Goal: Complete application form

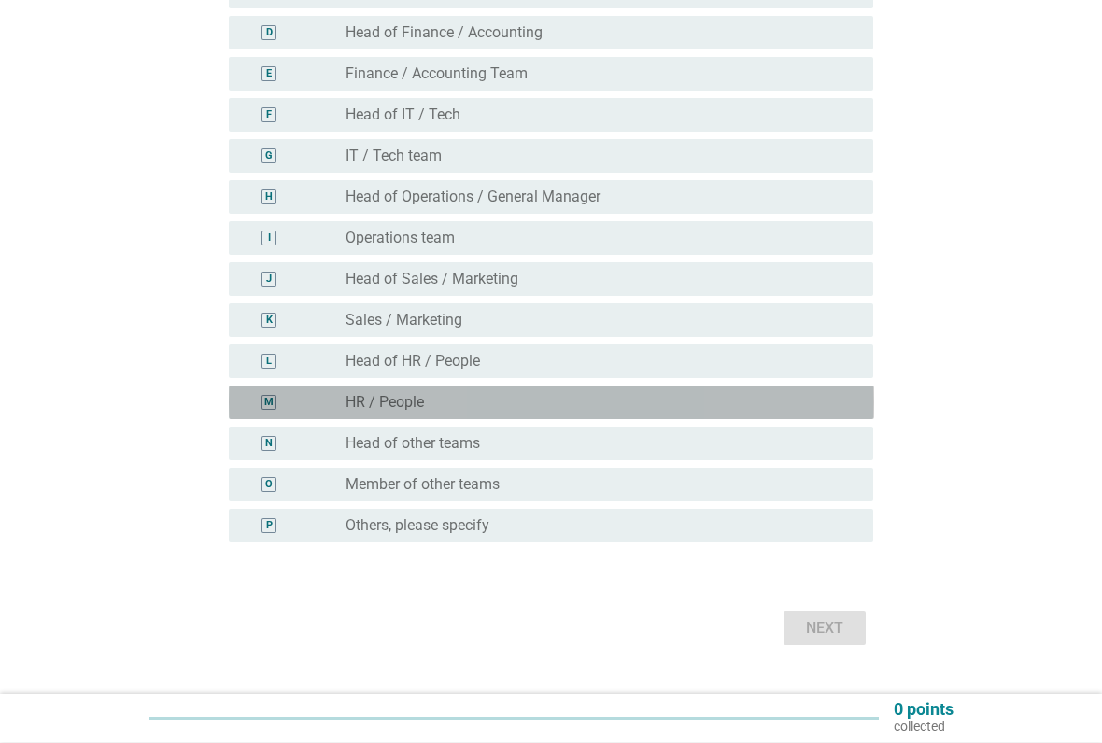
scroll to position [333, 0]
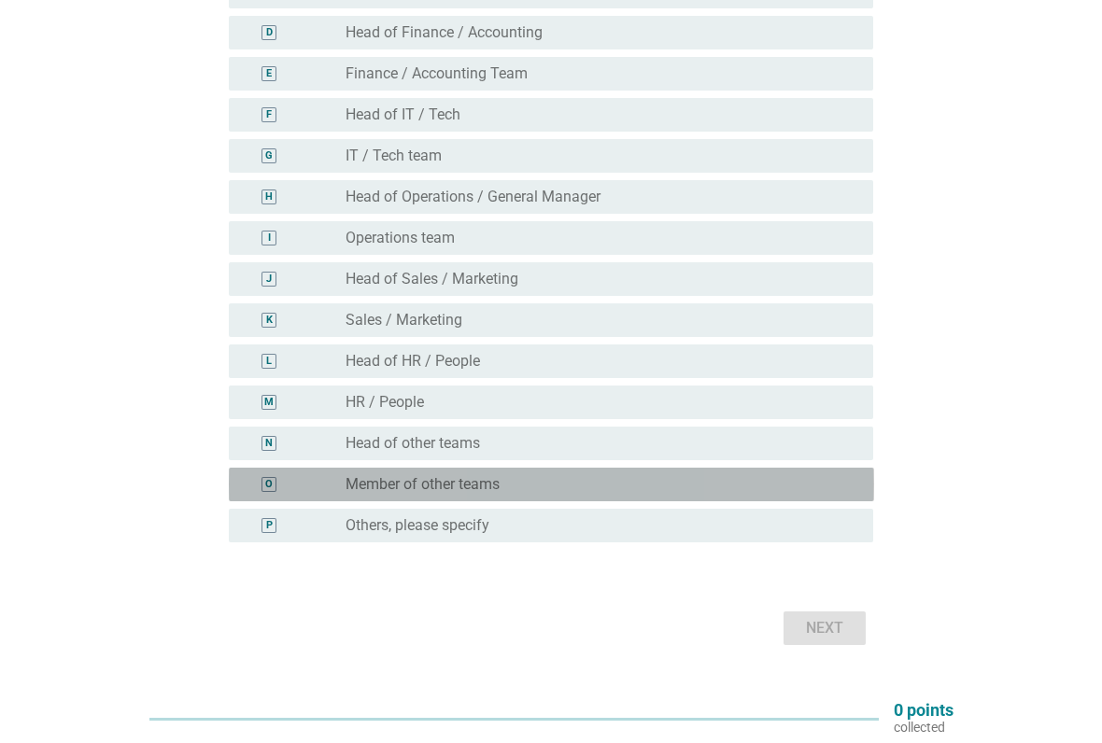
click at [592, 485] on div "radio_button_unchecked Member of other teams" at bounding box center [594, 484] width 498 height 19
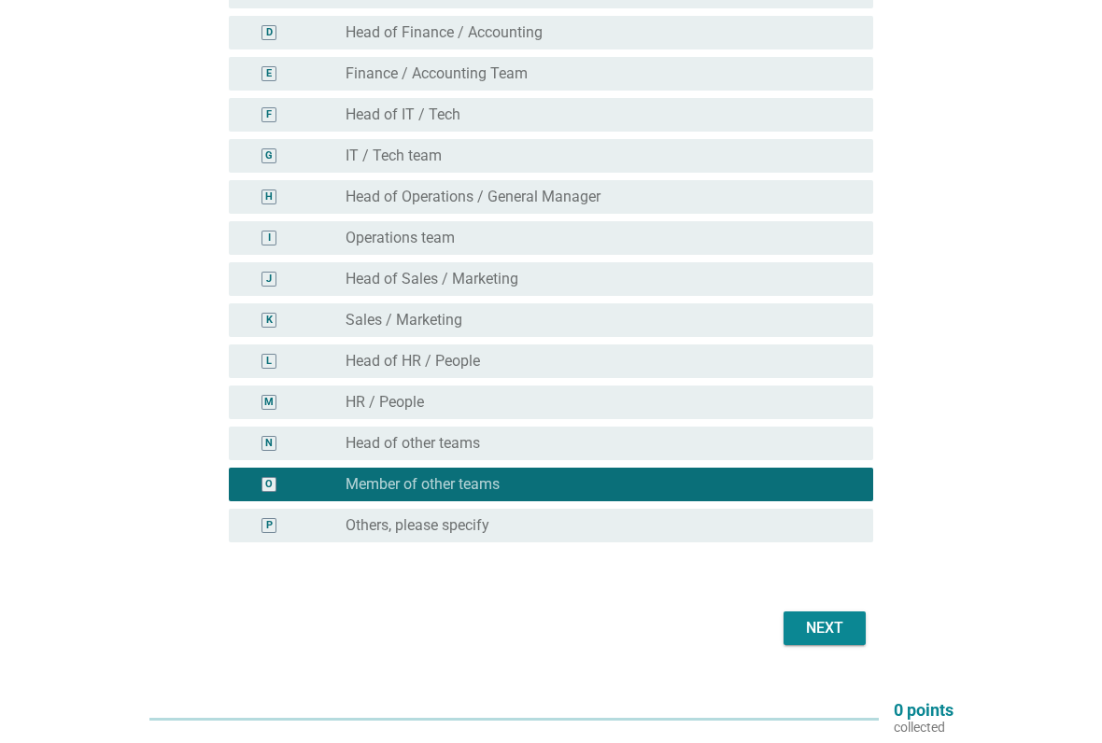
click at [848, 614] on div "Next" at bounding box center [824, 628] width 52 height 22
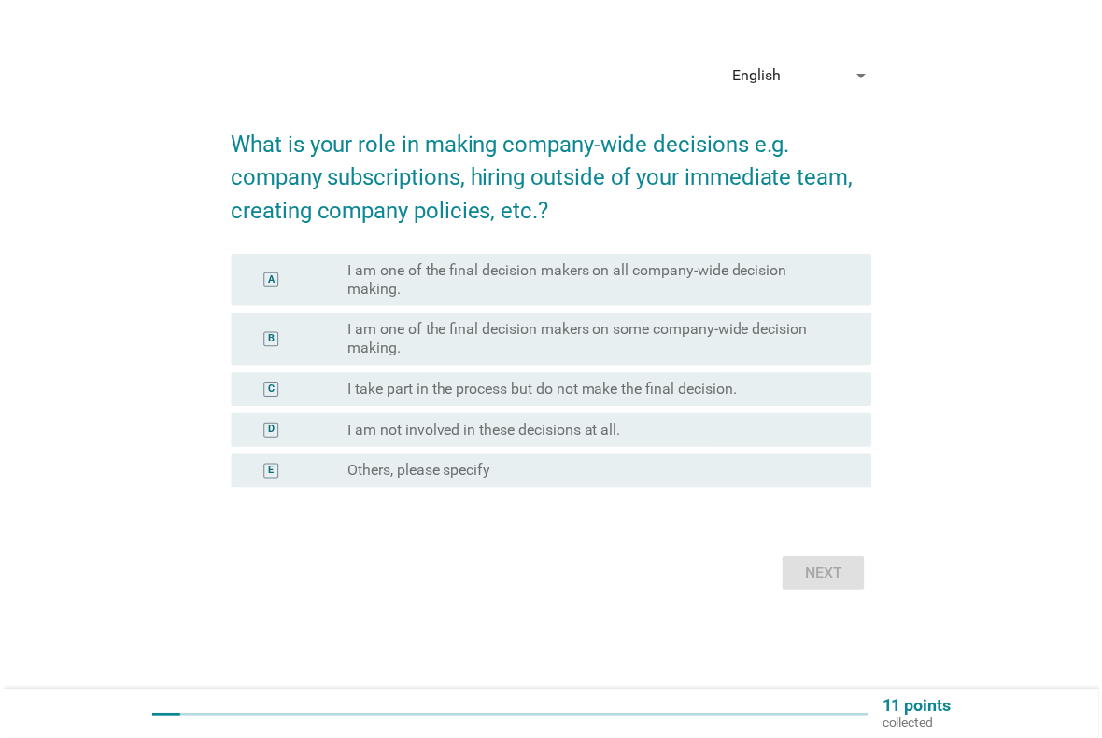
scroll to position [0, 0]
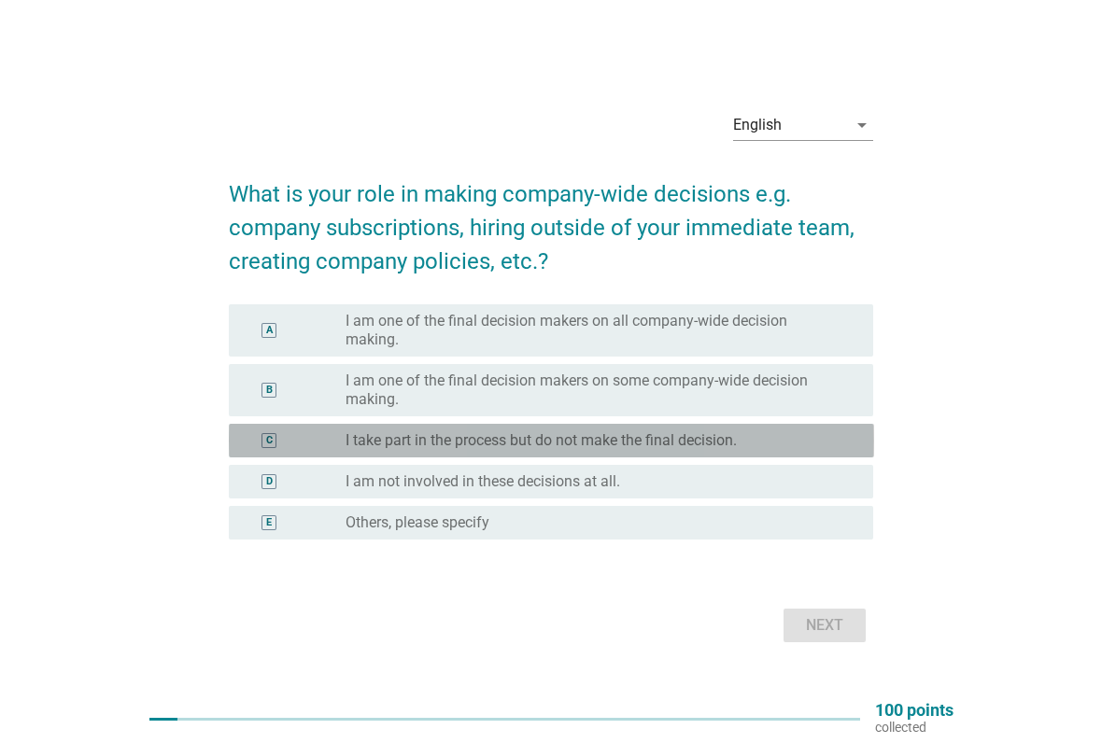
click at [705, 438] on label "I take part in the process but do not make the final decision." at bounding box center [540, 440] width 391 height 19
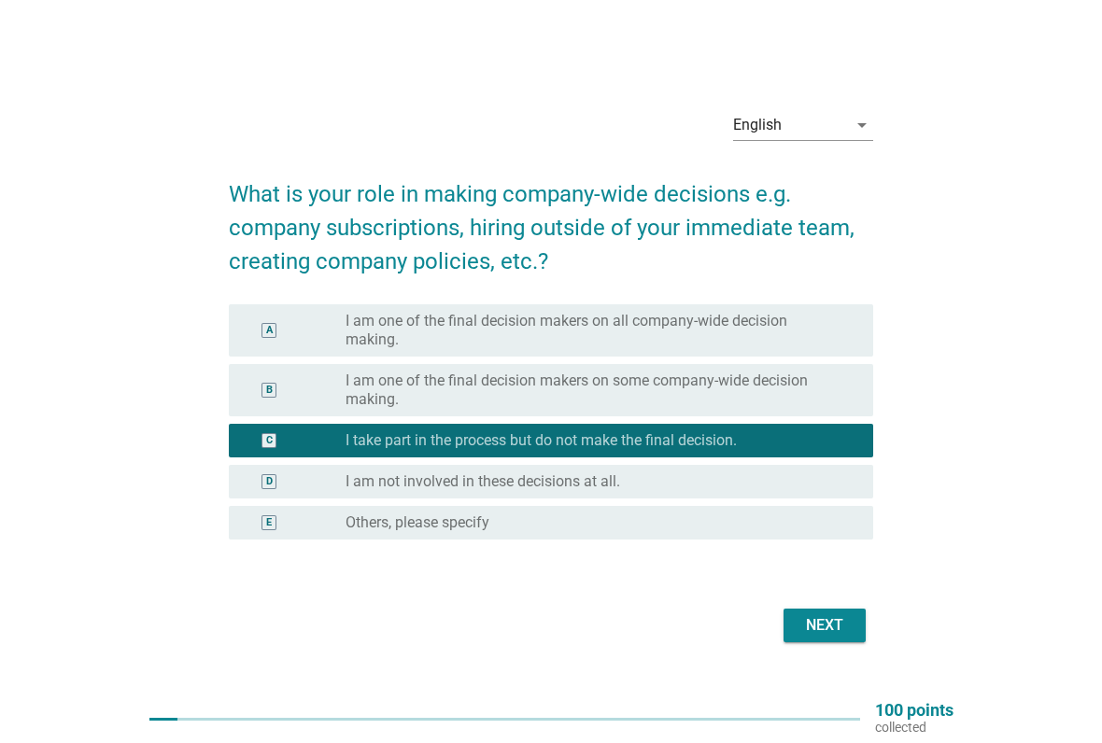
click at [833, 614] on div "Next" at bounding box center [824, 625] width 52 height 22
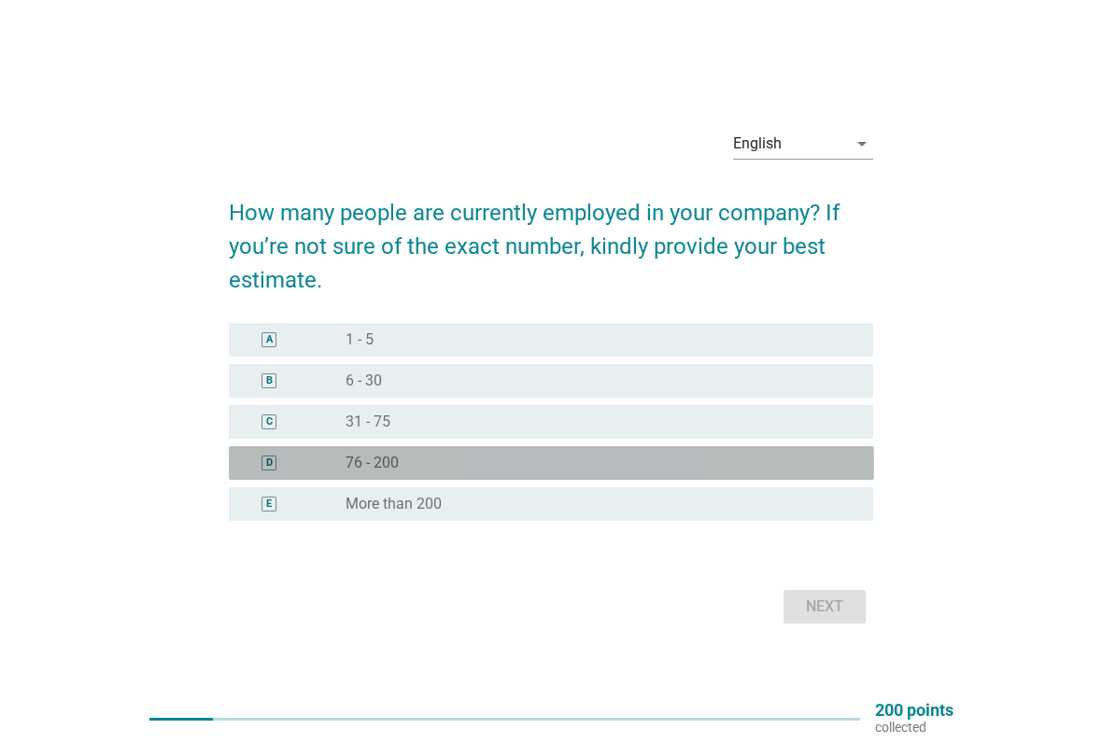
click at [605, 471] on div "radio_button_unchecked 76 - 200" at bounding box center [594, 463] width 498 height 19
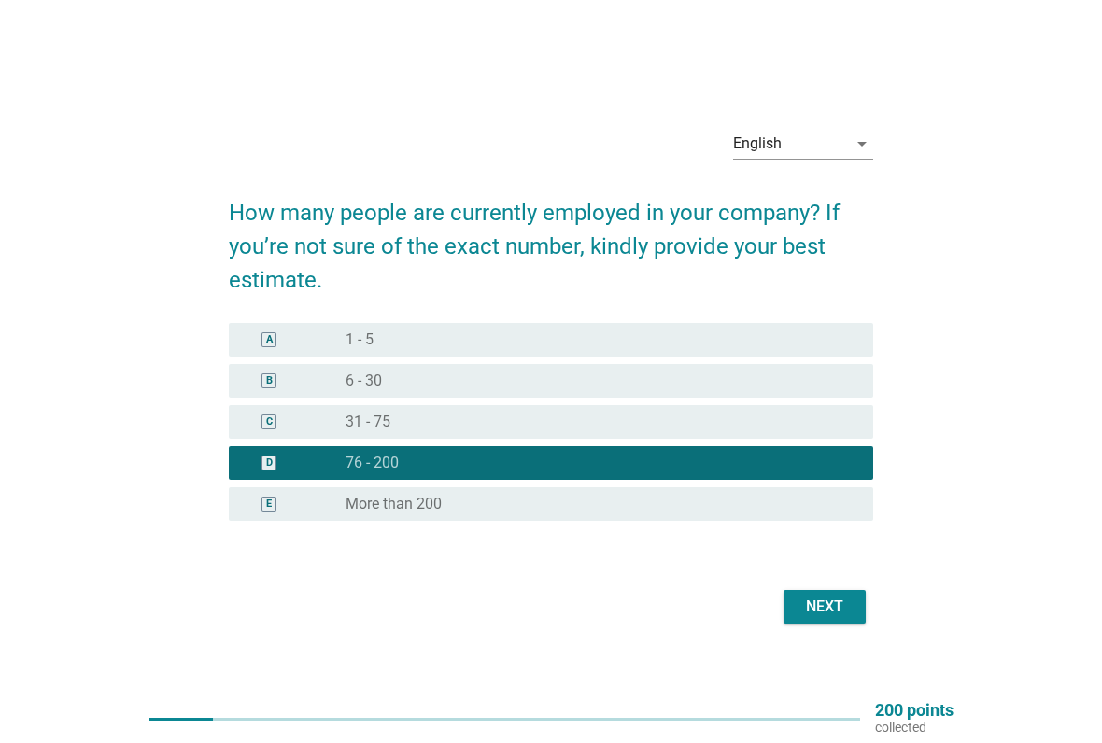
click at [827, 611] on div "Next" at bounding box center [824, 607] width 52 height 22
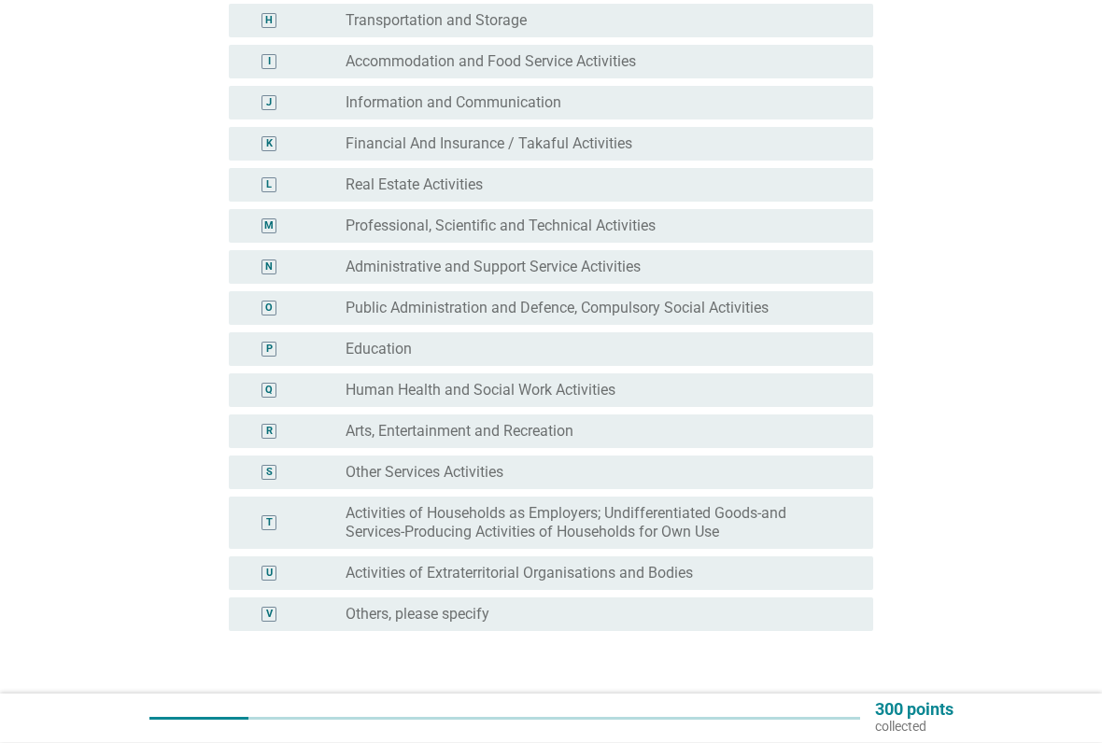
scroll to position [510, 0]
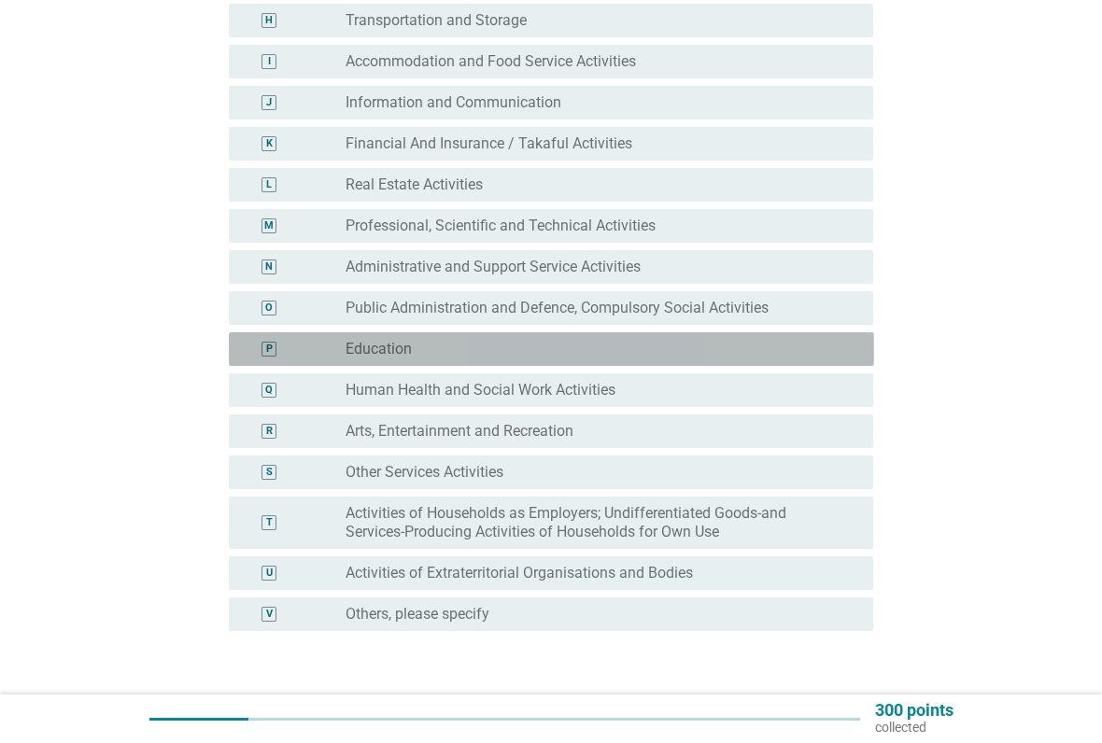
click at [765, 344] on div "radio_button_unchecked Education" at bounding box center [594, 349] width 498 height 19
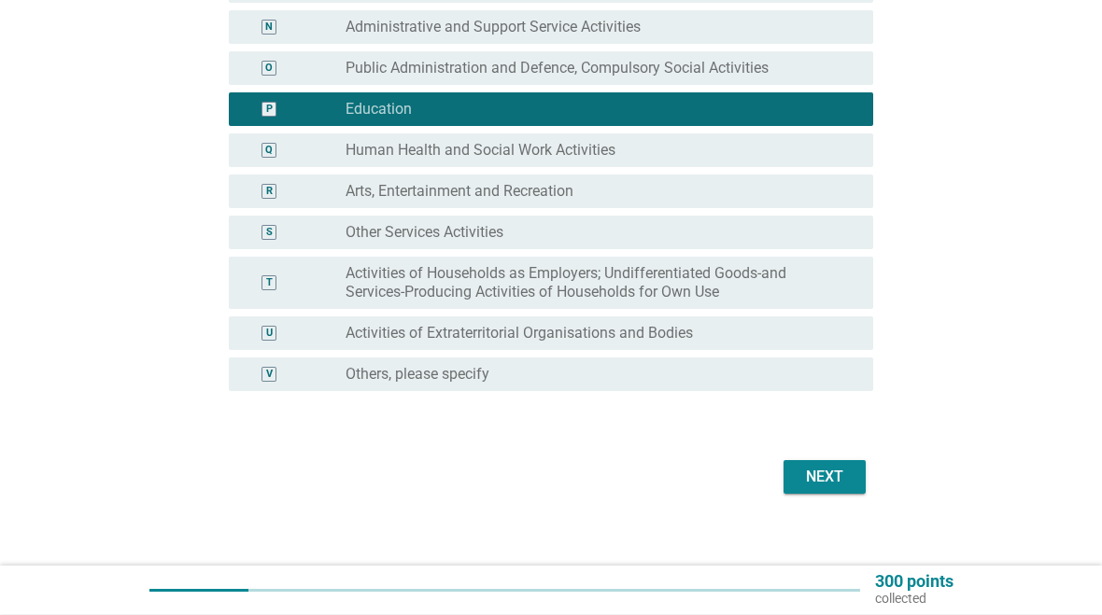
scroll to position [766, 0]
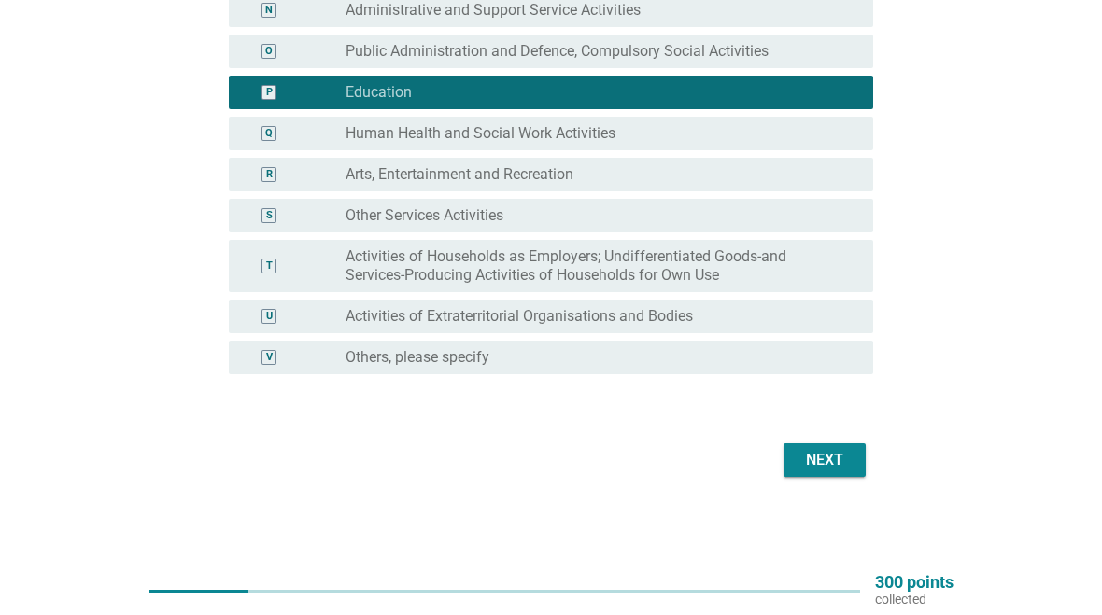
click at [842, 453] on div "Next" at bounding box center [824, 460] width 52 height 22
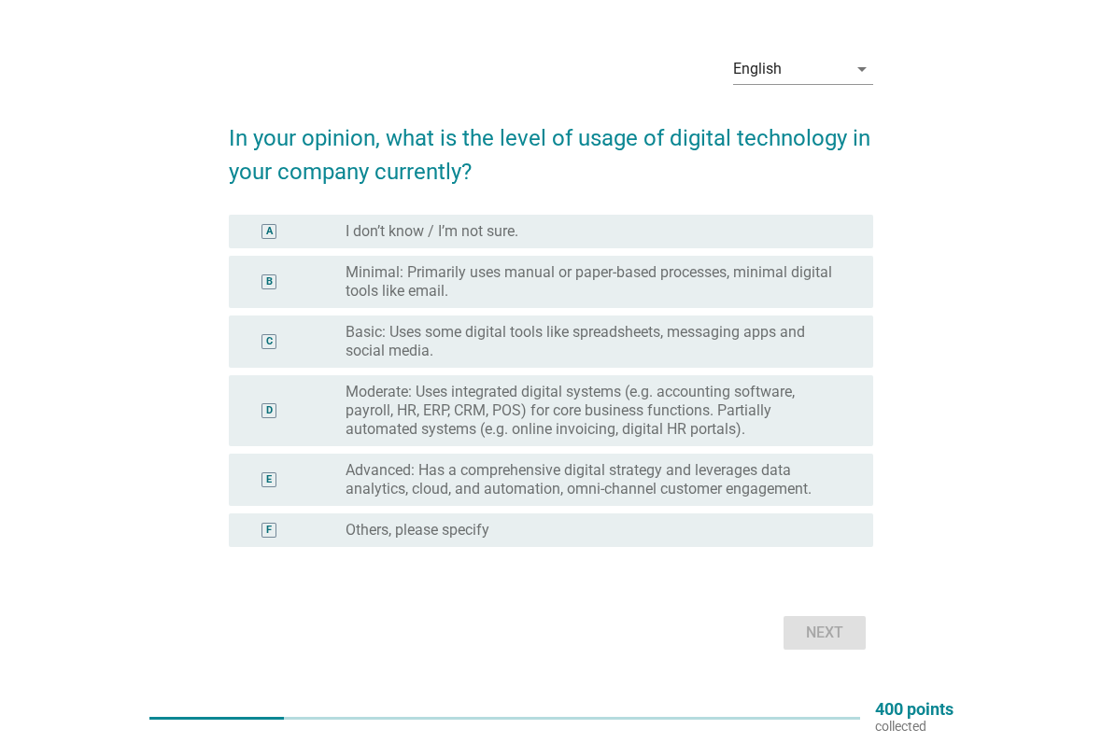
scroll to position [46, 0]
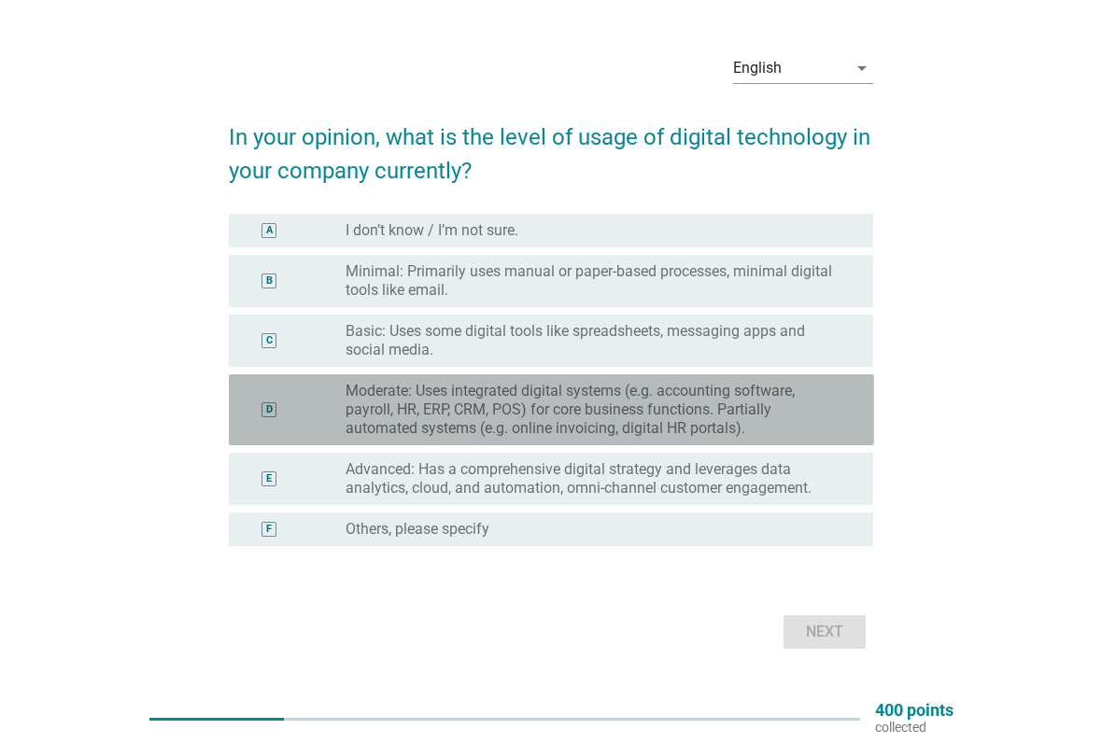
click at [833, 420] on label "Moderate: Uses integrated digital systems (e.g. accounting software, payroll, H…" at bounding box center [594, 410] width 498 height 56
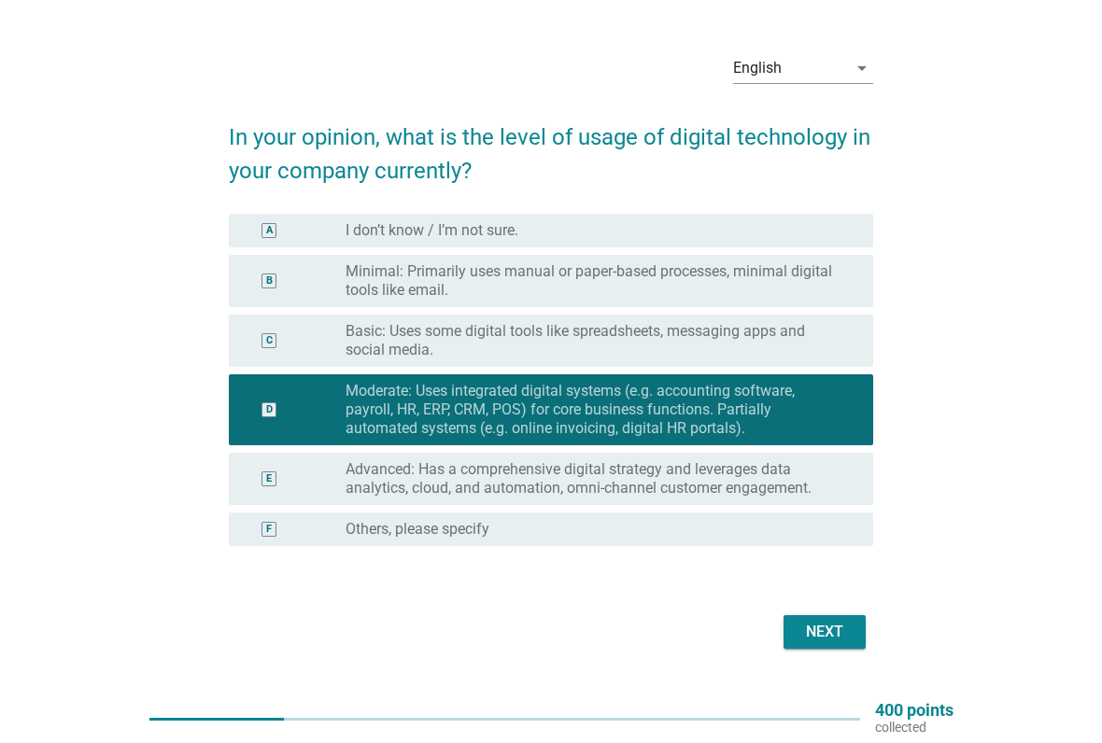
click at [843, 614] on div "Next" at bounding box center [824, 632] width 52 height 22
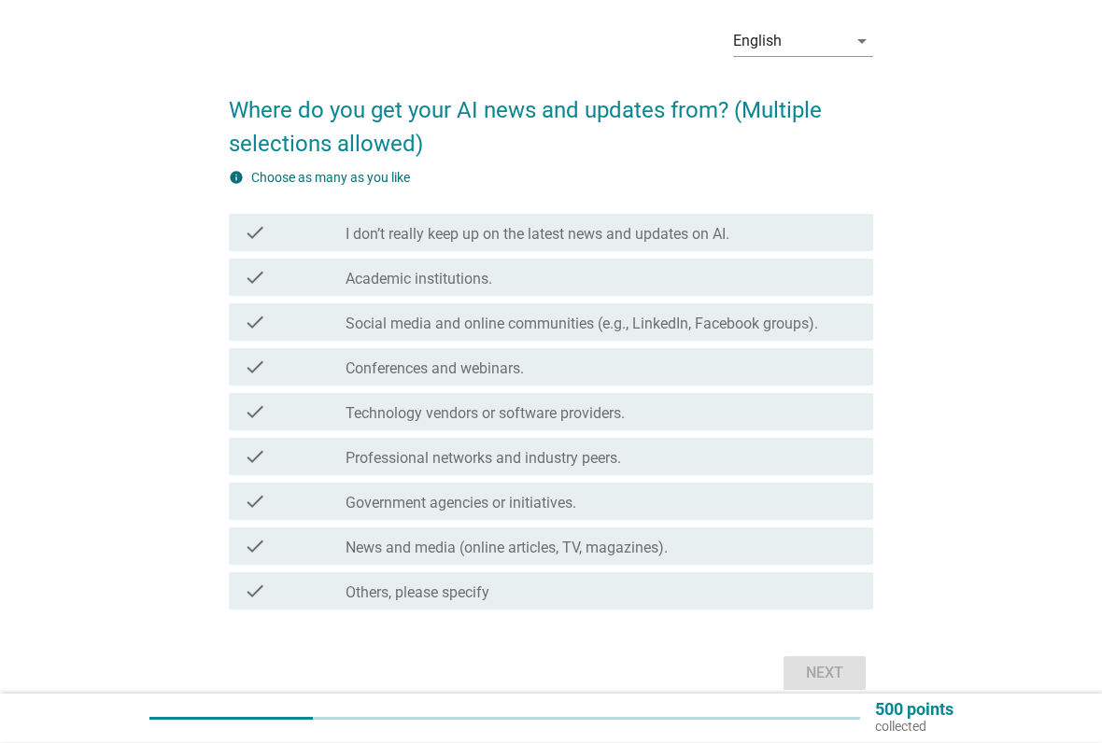
scroll to position [73, 0]
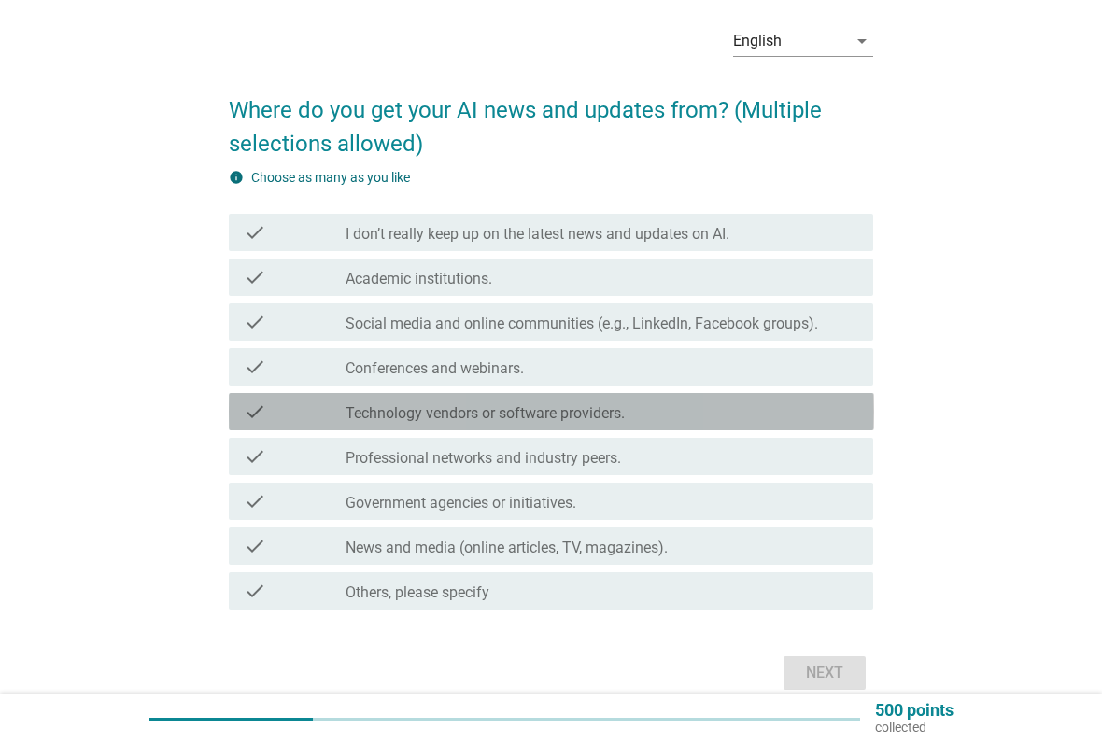
click at [828, 417] on div "check_box_outline_blank Technology vendors or software providers." at bounding box center [601, 411] width 513 height 22
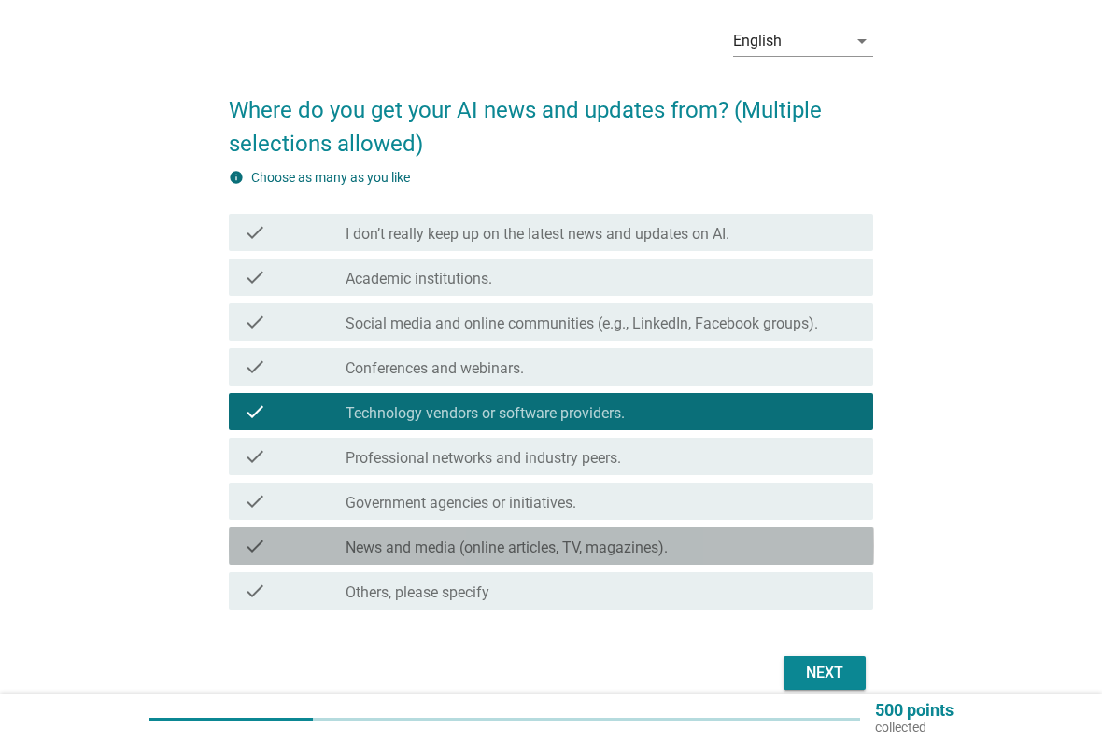
click at [758, 545] on div "check_box_outline_blank News and media (online articles, TV, magazines)." at bounding box center [601, 546] width 513 height 22
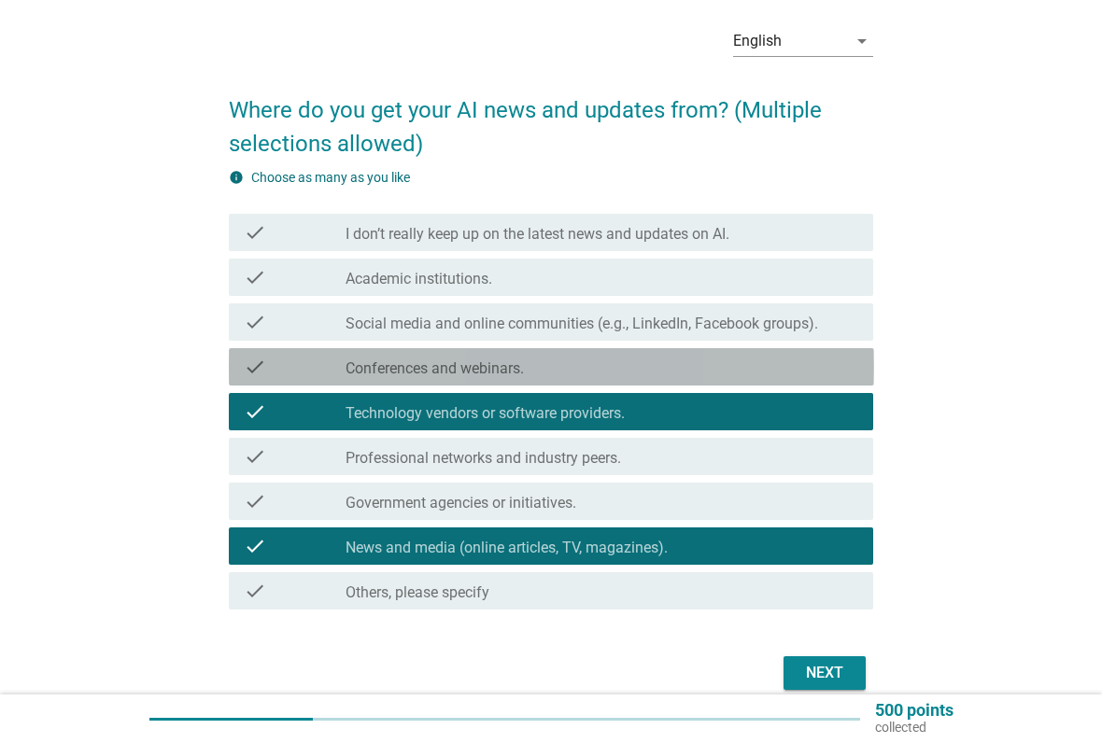
click at [820, 373] on div "check_box_outline_blank Conferences and webinars." at bounding box center [601, 367] width 513 height 22
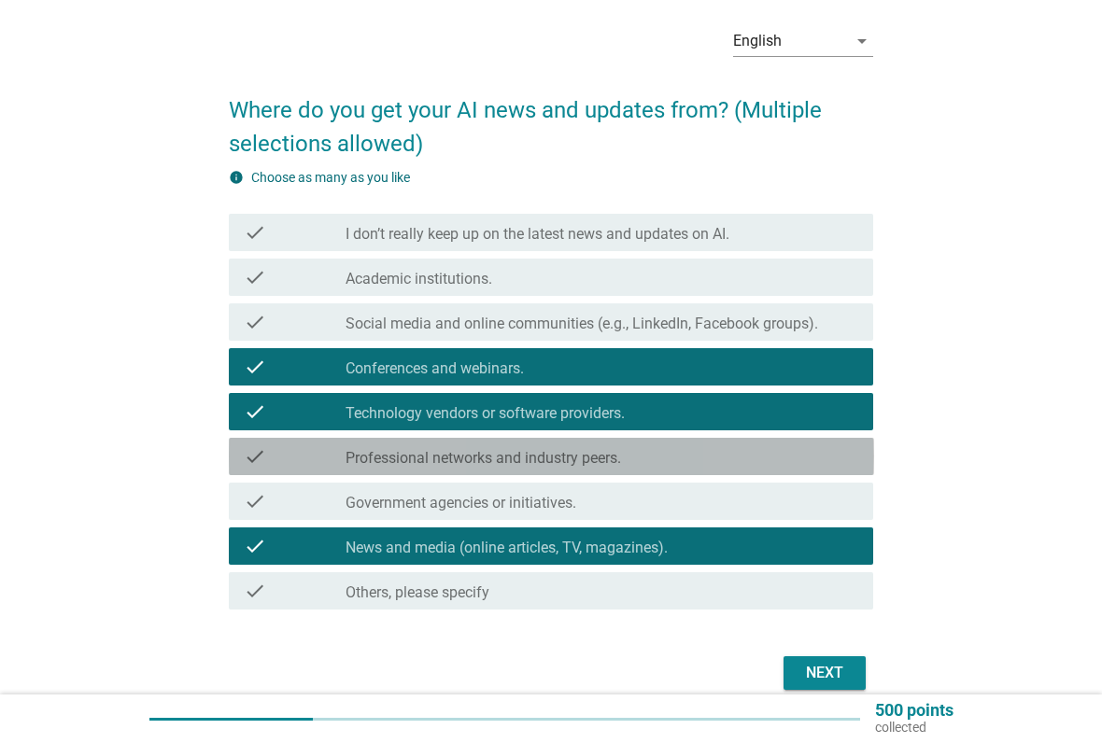
click at [784, 458] on div "check_box_outline_blank Professional networks and industry peers." at bounding box center [601, 456] width 513 height 22
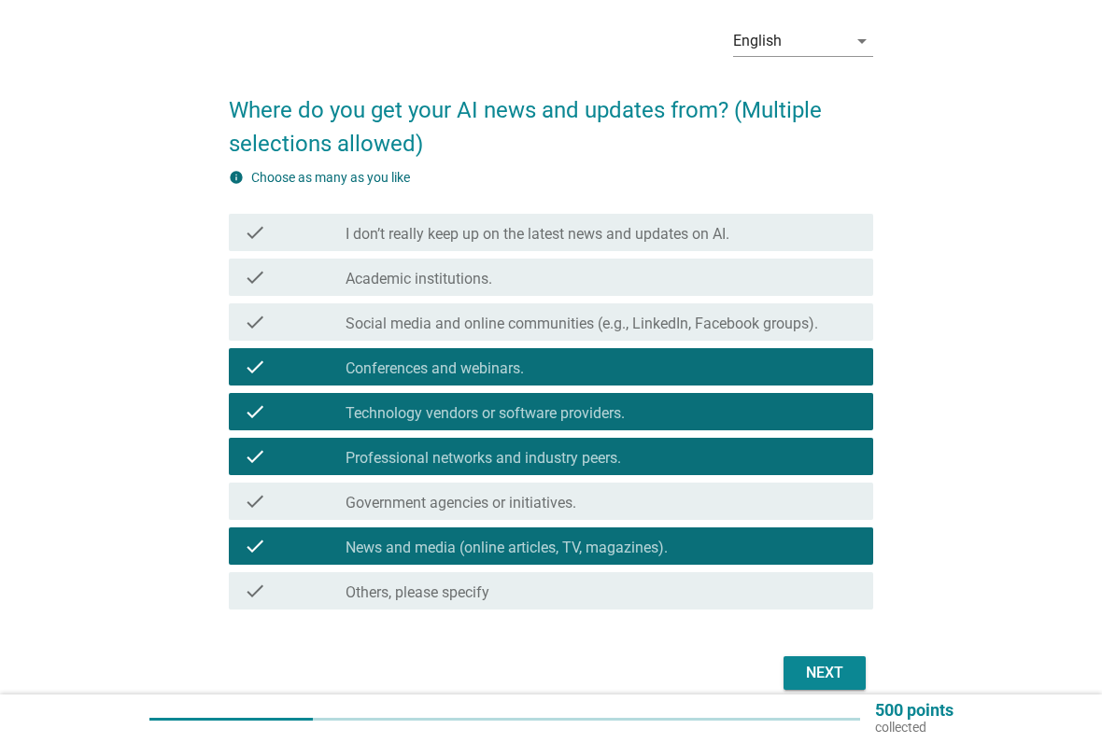
click at [847, 614] on div "Next" at bounding box center [824, 673] width 52 height 22
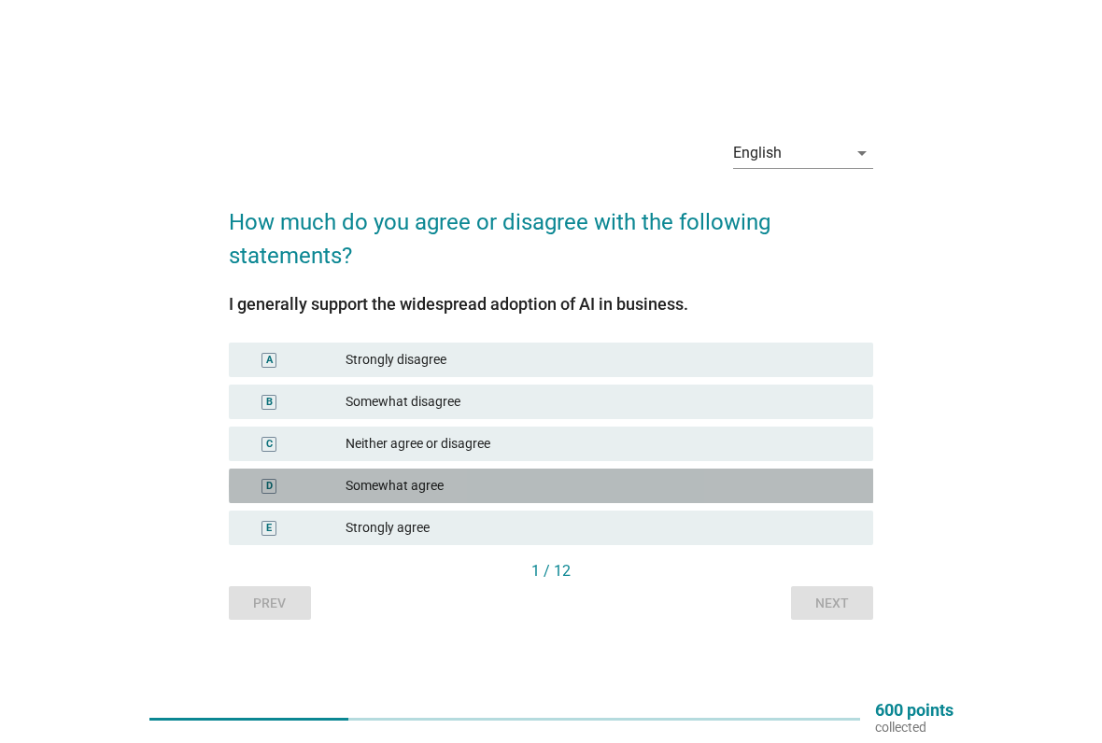
click at [772, 487] on div "Somewhat agree" at bounding box center [601, 486] width 513 height 20
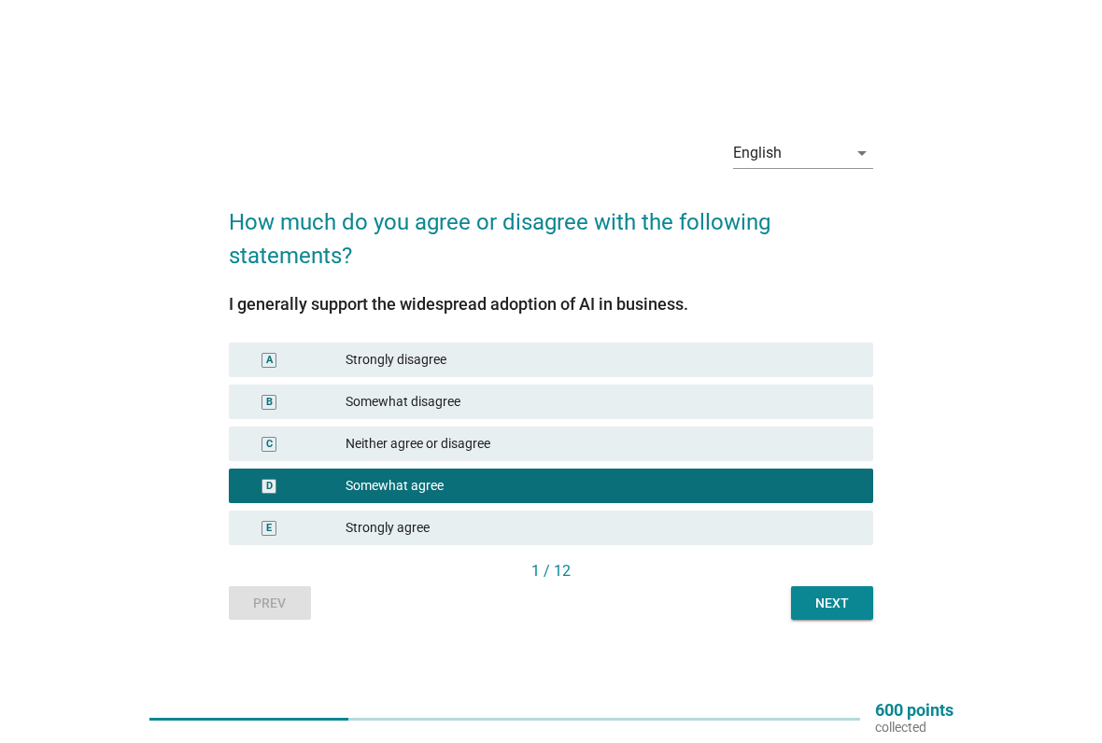
click at [864, 610] on button "Next" at bounding box center [832, 603] width 82 height 34
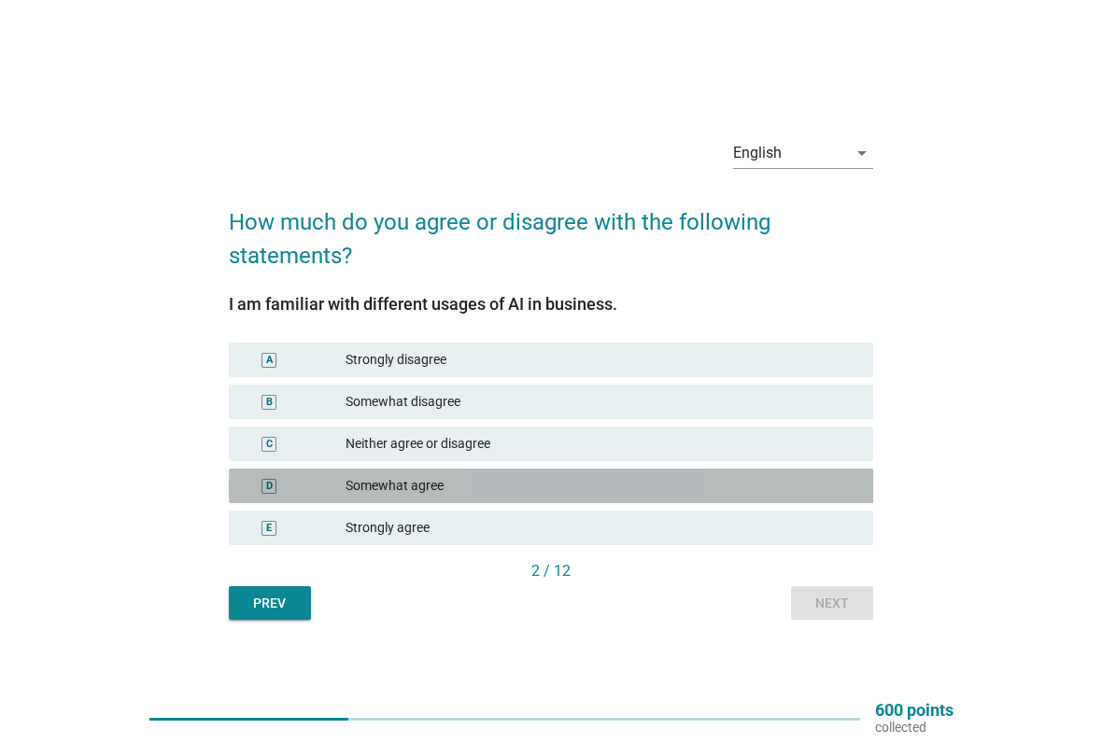
click at [604, 485] on div "Somewhat agree" at bounding box center [601, 486] width 513 height 20
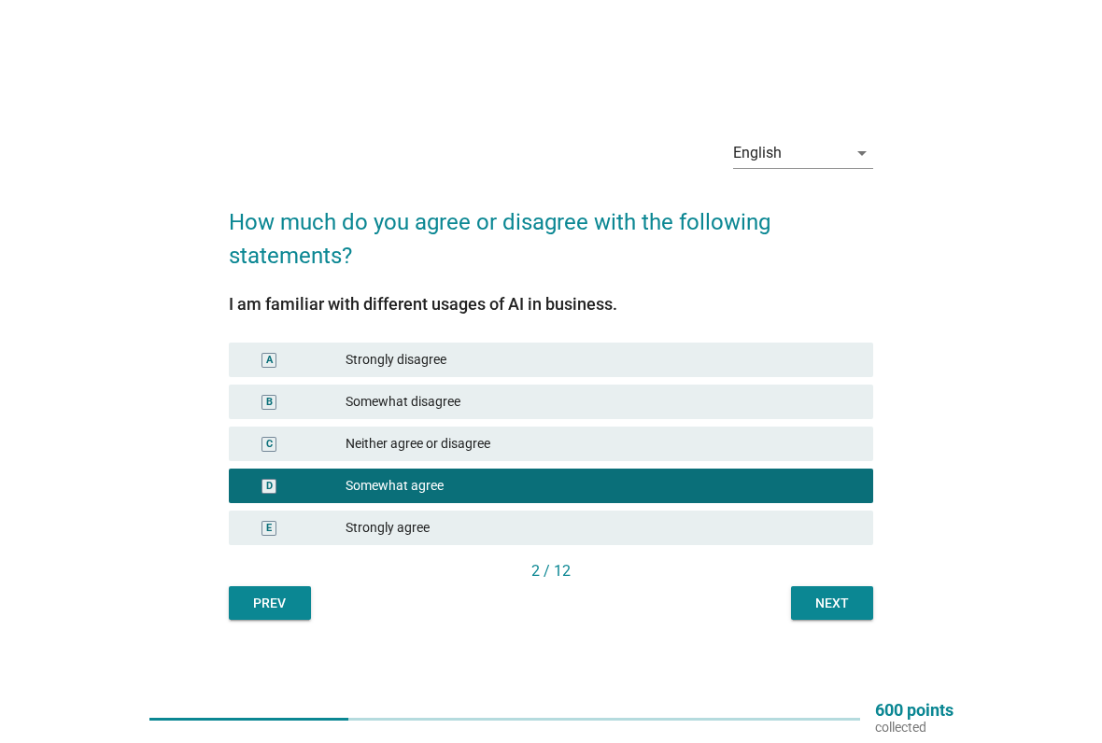
click at [845, 608] on div "Next" at bounding box center [832, 604] width 52 height 20
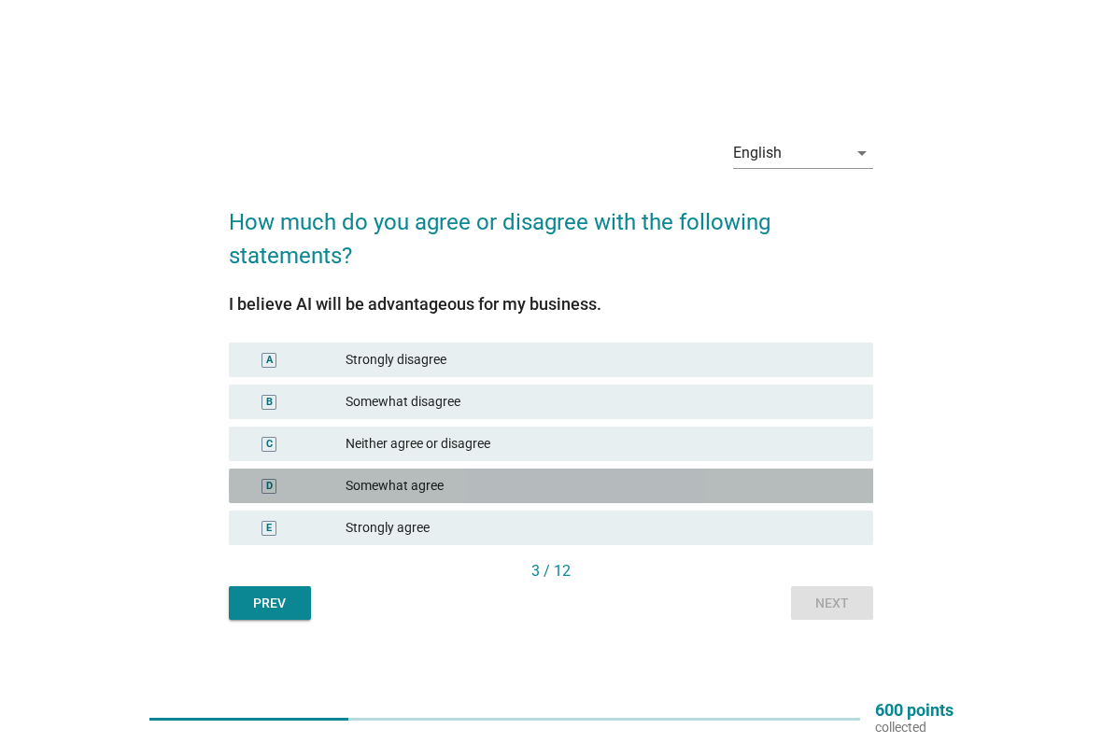
click at [720, 479] on div "Somewhat agree" at bounding box center [601, 486] width 513 height 20
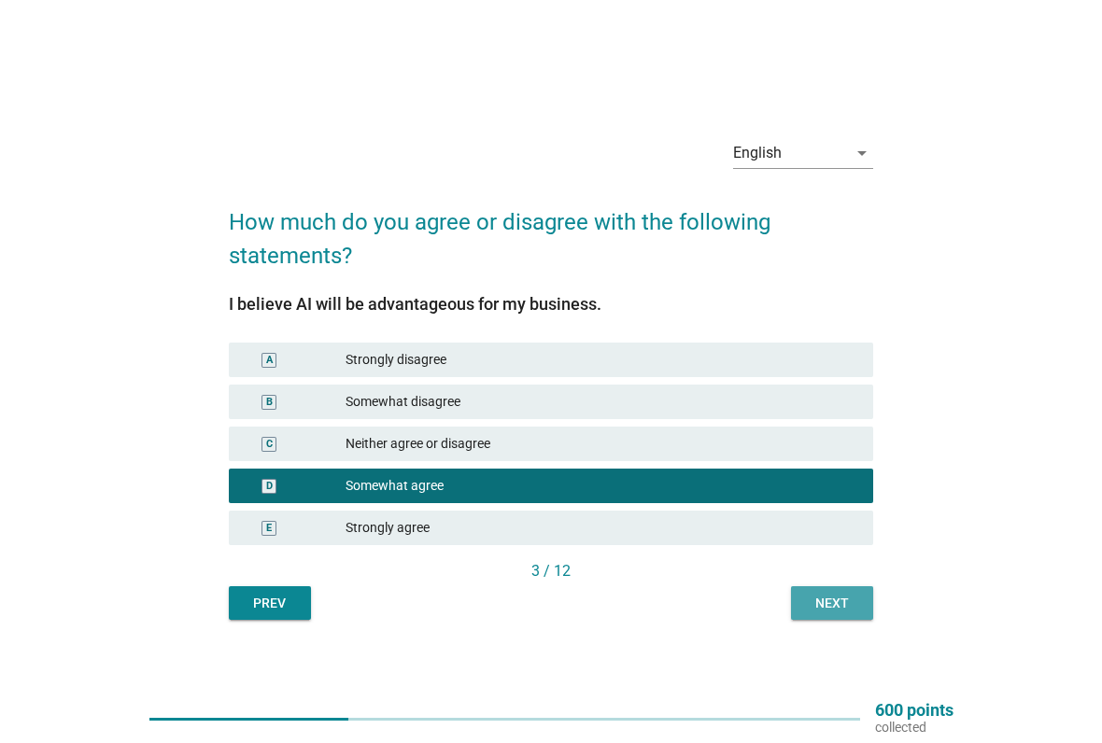
click at [831, 610] on div "Next" at bounding box center [832, 604] width 52 height 20
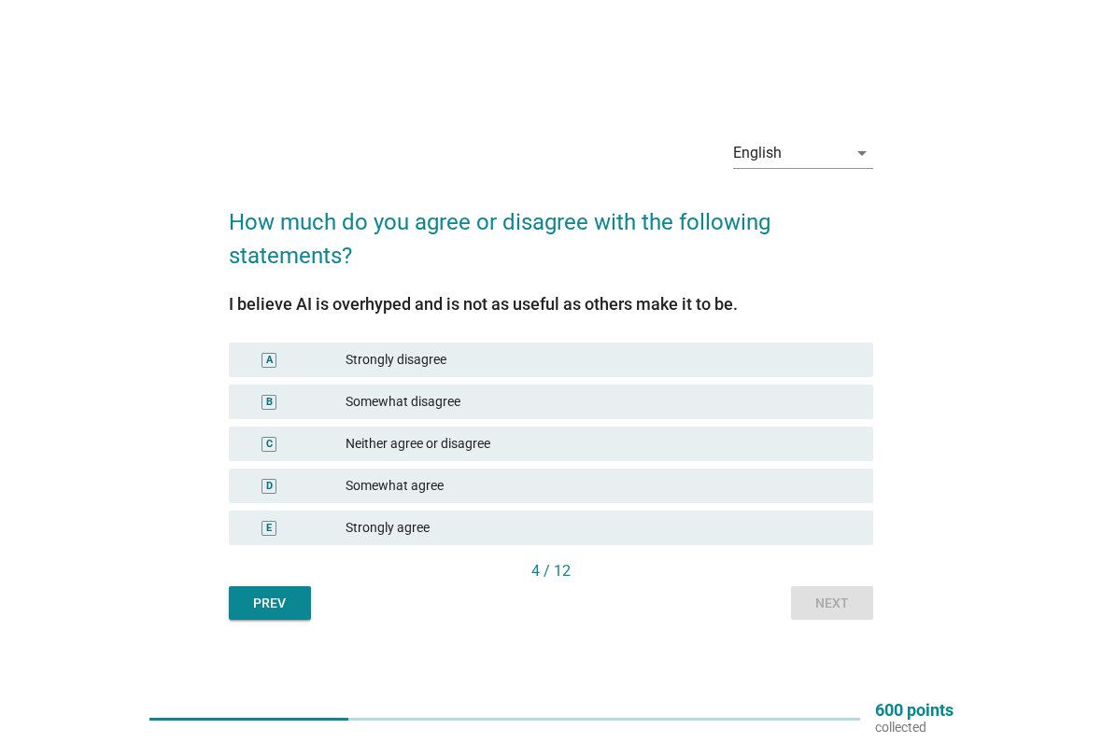
click at [740, 406] on div "Somewhat disagree" at bounding box center [601, 402] width 513 height 20
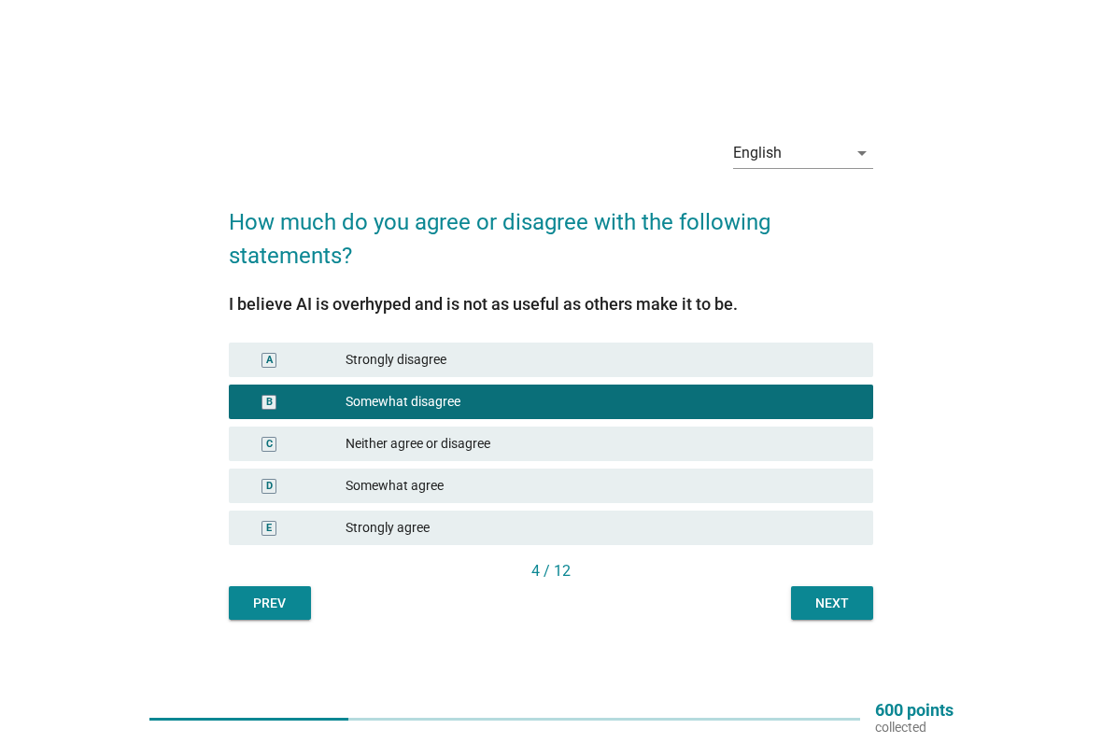
click at [818, 369] on div "Strongly disagree" at bounding box center [601, 360] width 513 height 20
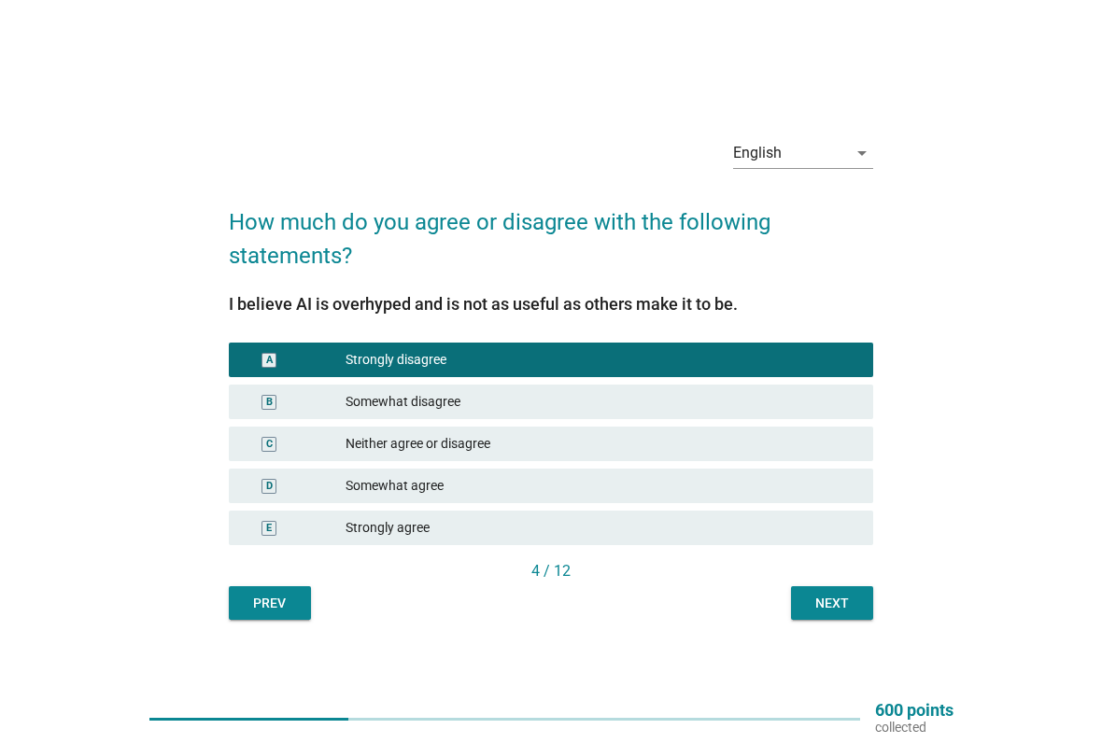
click at [850, 611] on div "Next" at bounding box center [832, 604] width 52 height 20
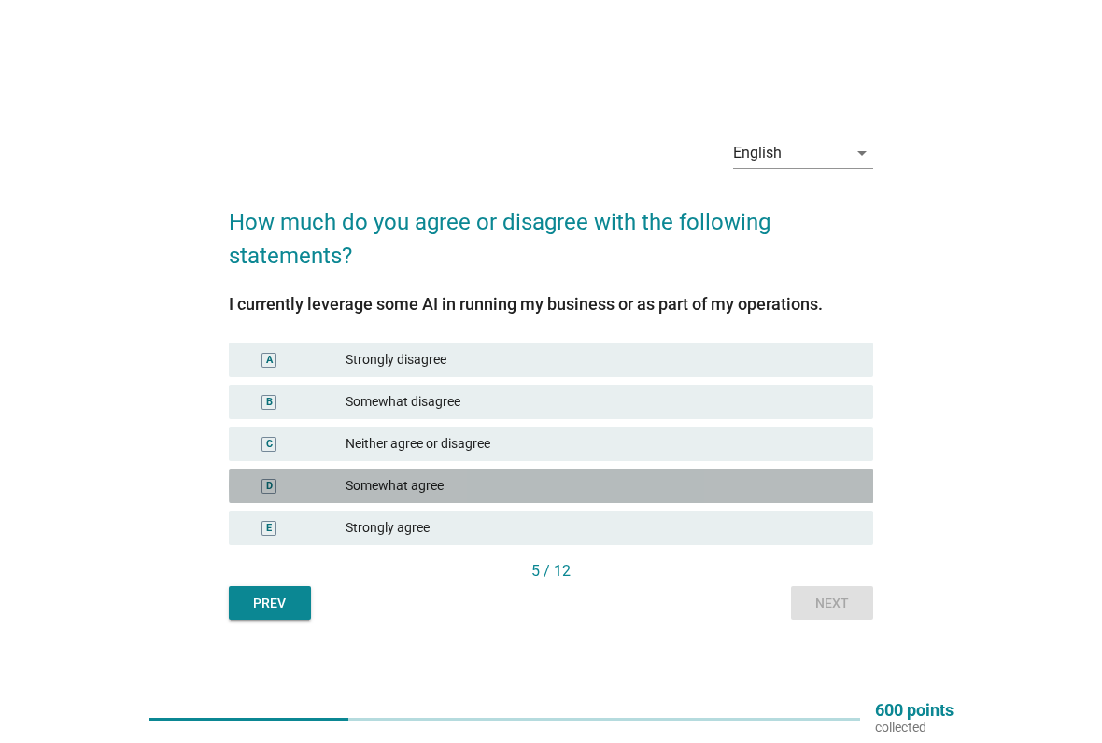
click at [737, 477] on div "Somewhat agree" at bounding box center [601, 486] width 513 height 20
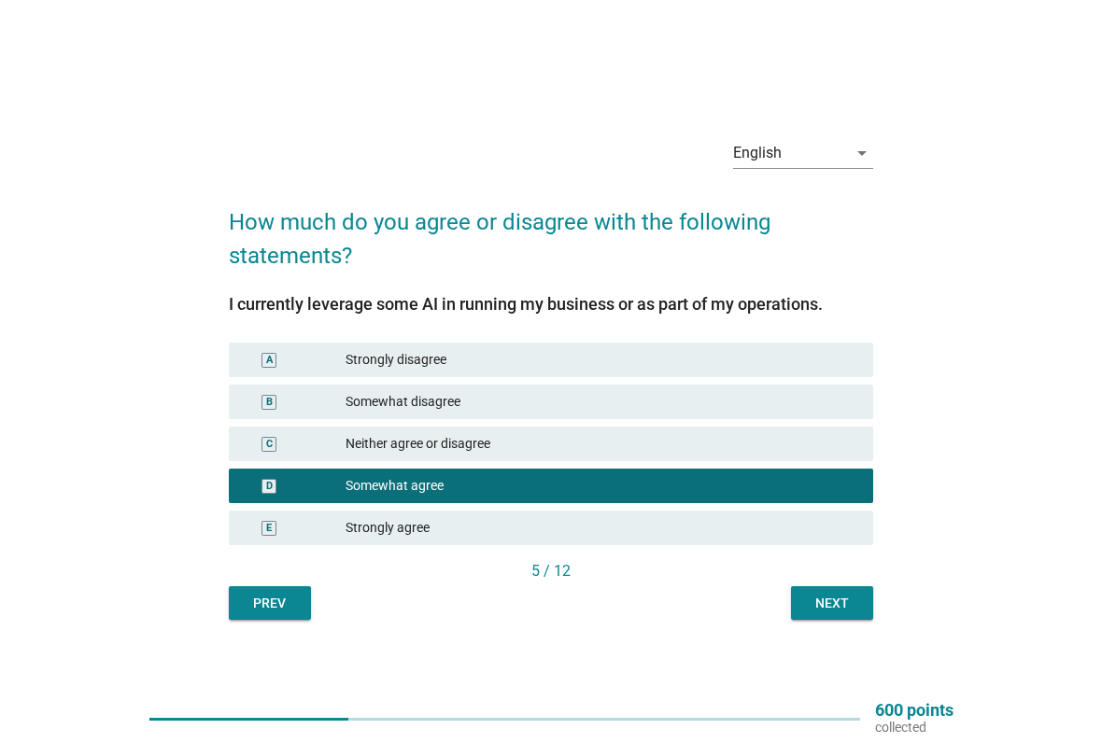
click at [837, 611] on div "Next" at bounding box center [832, 604] width 52 height 20
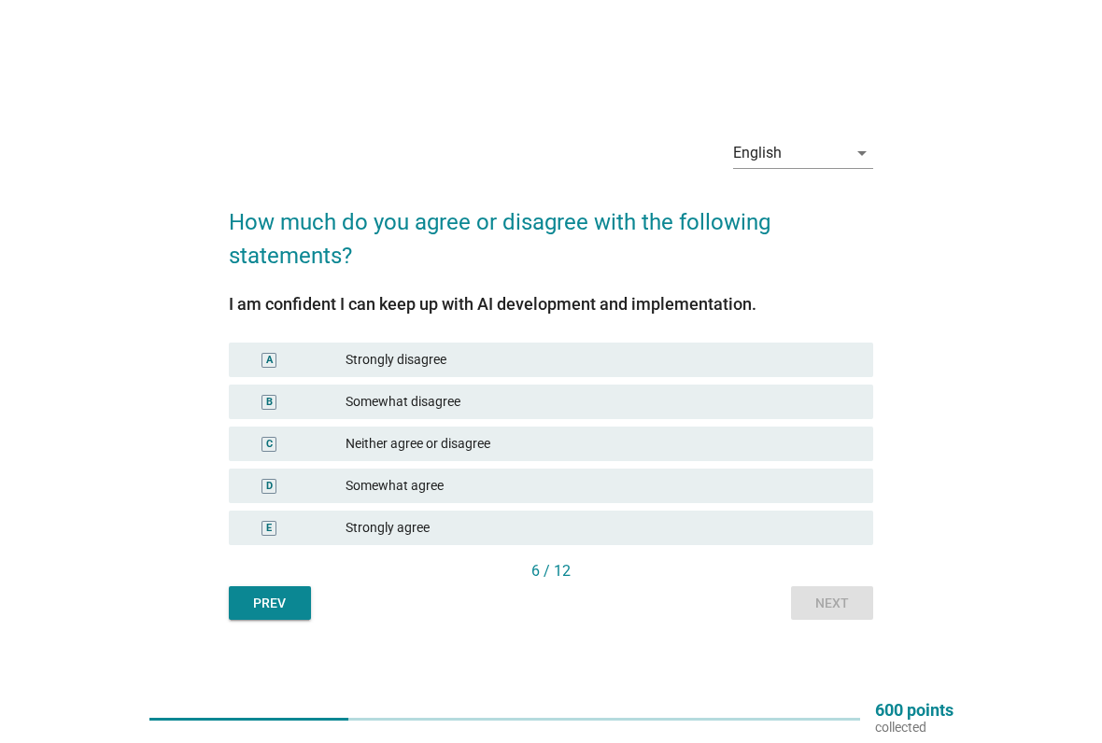
click at [846, 483] on div "Somewhat agree" at bounding box center [601, 486] width 513 height 20
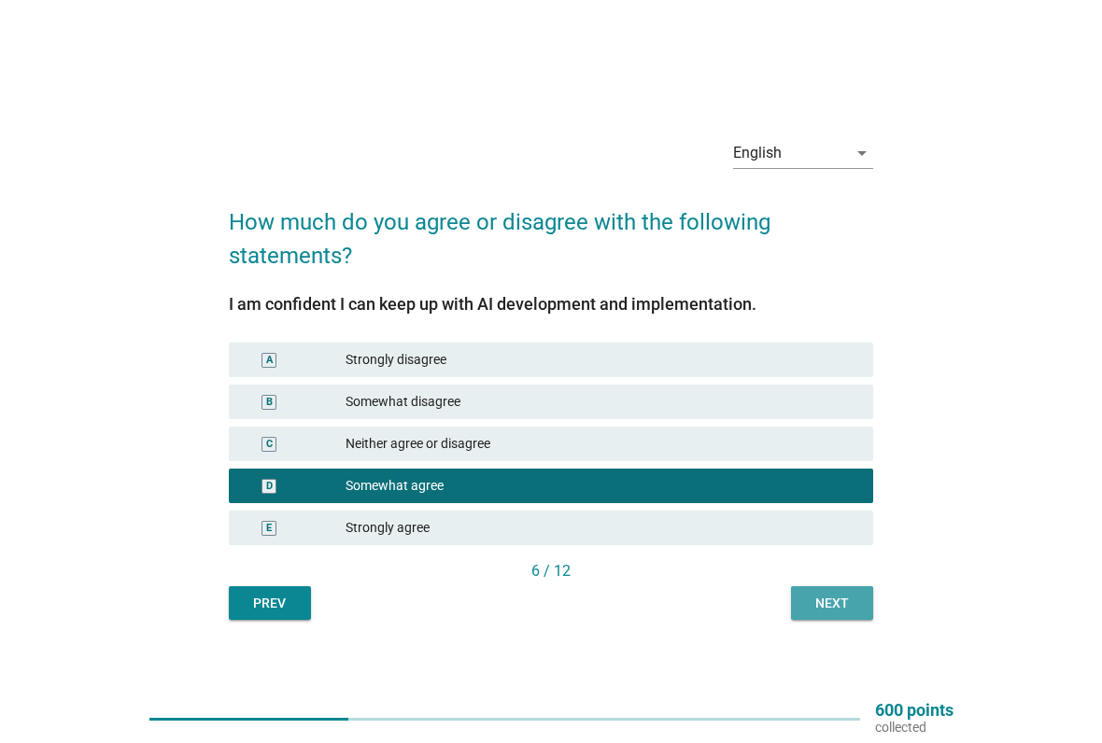
click at [837, 607] on div "Next" at bounding box center [832, 604] width 52 height 20
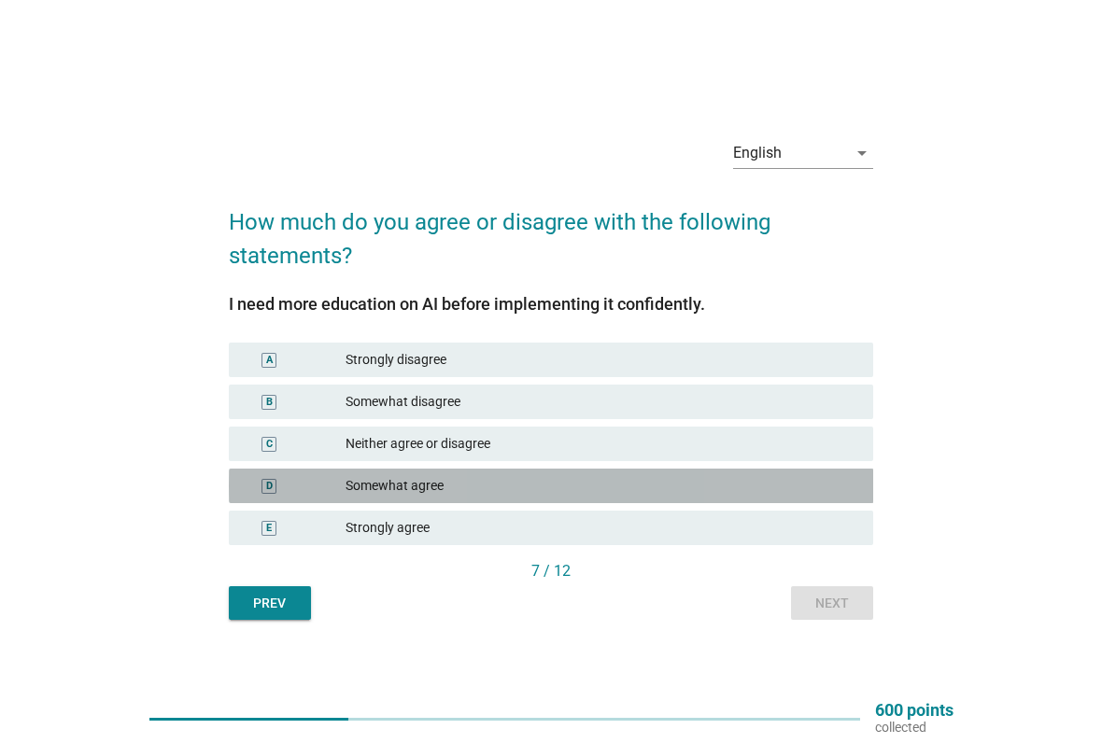
click at [653, 489] on div "Somewhat agree" at bounding box center [601, 486] width 513 height 20
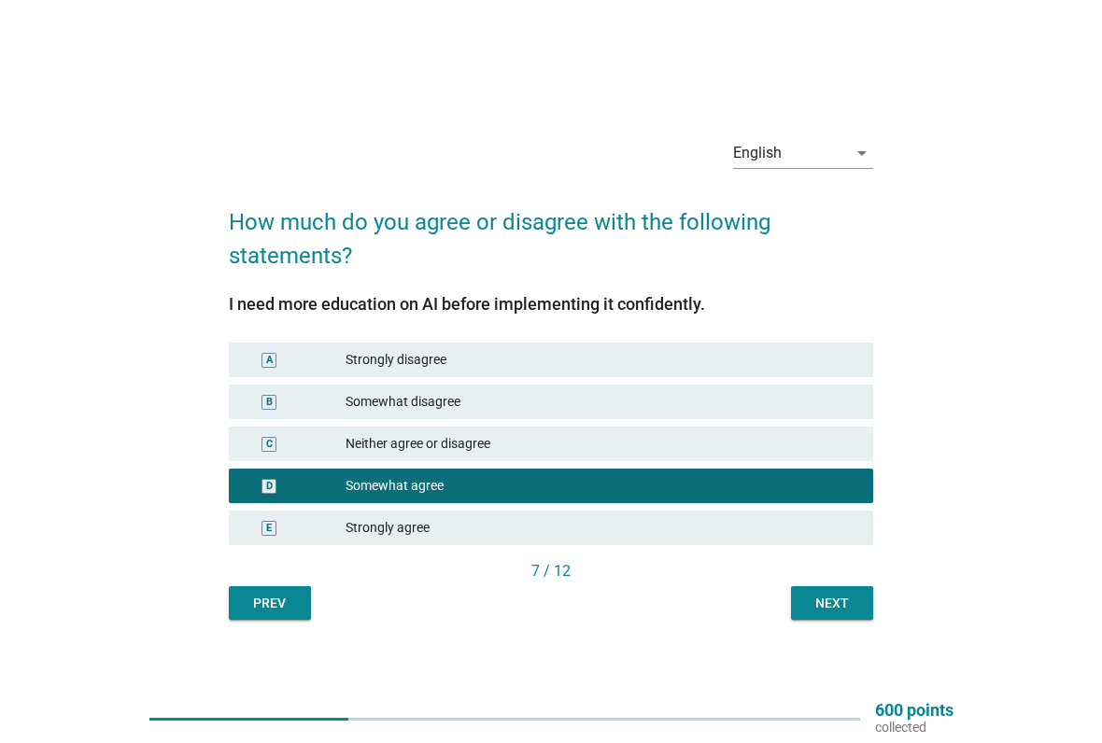
click at [847, 610] on div "Next" at bounding box center [832, 604] width 52 height 20
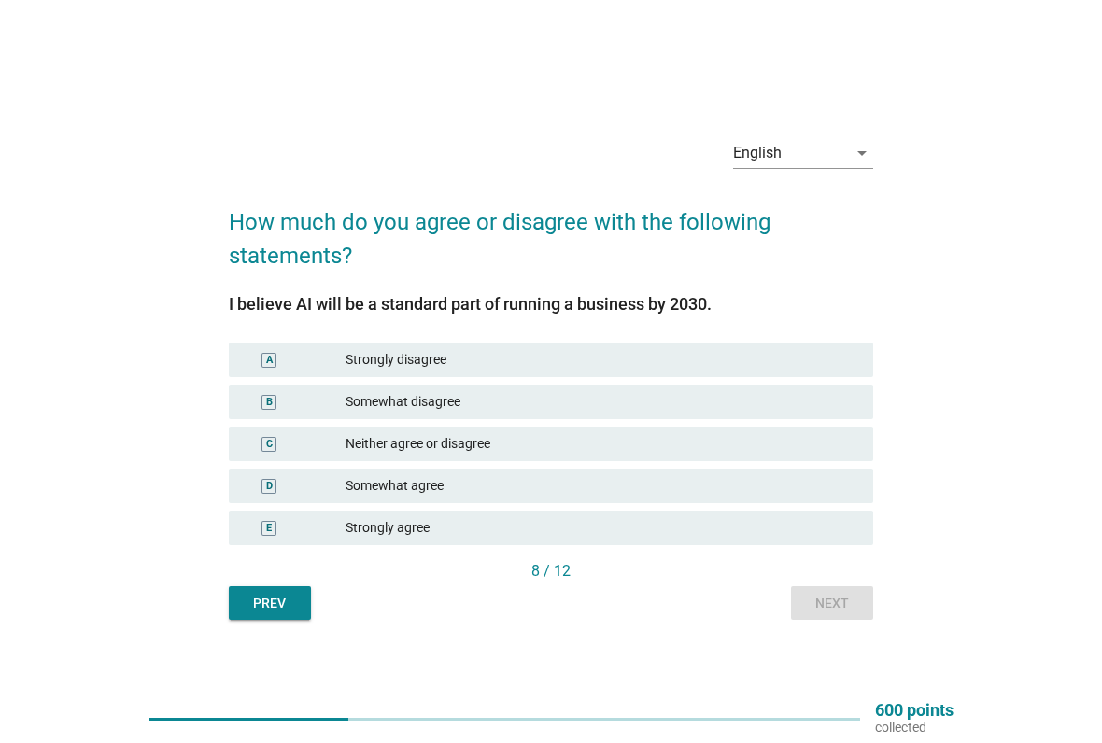
click at [675, 486] on div "Somewhat agree" at bounding box center [601, 486] width 513 height 20
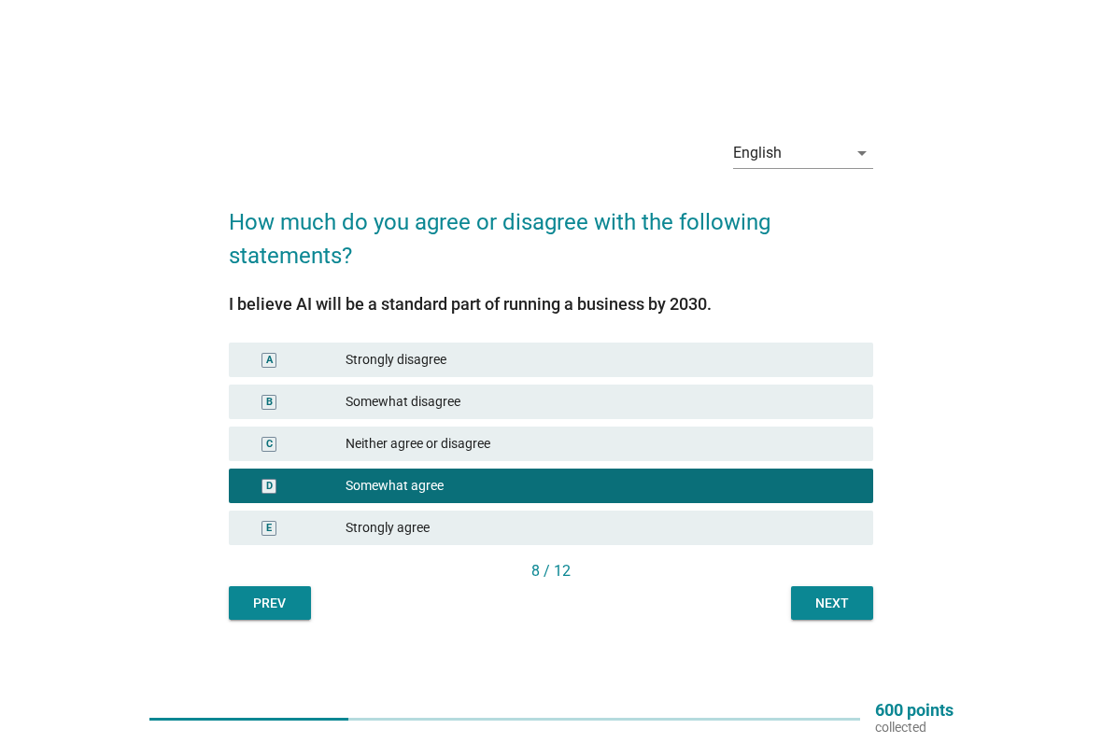
click at [843, 608] on div "Next" at bounding box center [832, 604] width 52 height 20
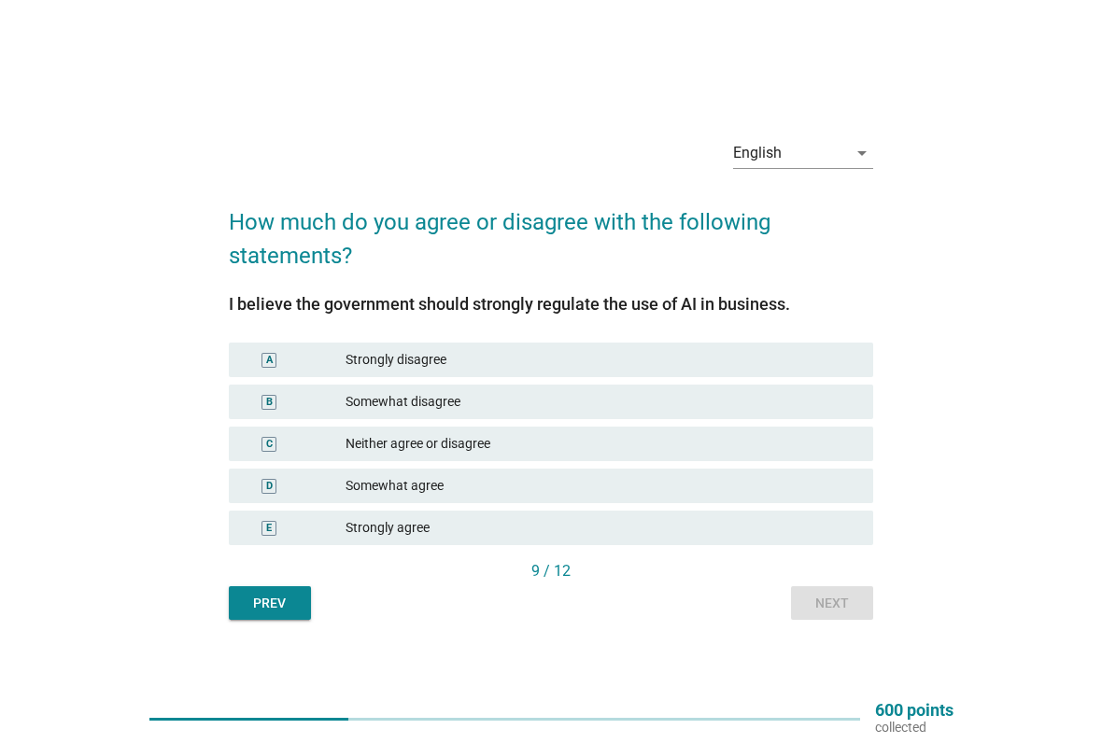
click at [723, 524] on div "Strongly agree" at bounding box center [601, 528] width 513 height 20
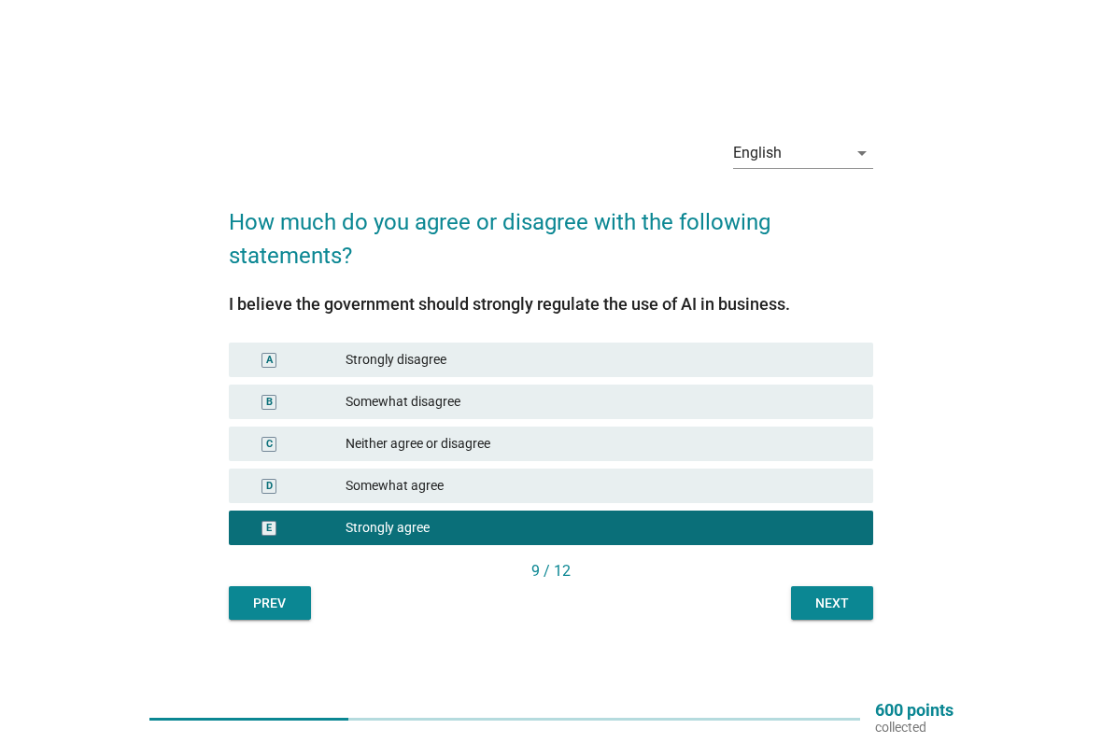
click at [837, 604] on div "Next" at bounding box center [832, 604] width 52 height 20
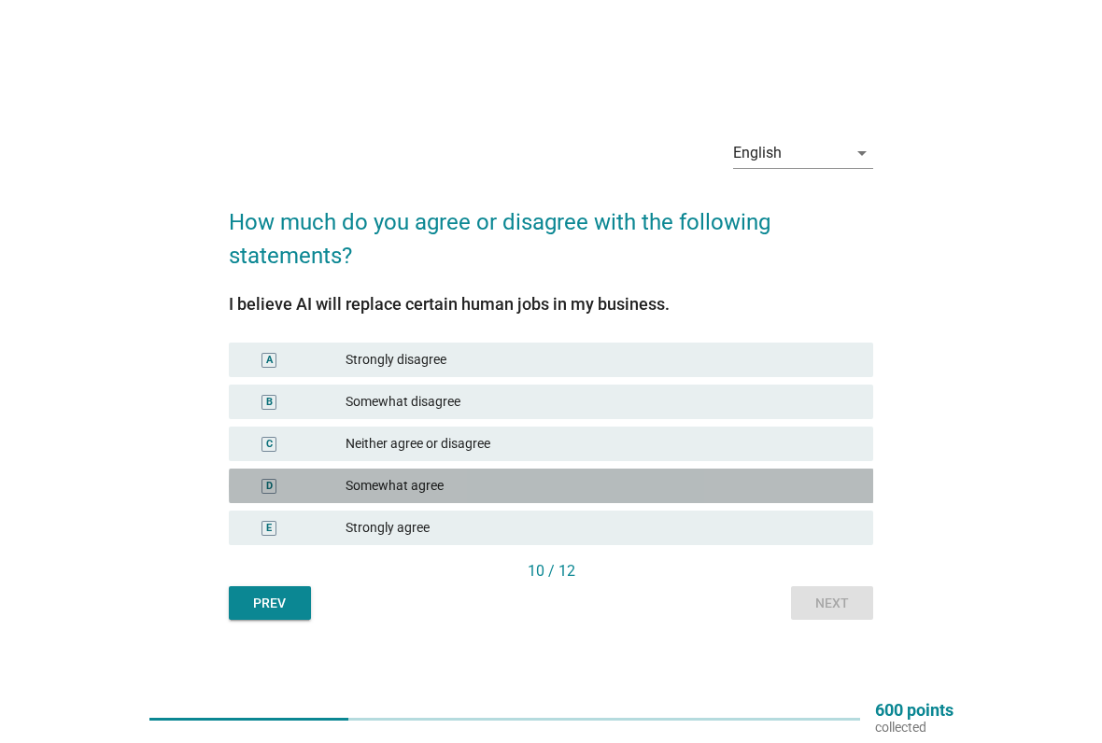
click at [653, 489] on div "Somewhat agree" at bounding box center [601, 486] width 513 height 20
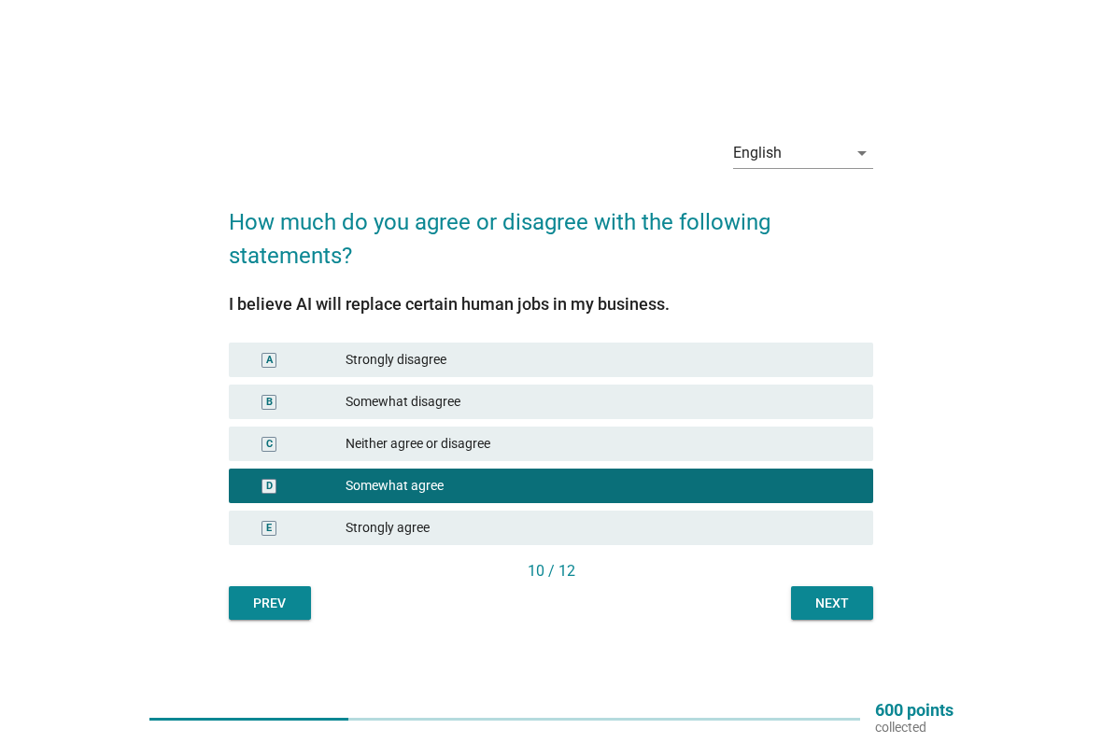
click at [842, 599] on div "Next" at bounding box center [832, 604] width 52 height 20
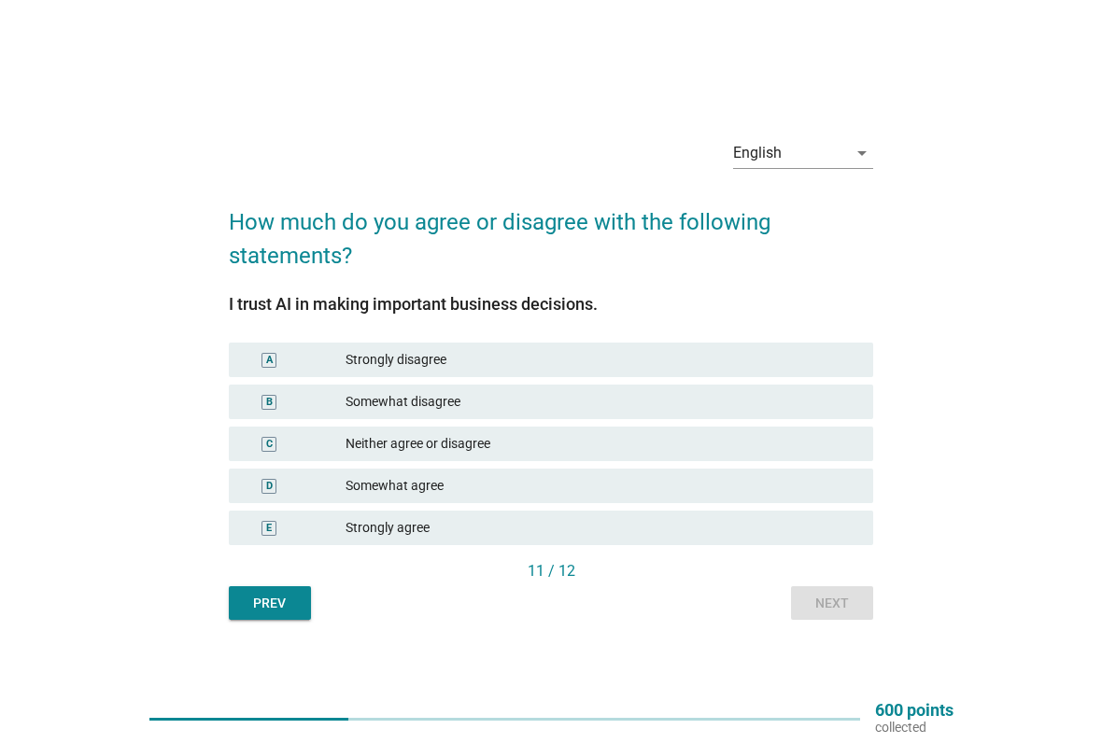
click at [716, 448] on div "Neither agree or disagree" at bounding box center [601, 444] width 513 height 20
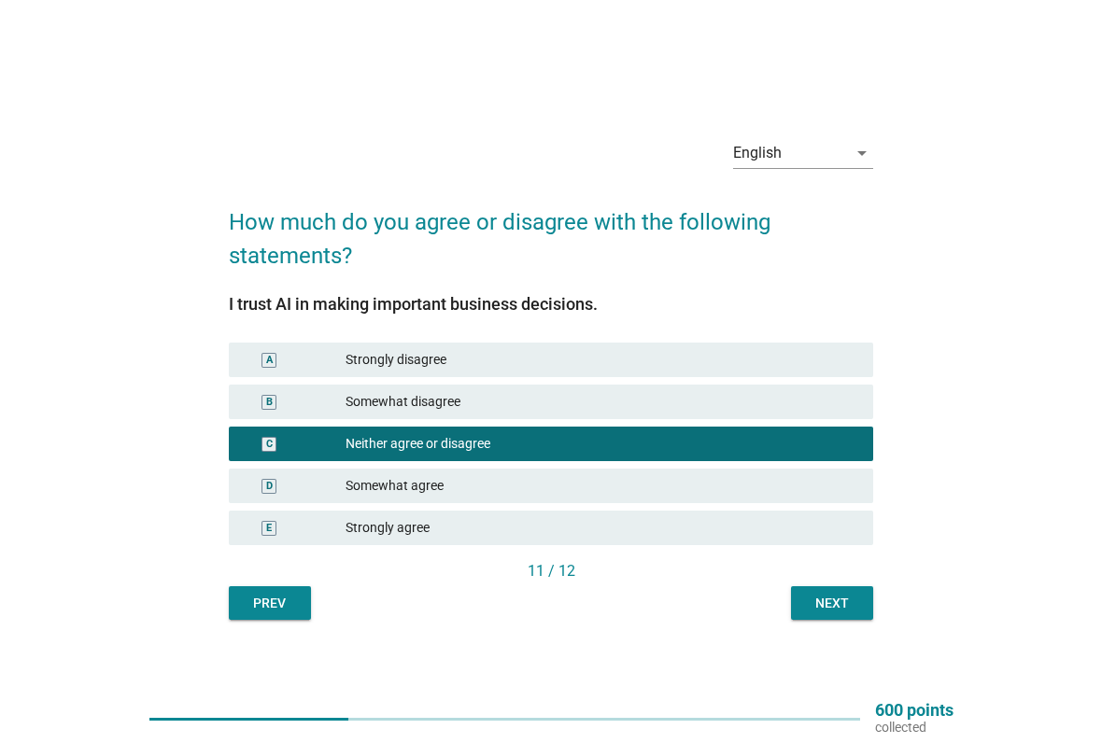
click at [841, 602] on div "Next" at bounding box center [832, 604] width 52 height 20
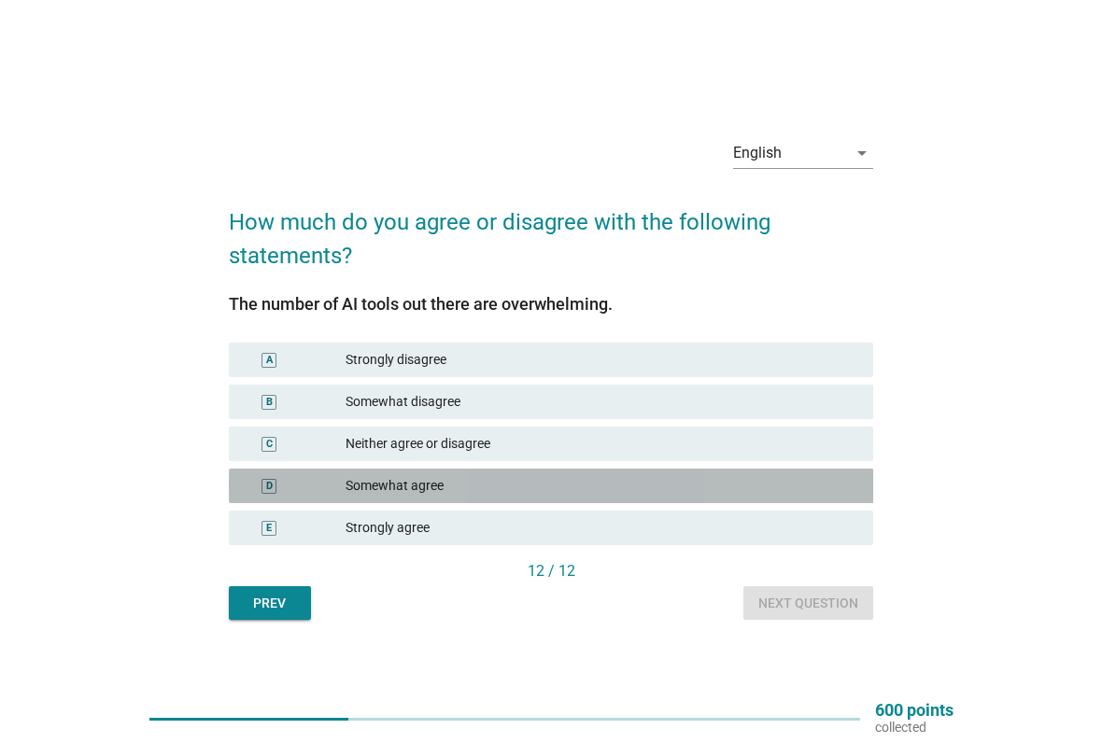
click at [642, 487] on div "Somewhat agree" at bounding box center [601, 486] width 513 height 20
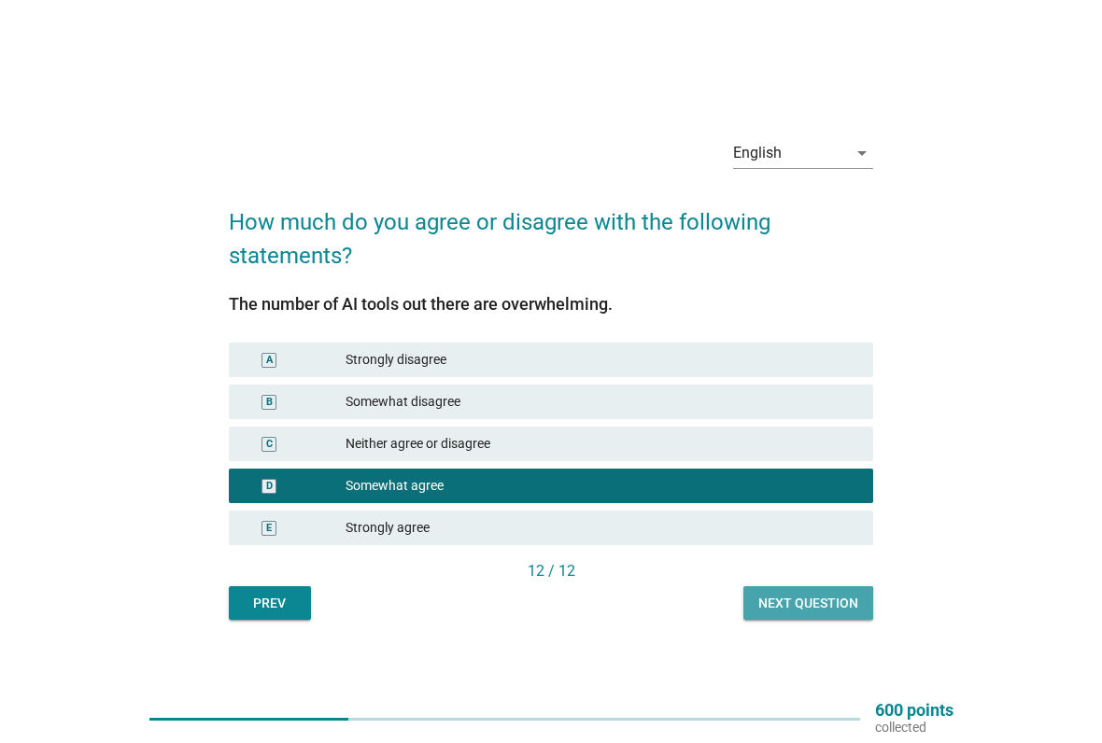
click at [811, 610] on div "Next question" at bounding box center [808, 604] width 100 height 20
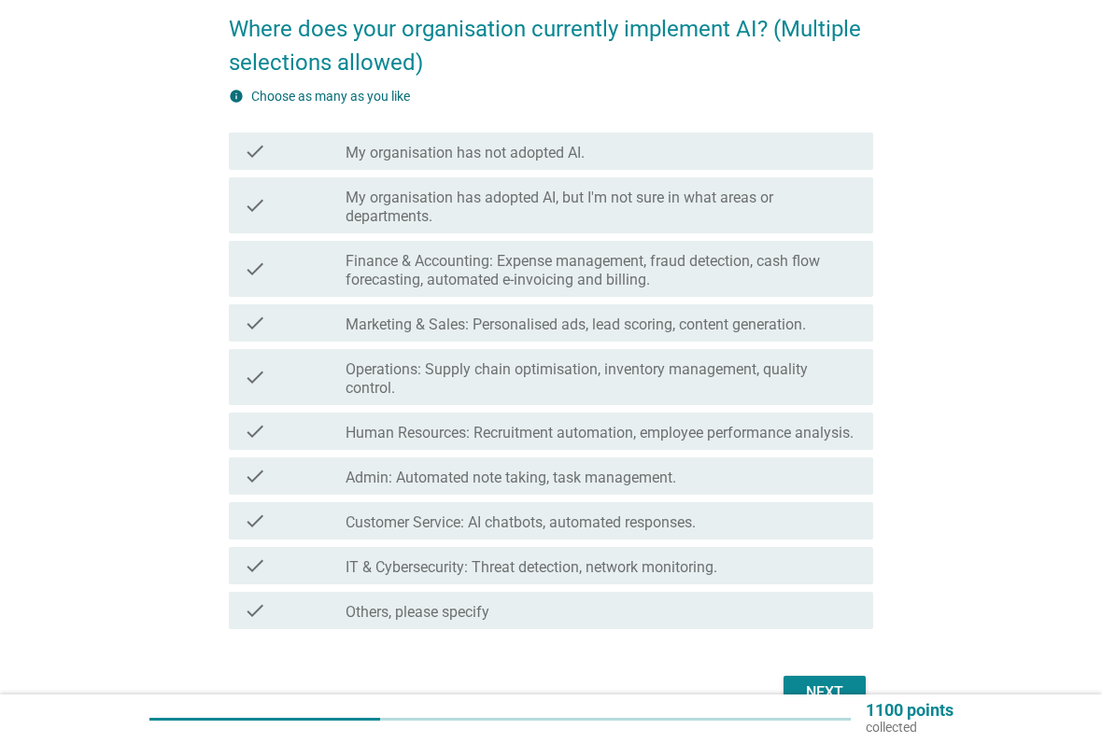
scroll to position [153, 0]
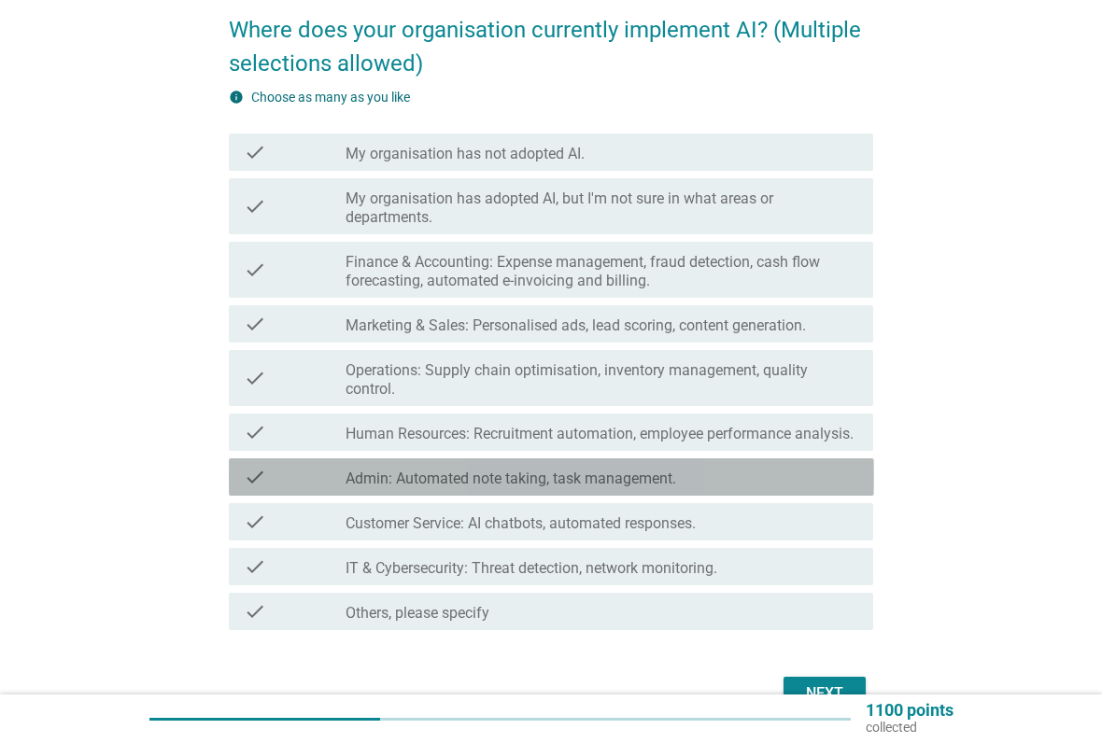
click at [766, 481] on div "check_box_outline_blank Admin: Automated note taking, task management." at bounding box center [601, 477] width 513 height 22
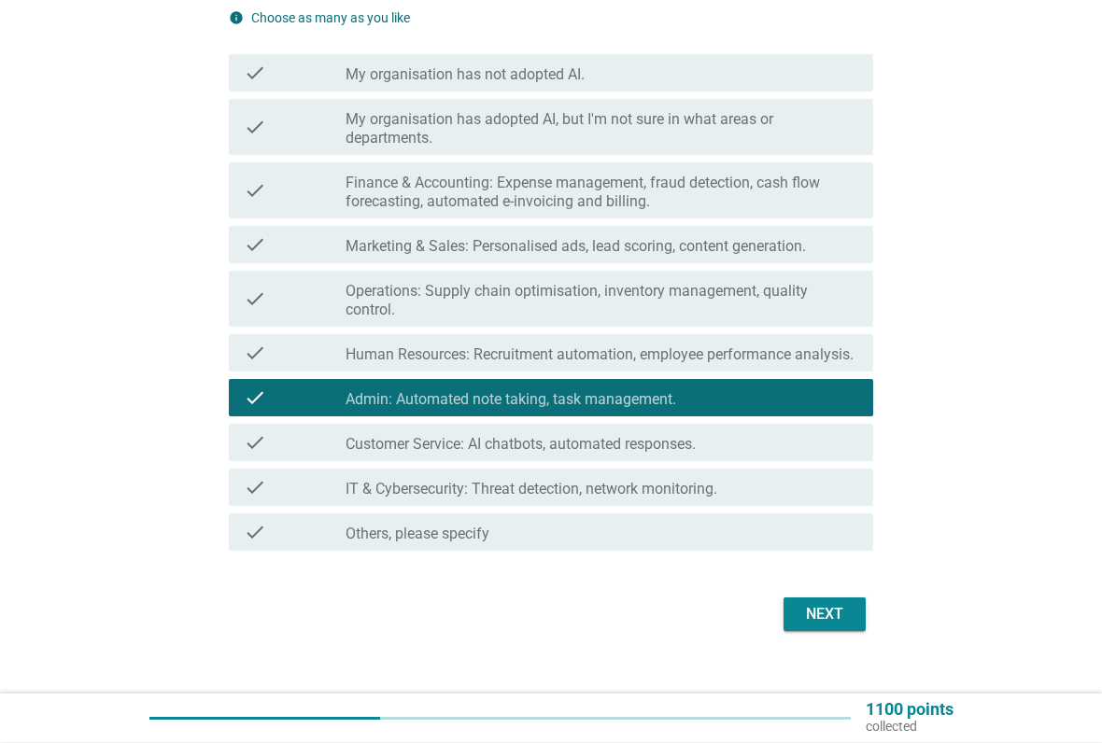
scroll to position [232, 0]
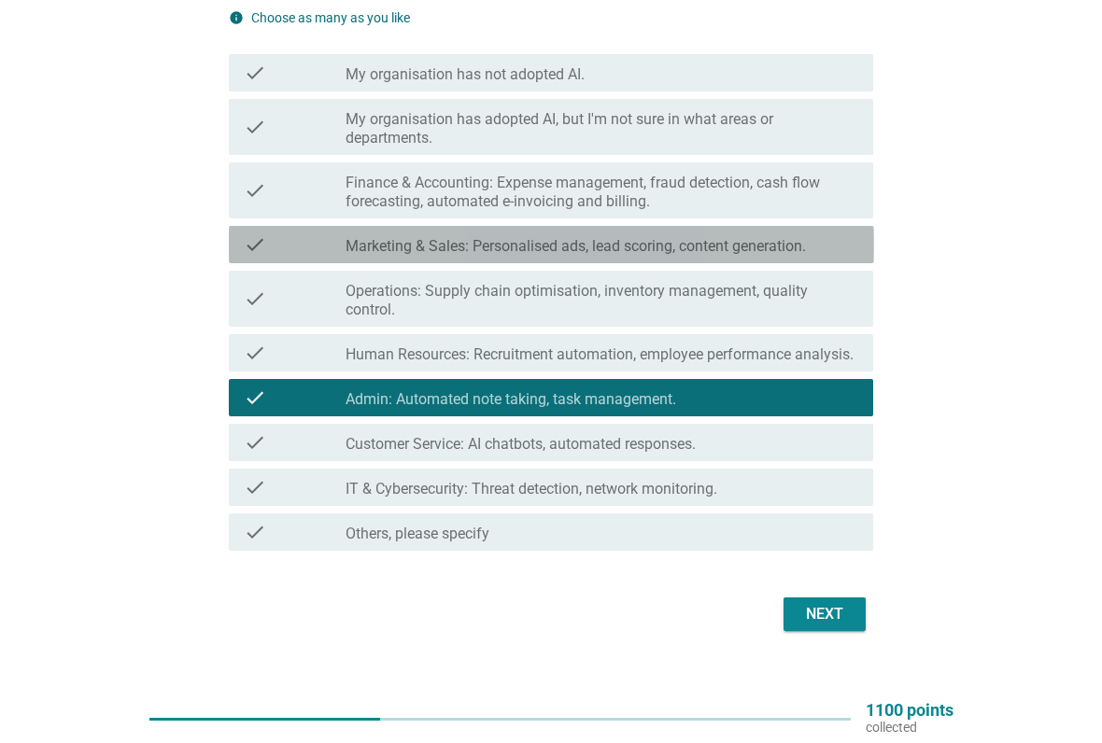
click at [836, 249] on div "check_box_outline_blank Marketing & Sales: Personalised ads, lead scoring, cont…" at bounding box center [601, 244] width 513 height 22
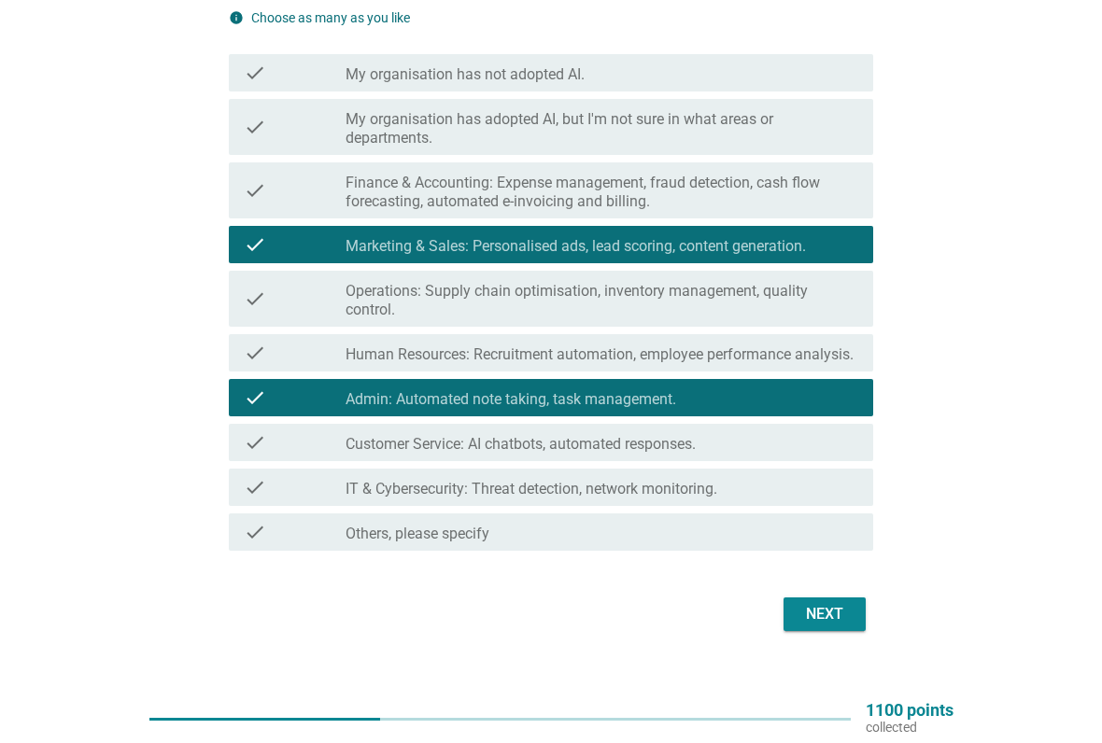
click at [824, 611] on div "Next" at bounding box center [824, 614] width 52 height 22
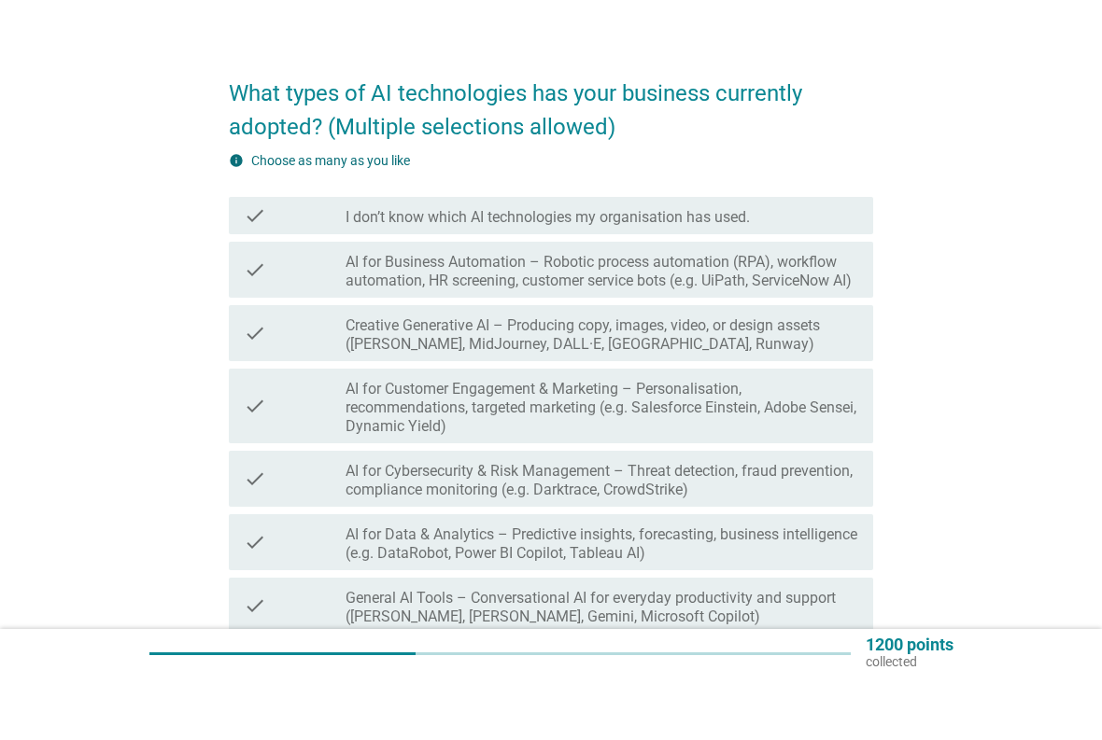
scroll to position [151, 0]
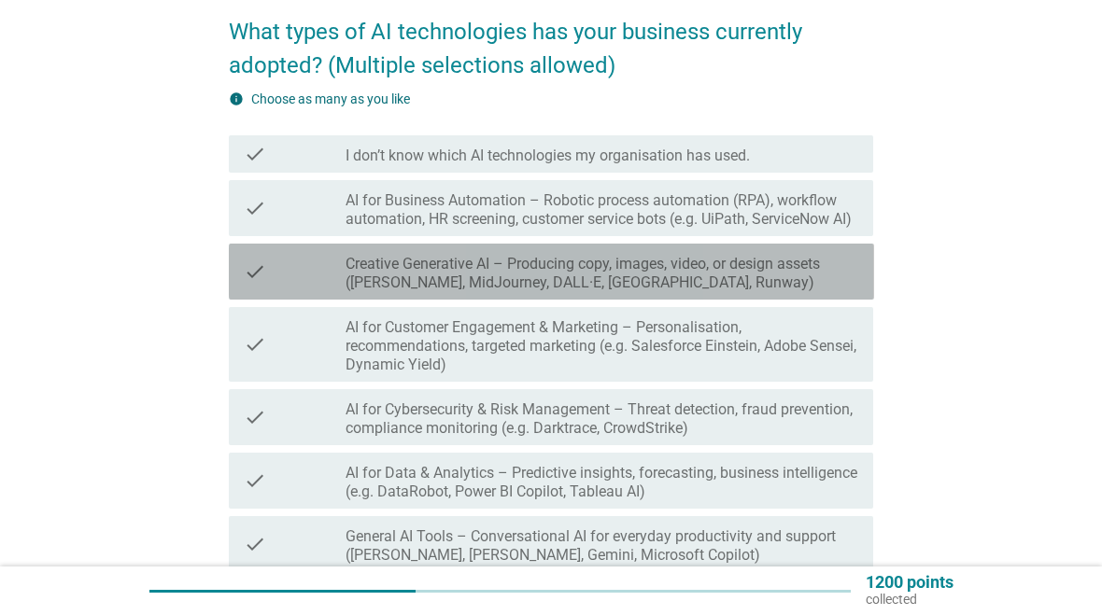
click at [816, 289] on label "Creative Generative AI – Producing copy, images, video, or design assets ([PERS…" at bounding box center [601, 273] width 513 height 37
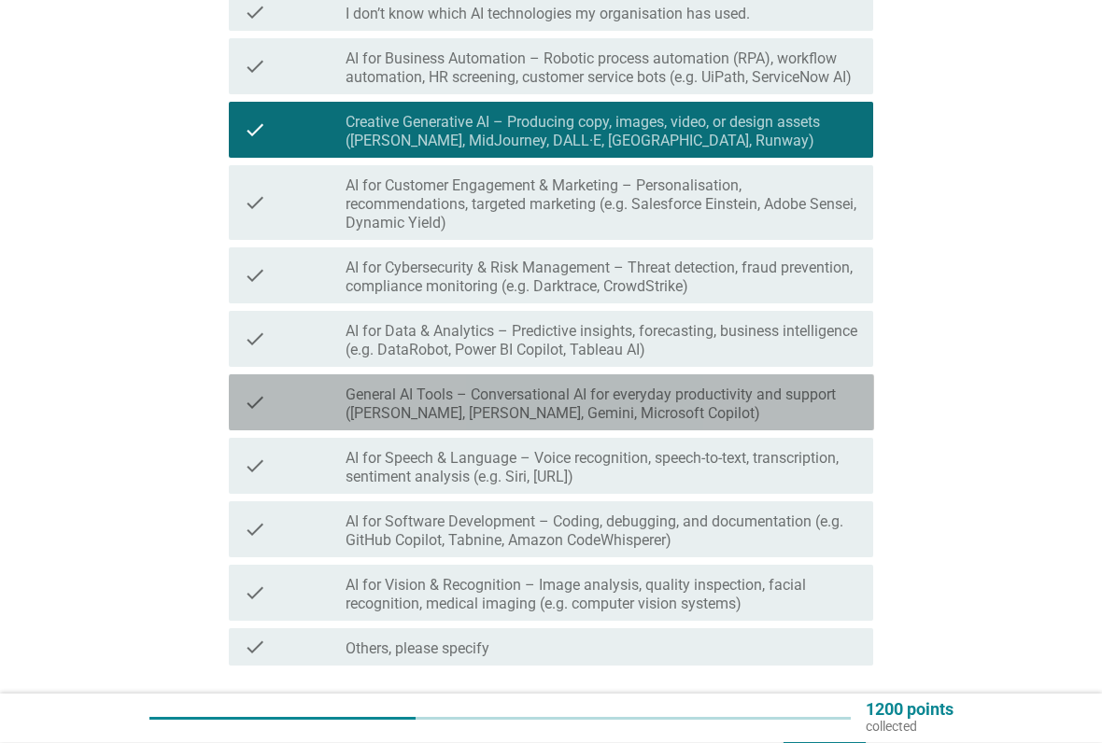
scroll to position [293, 0]
click at [559, 423] on label "General AI Tools – Conversational AI for everyday productivity and support ([PE…" at bounding box center [601, 404] width 513 height 37
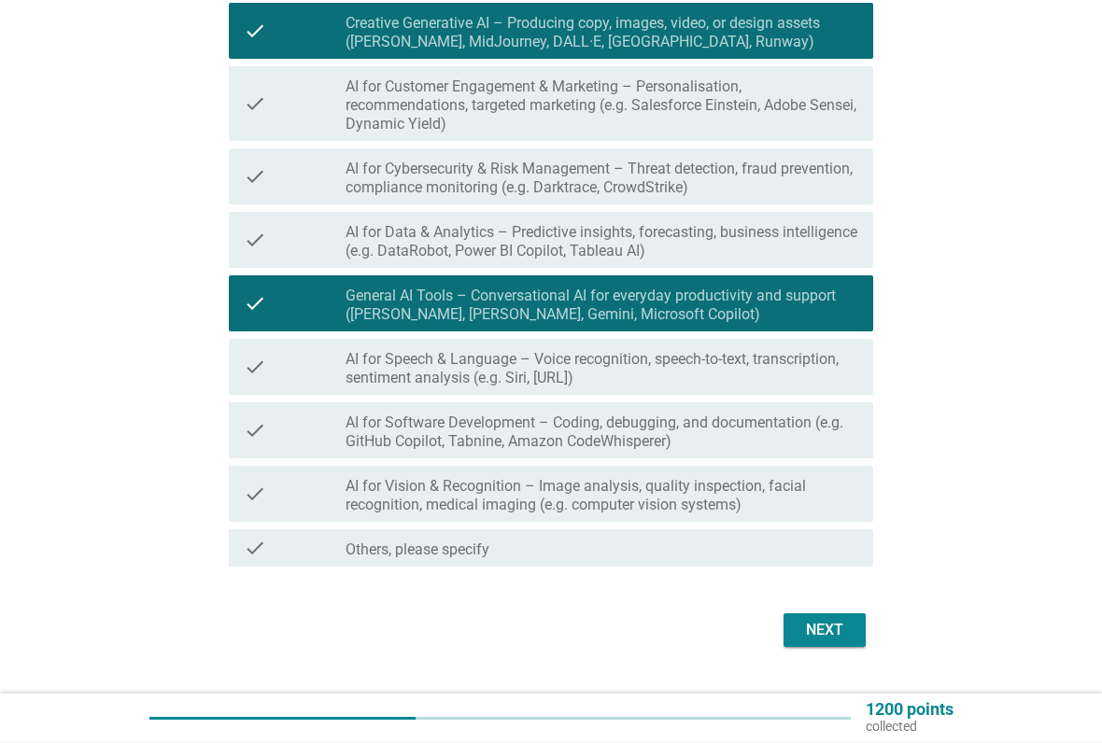
scroll to position [392, 0]
click at [840, 614] on div "Next" at bounding box center [824, 630] width 52 height 22
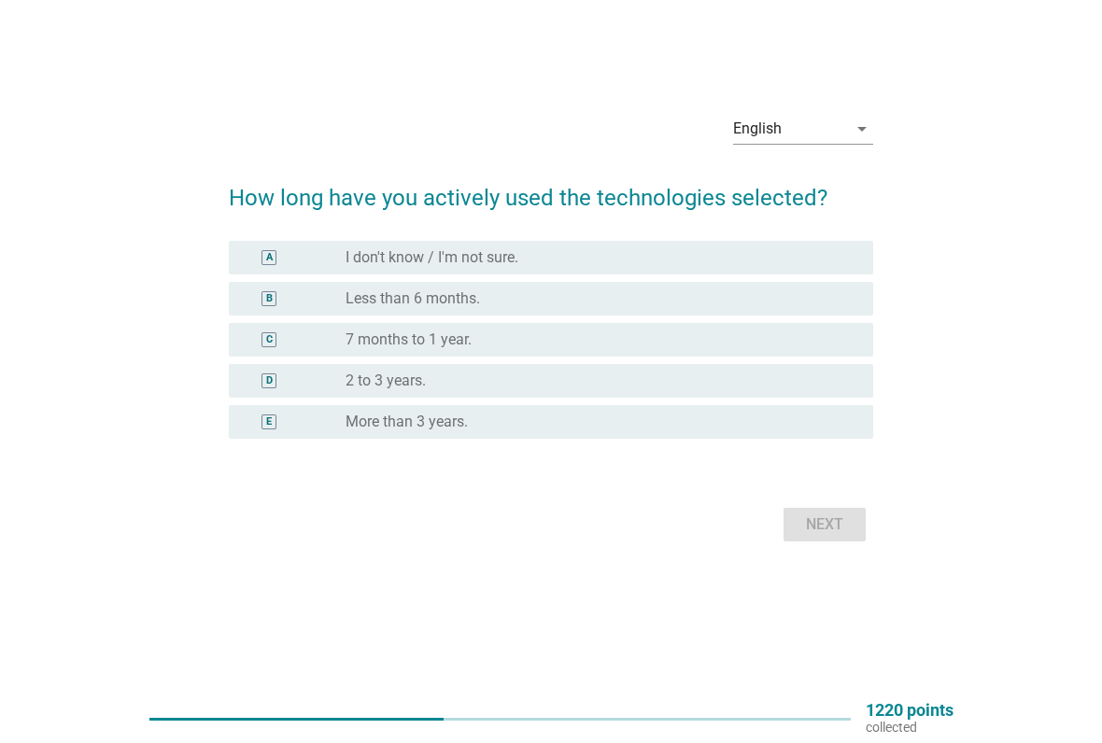
scroll to position [0, 0]
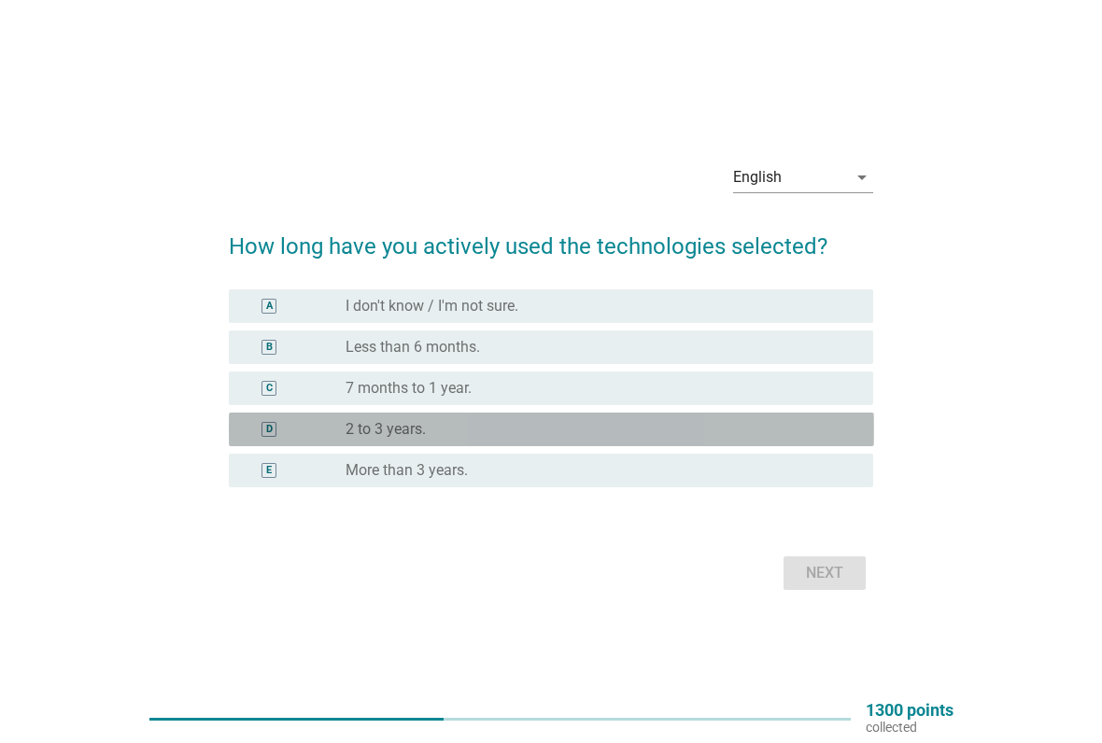
click at [567, 440] on div "D radio_button_unchecked 2 to 3 years." at bounding box center [551, 430] width 645 height 34
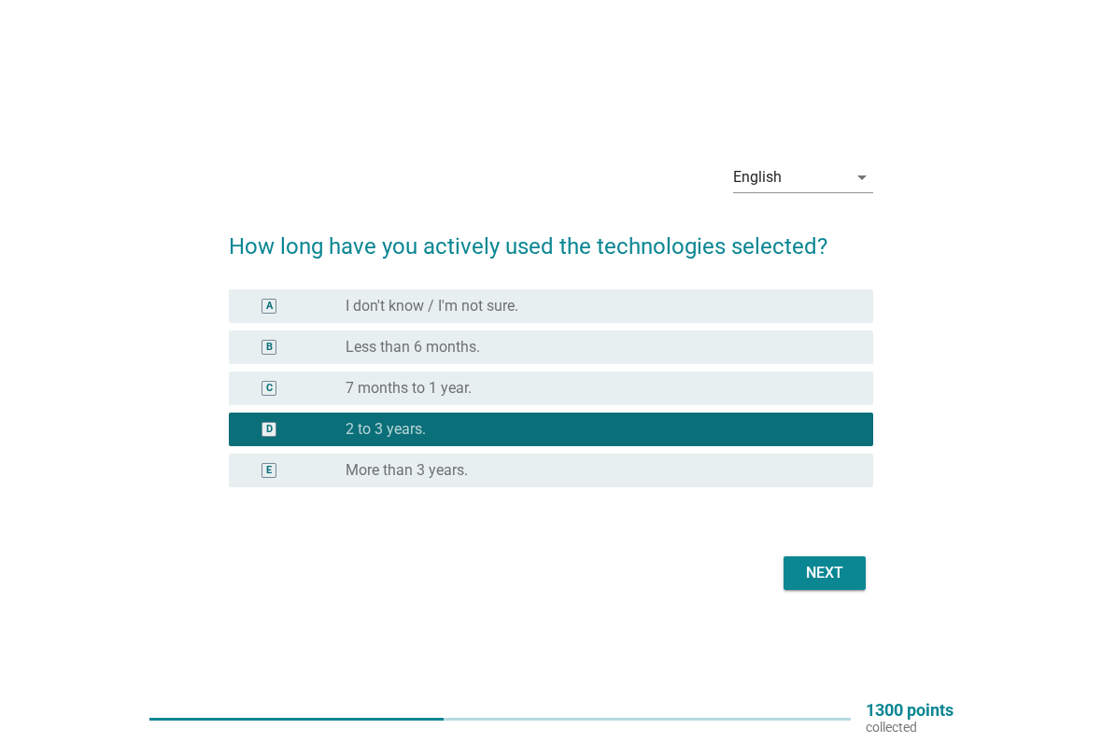
click at [820, 586] on button "Next" at bounding box center [824, 573] width 82 height 34
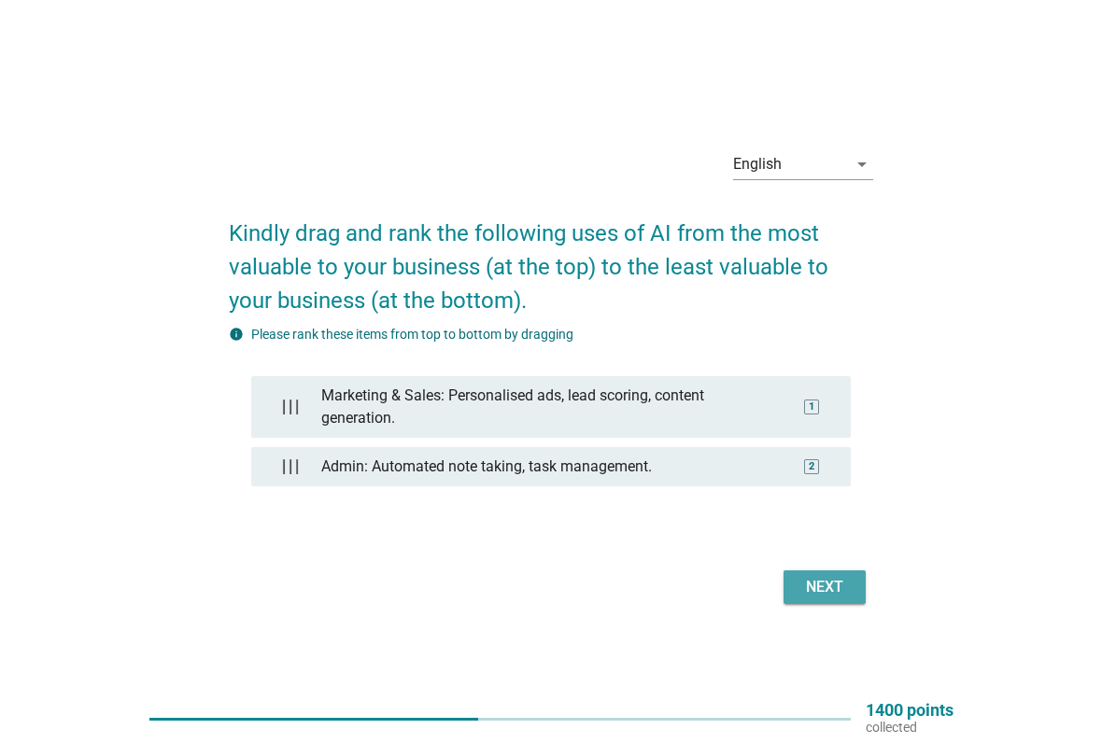
click at [834, 584] on div "Next" at bounding box center [824, 587] width 52 height 22
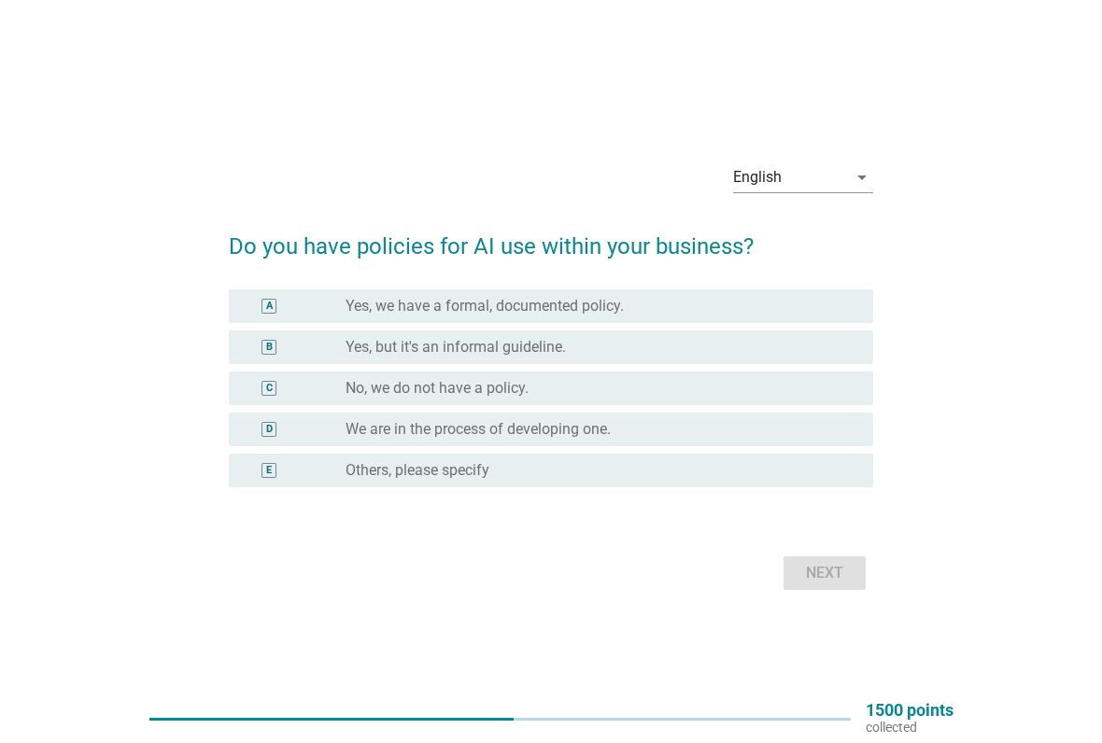
click at [692, 391] on div "radio_button_unchecked No, we do not have a policy." at bounding box center [594, 388] width 498 height 19
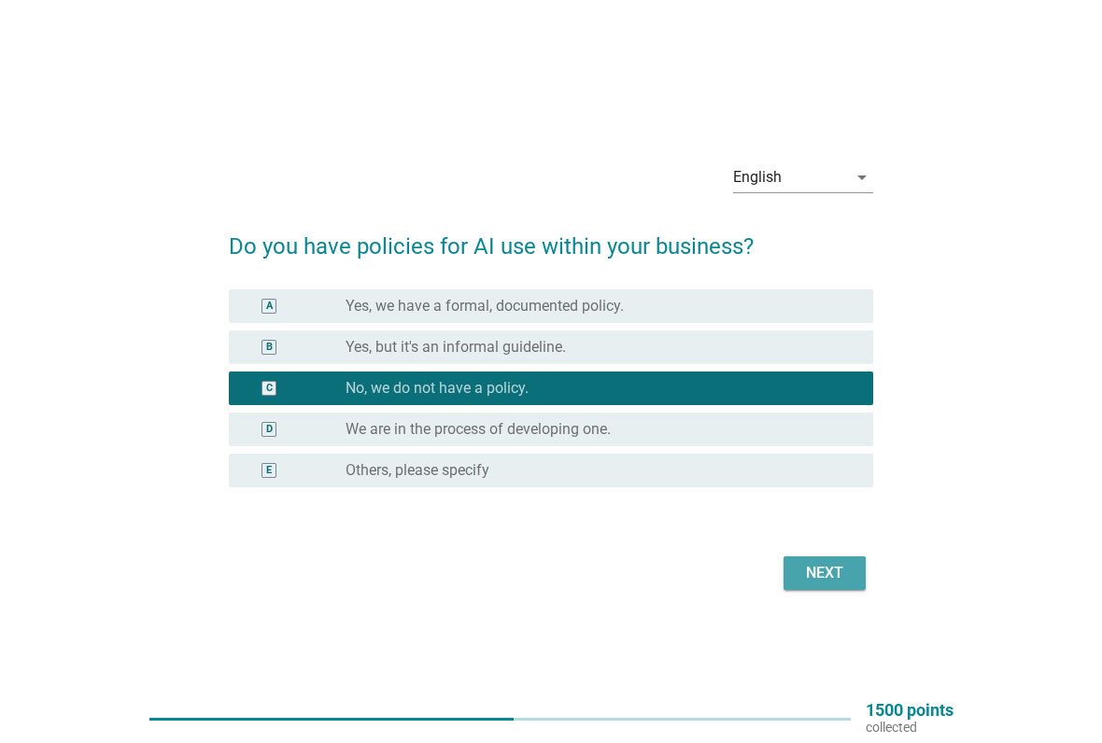
click at [831, 573] on div "Next" at bounding box center [824, 573] width 52 height 22
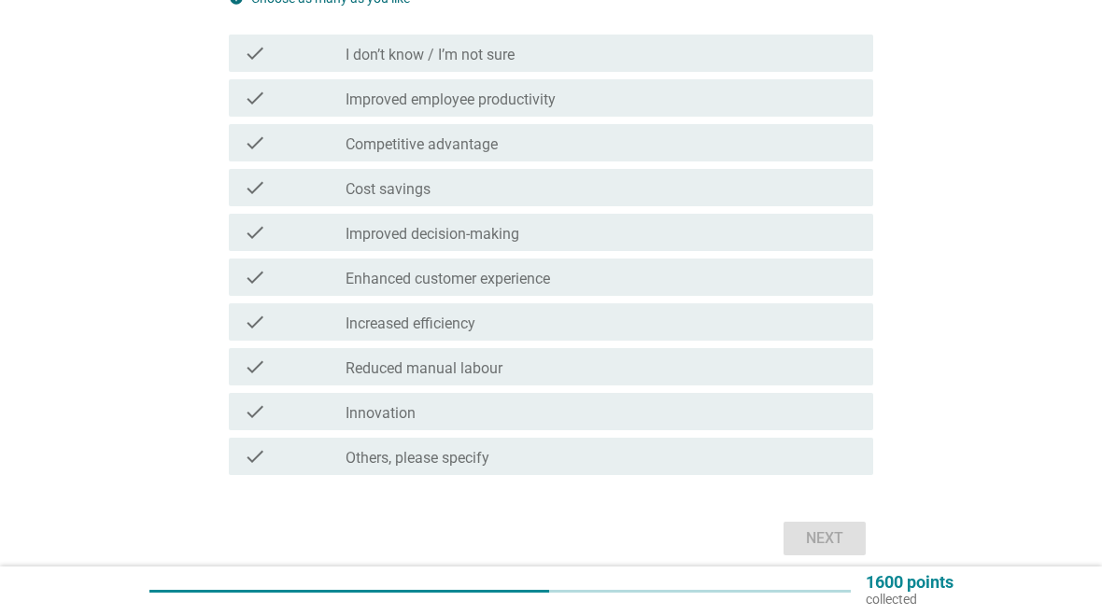
scroll to position [249, 0]
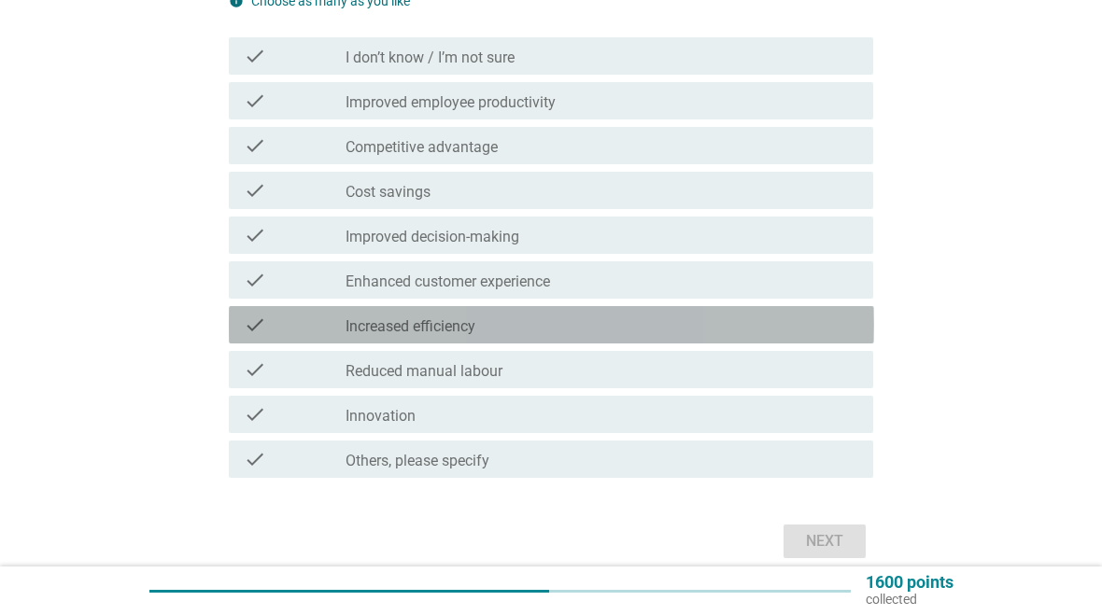
click at [690, 326] on div "check_box_outline_blank Increased efficiency" at bounding box center [601, 325] width 513 height 22
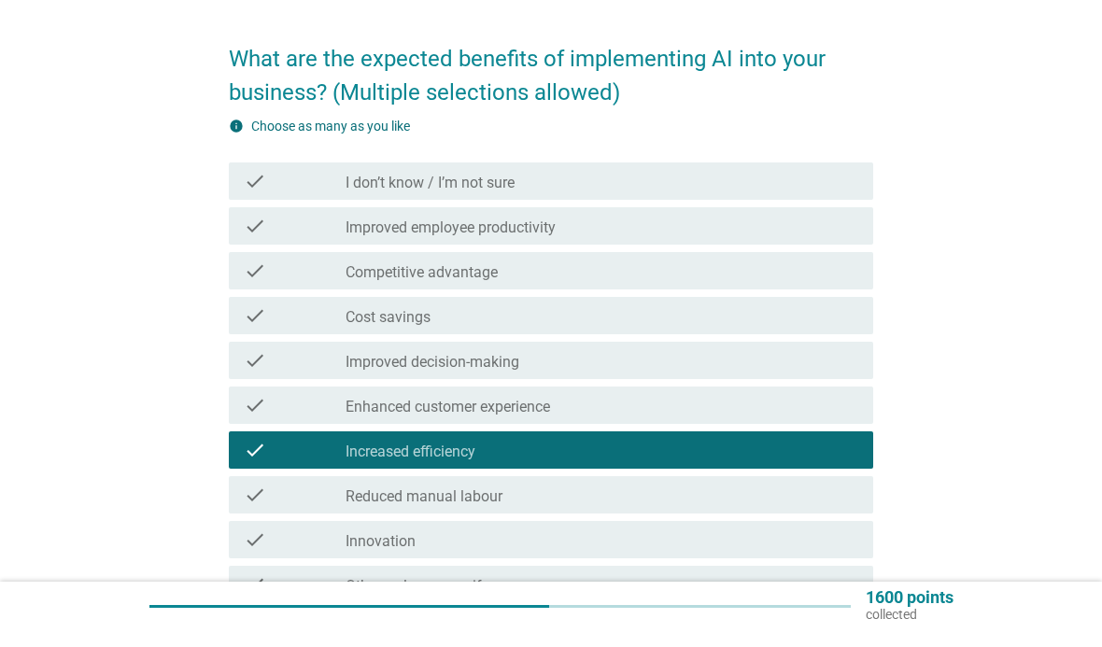
scroll to position [140, 0]
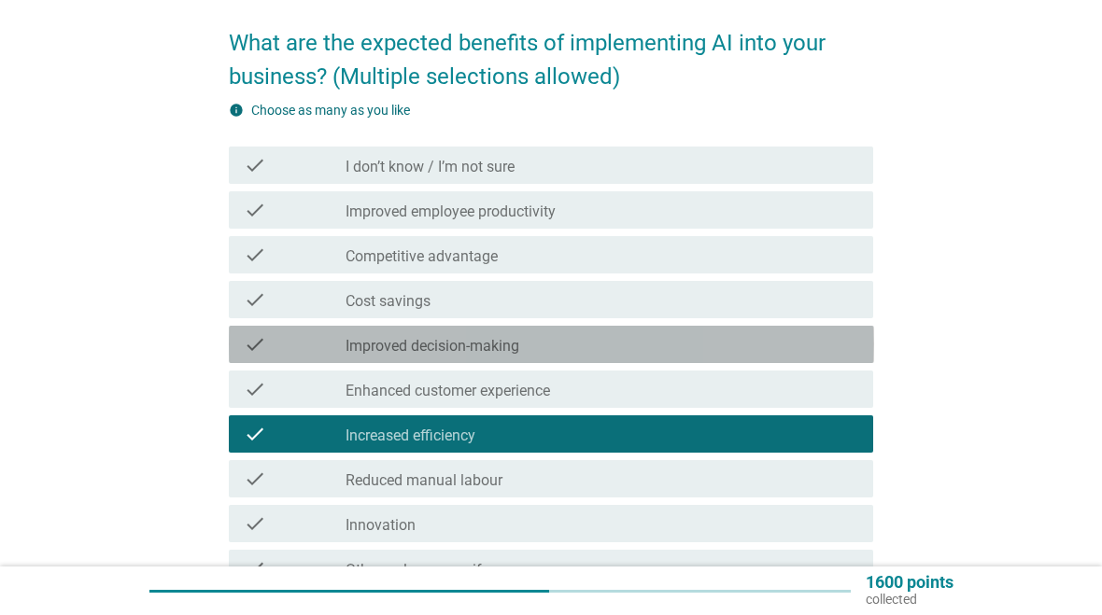
click at [610, 347] on div "check_box_outline_blank Improved decision-making" at bounding box center [601, 344] width 513 height 22
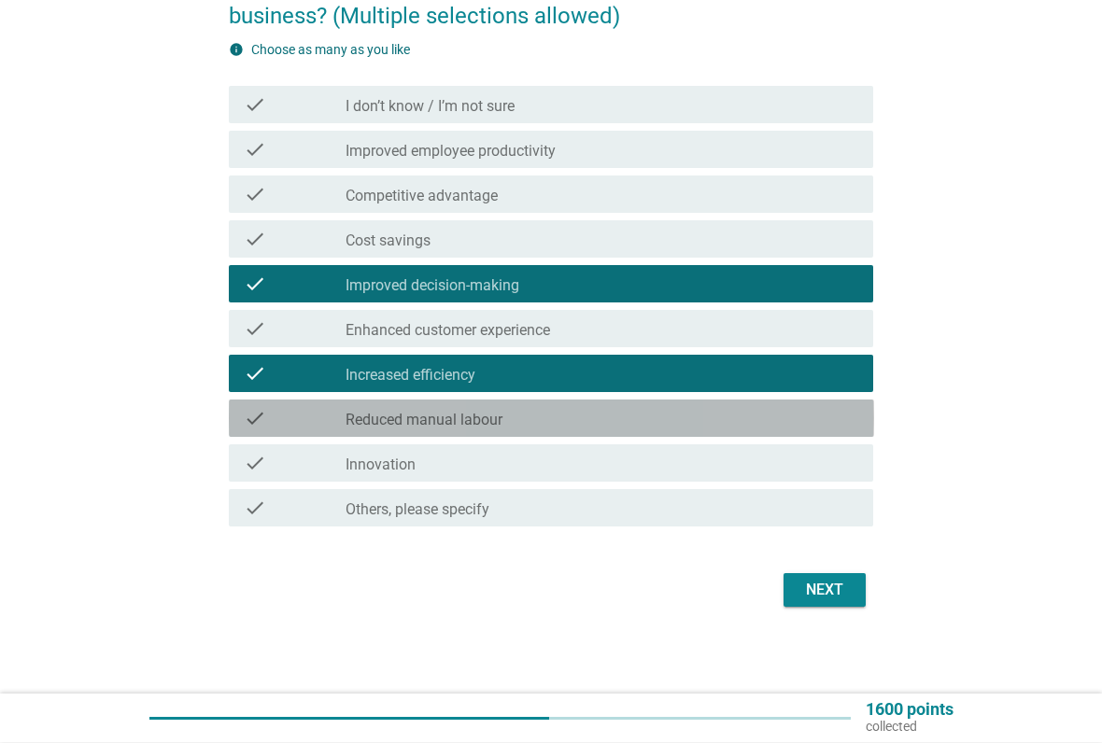
scroll to position [201, 0]
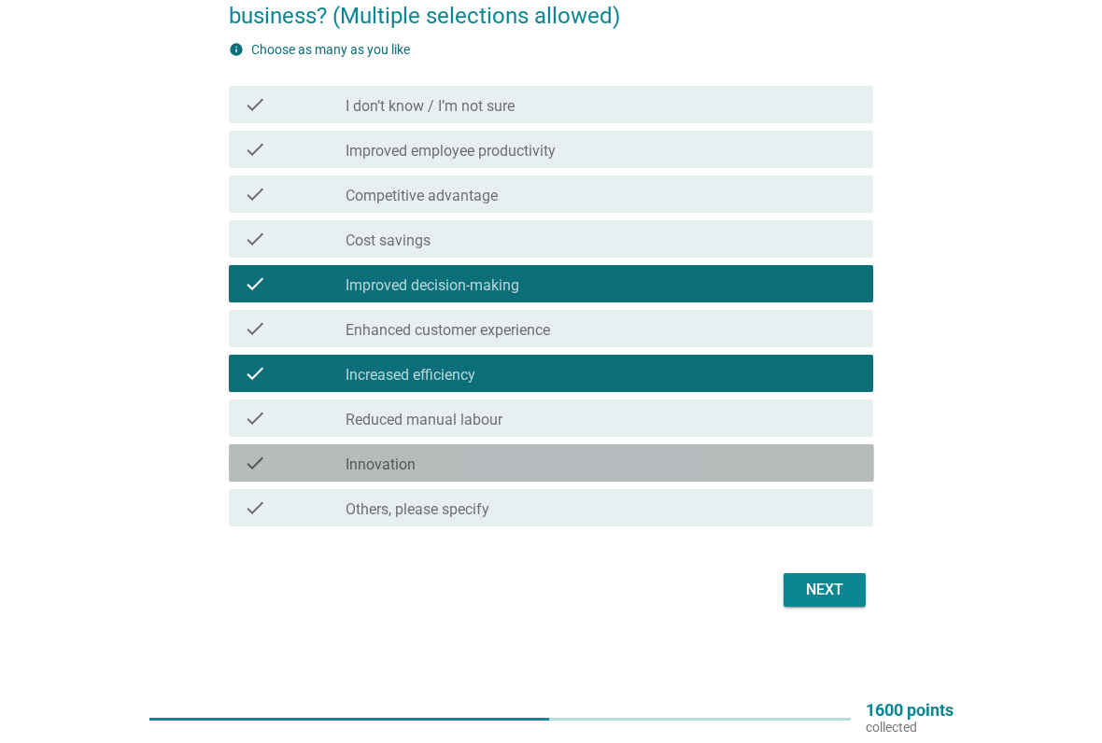
click at [589, 473] on div "check_box_outline_blank Innovation" at bounding box center [601, 463] width 513 height 22
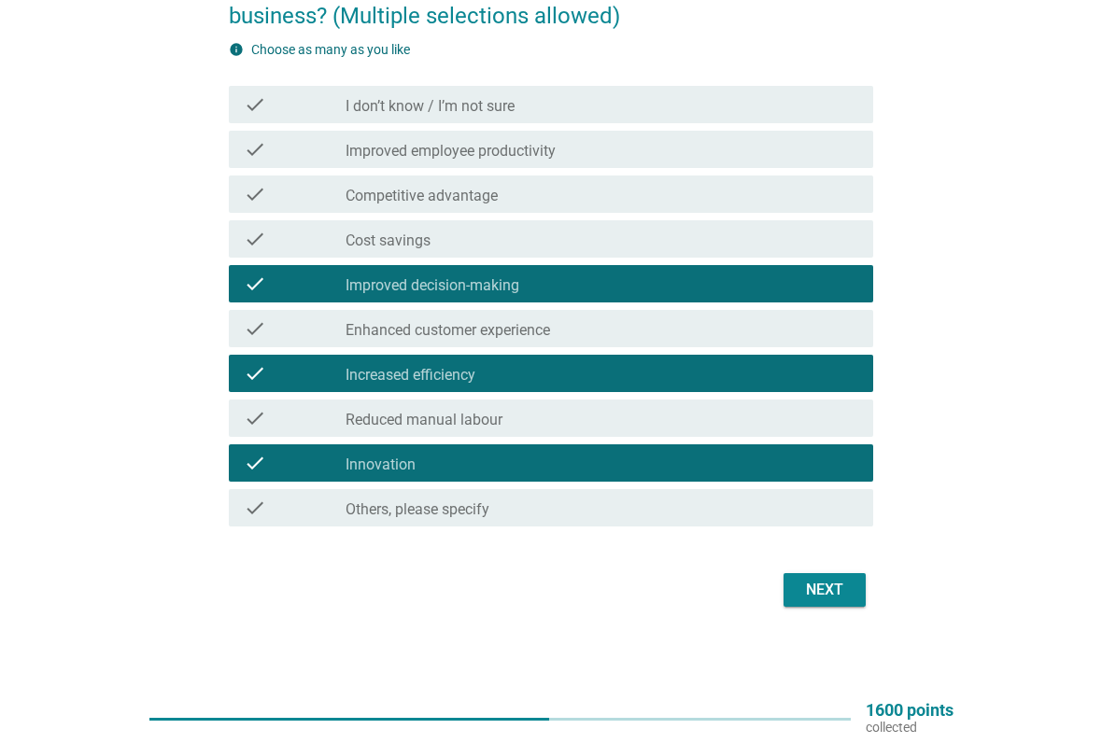
click at [812, 604] on button "Next" at bounding box center [824, 590] width 82 height 34
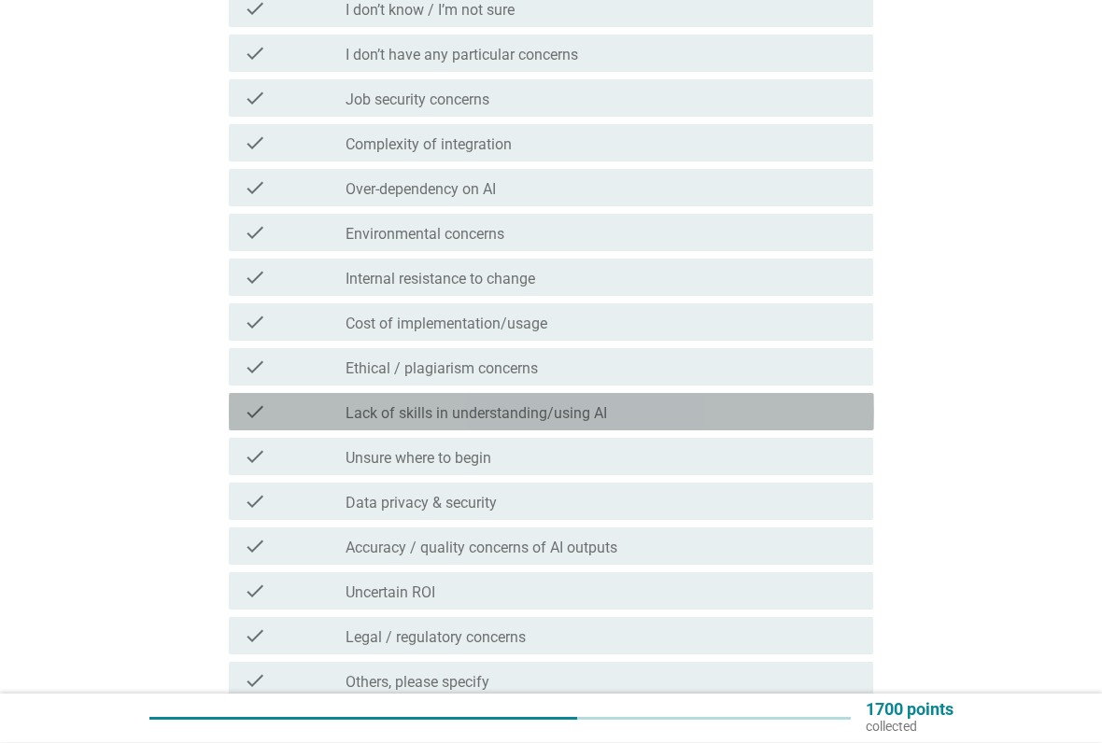
scroll to position [298, 0]
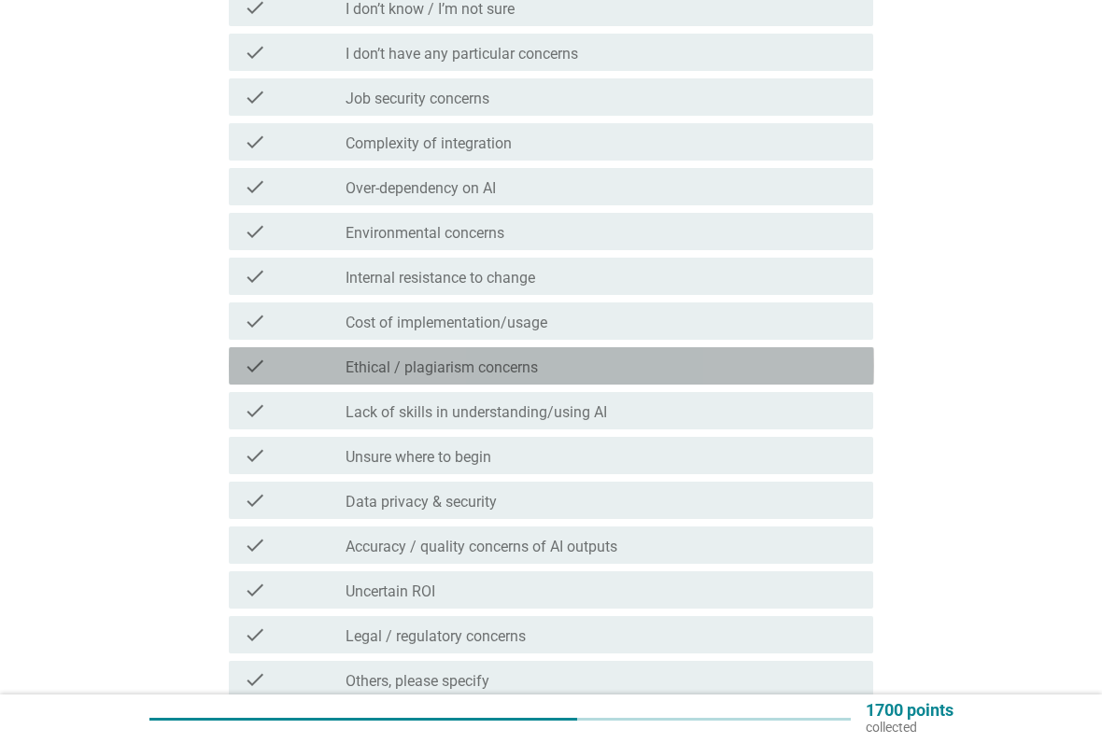
click at [705, 375] on div "check_box_outline_blank Ethical / plagiarism concerns" at bounding box center [601, 366] width 513 height 22
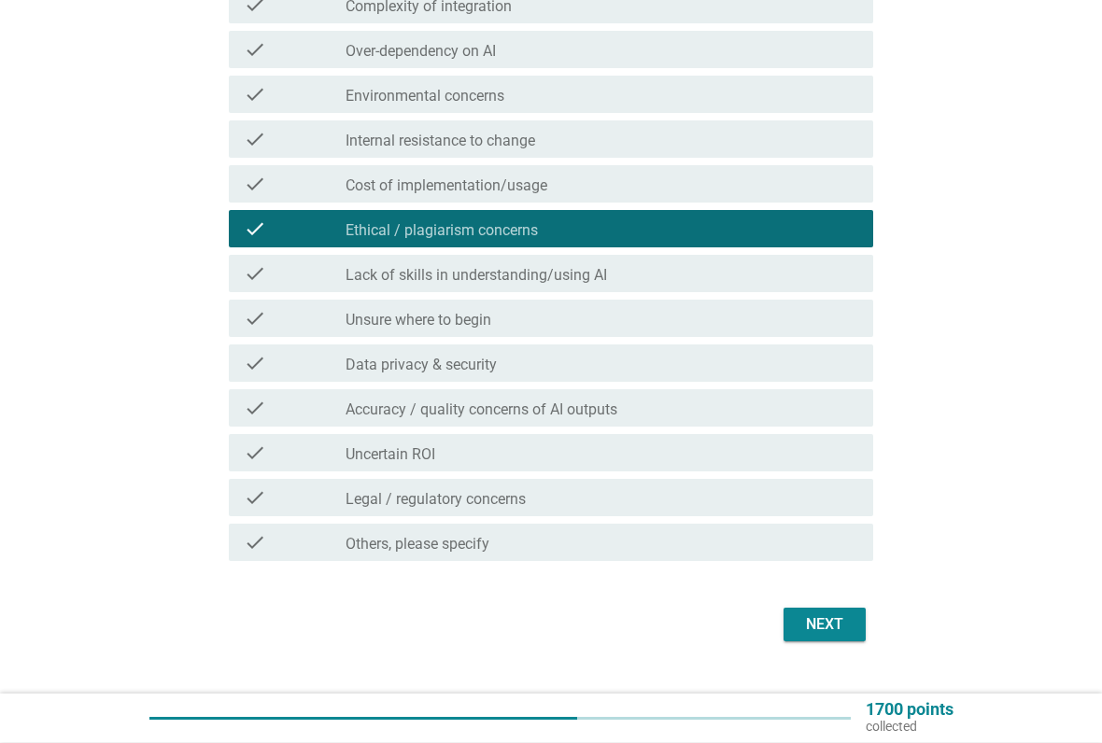
scroll to position [435, 0]
click at [698, 372] on div "check_box_outline_blank Data privacy & security" at bounding box center [601, 363] width 513 height 22
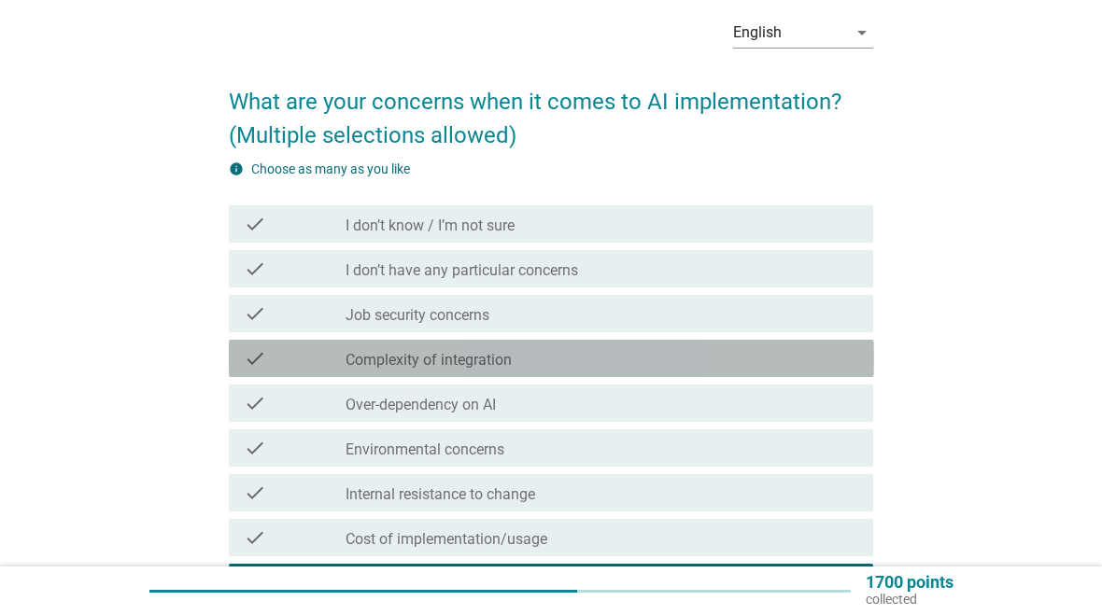
scroll to position [80, 0]
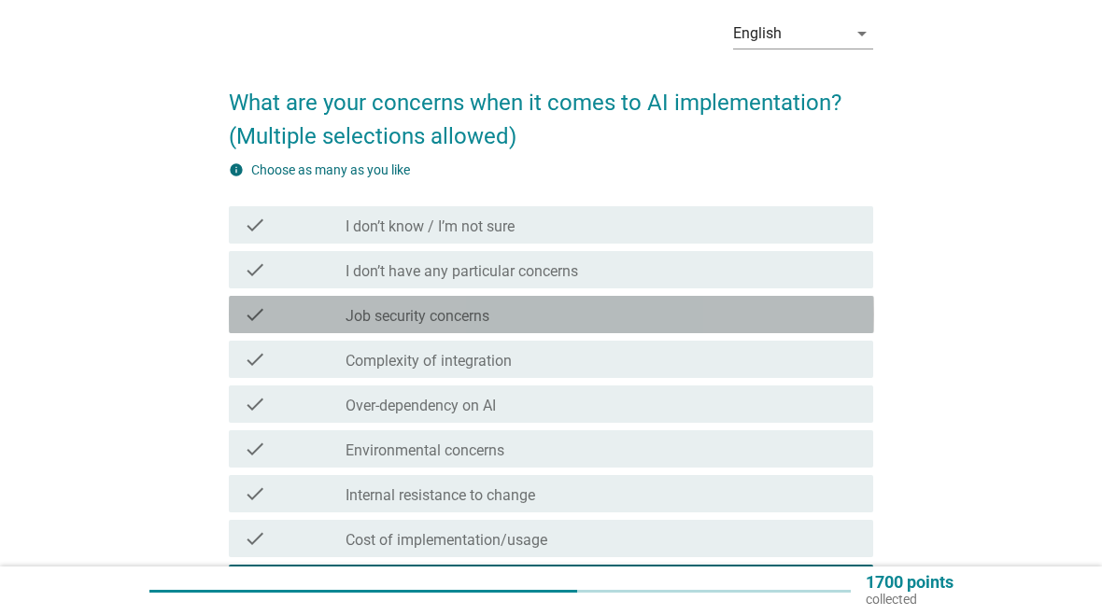
click at [602, 327] on div "check check_box_outline_blank Job security concerns" at bounding box center [551, 314] width 645 height 37
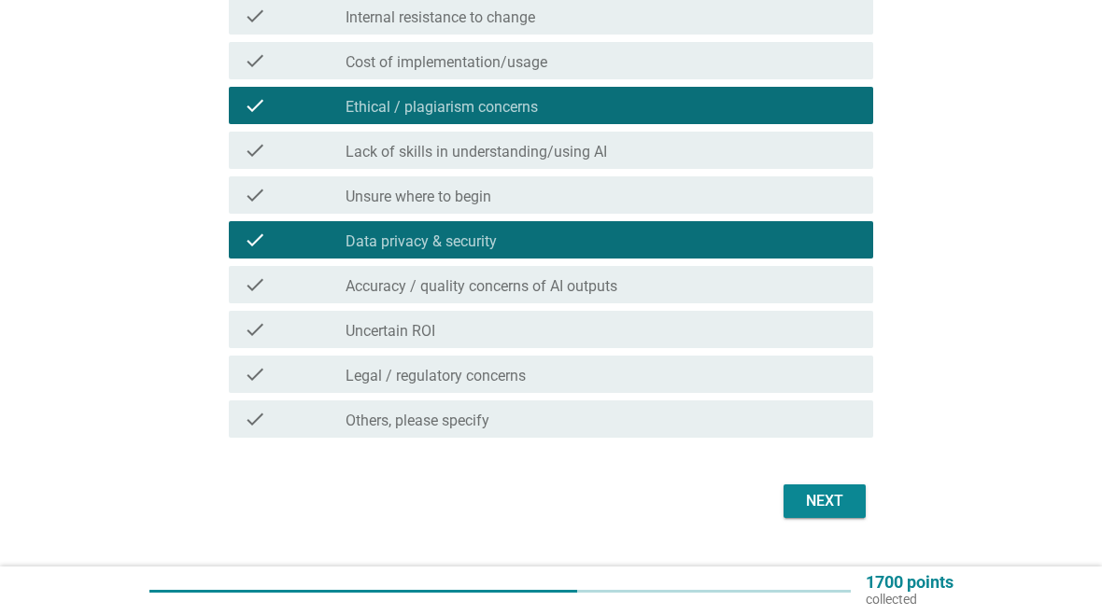
scroll to position [599, 0]
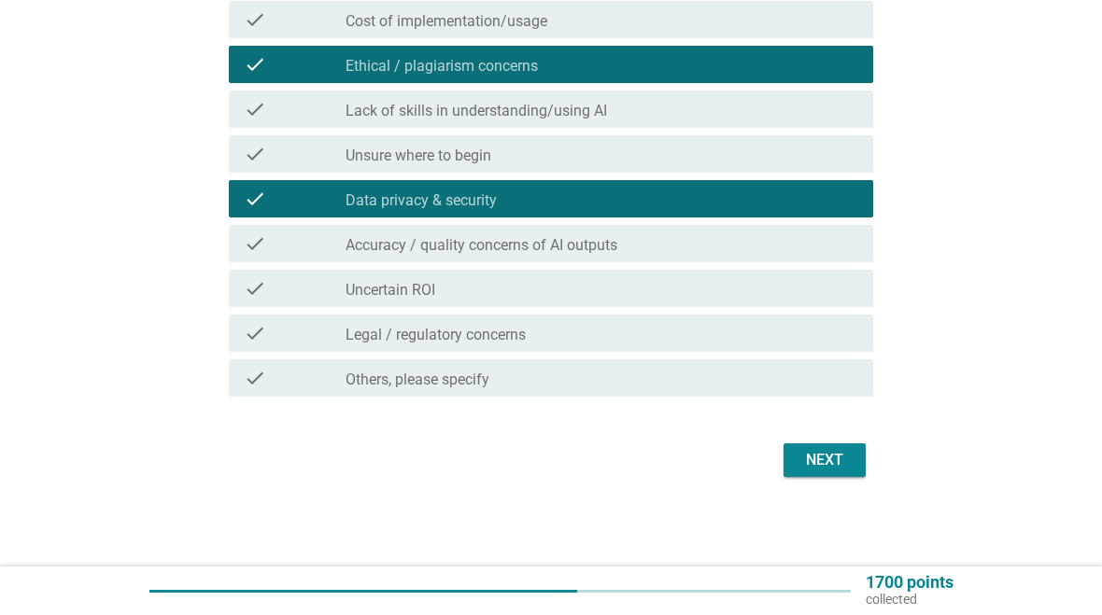
click at [836, 462] on div "Next" at bounding box center [824, 460] width 52 height 22
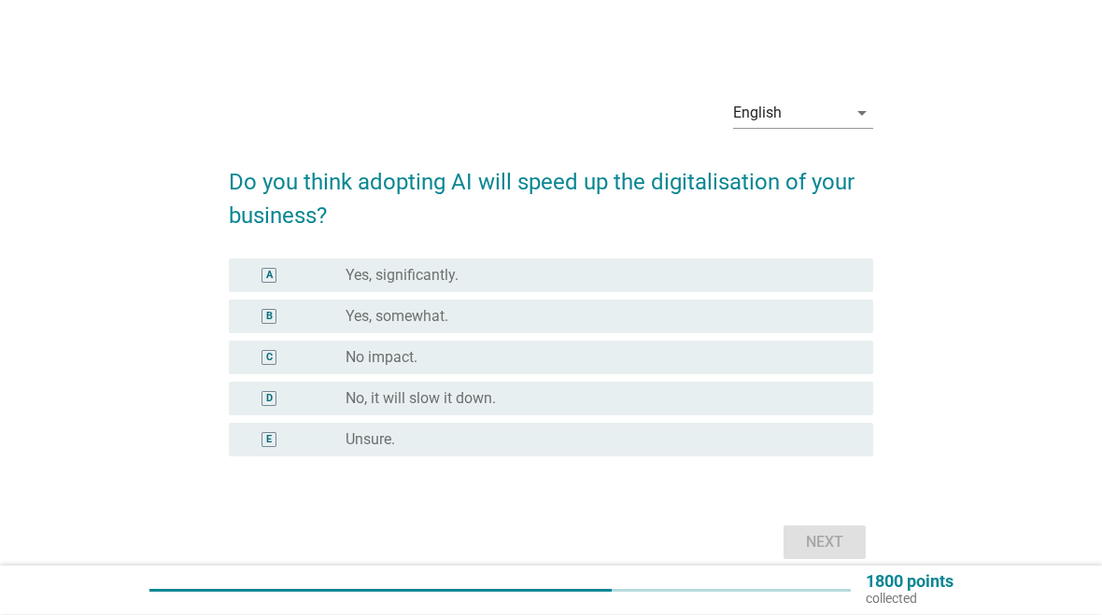
scroll to position [1, 0]
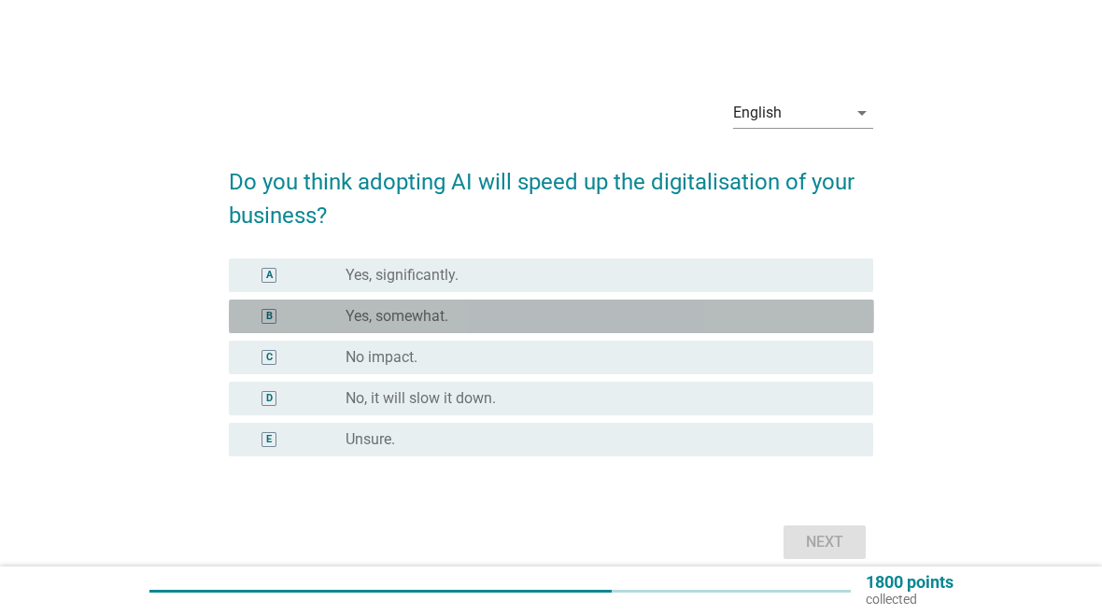
click at [738, 323] on div "radio_button_unchecked Yes, somewhat." at bounding box center [594, 316] width 498 height 19
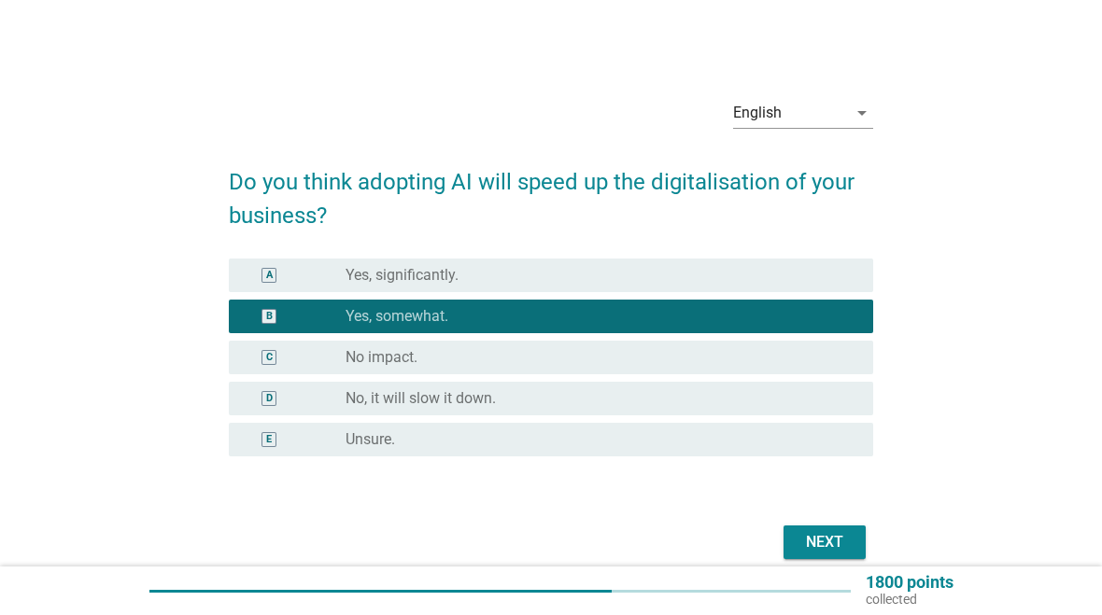
click at [813, 545] on div "Next" at bounding box center [824, 542] width 52 height 22
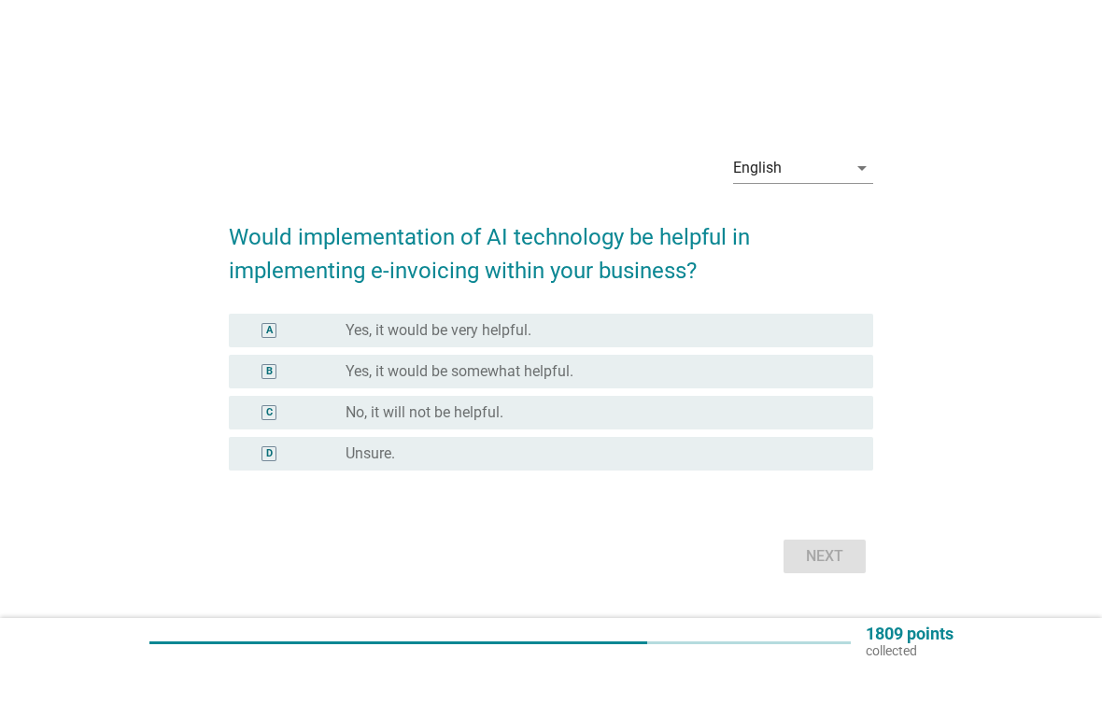
scroll to position [0, 0]
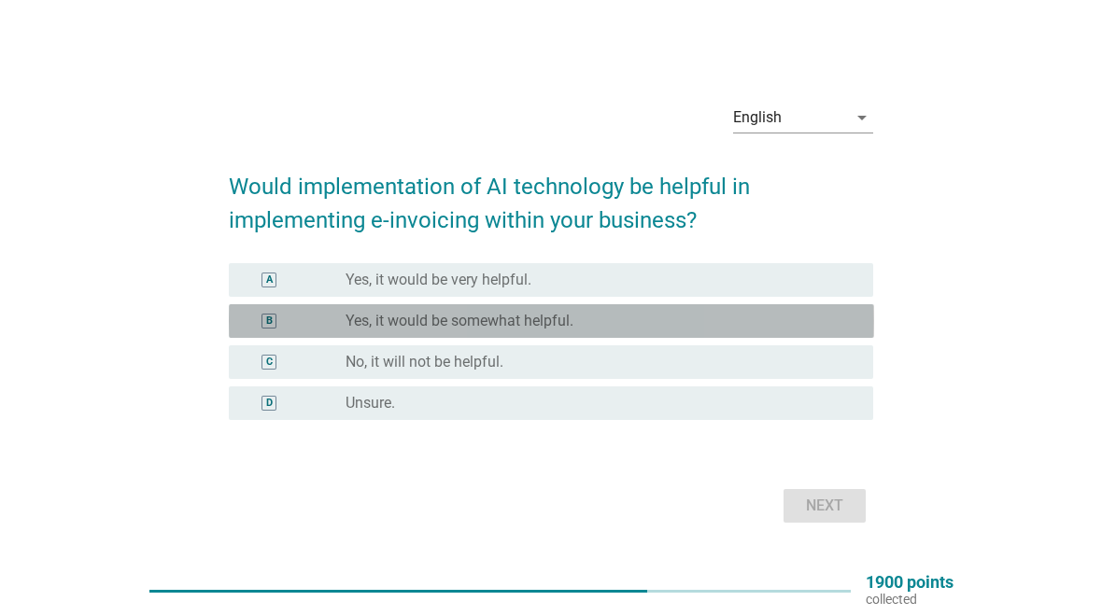
click at [779, 322] on div "radio_button_unchecked Yes, it would be somewhat helpful." at bounding box center [594, 321] width 498 height 19
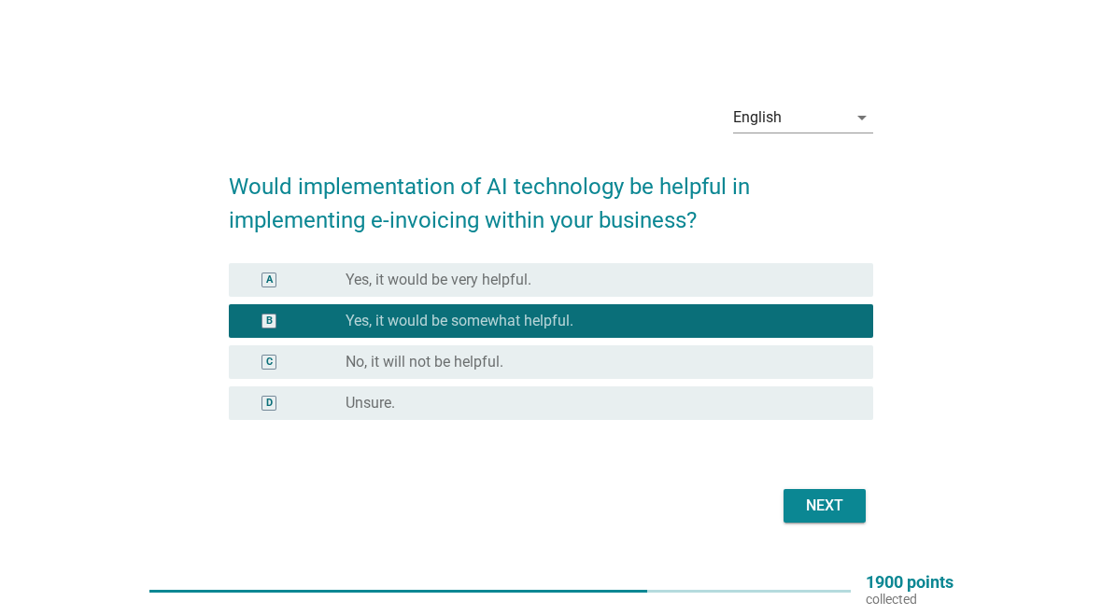
click at [825, 509] on div "Next" at bounding box center [824, 506] width 52 height 22
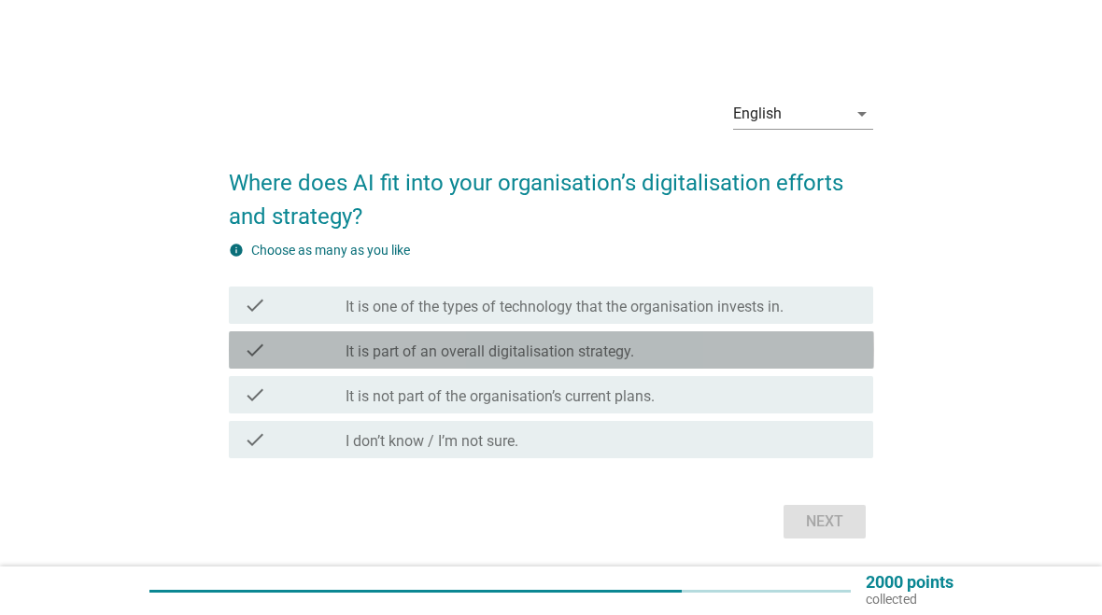
click at [792, 360] on div "check_box_outline_blank It is part of an overall digitalisation strategy." at bounding box center [601, 350] width 513 height 22
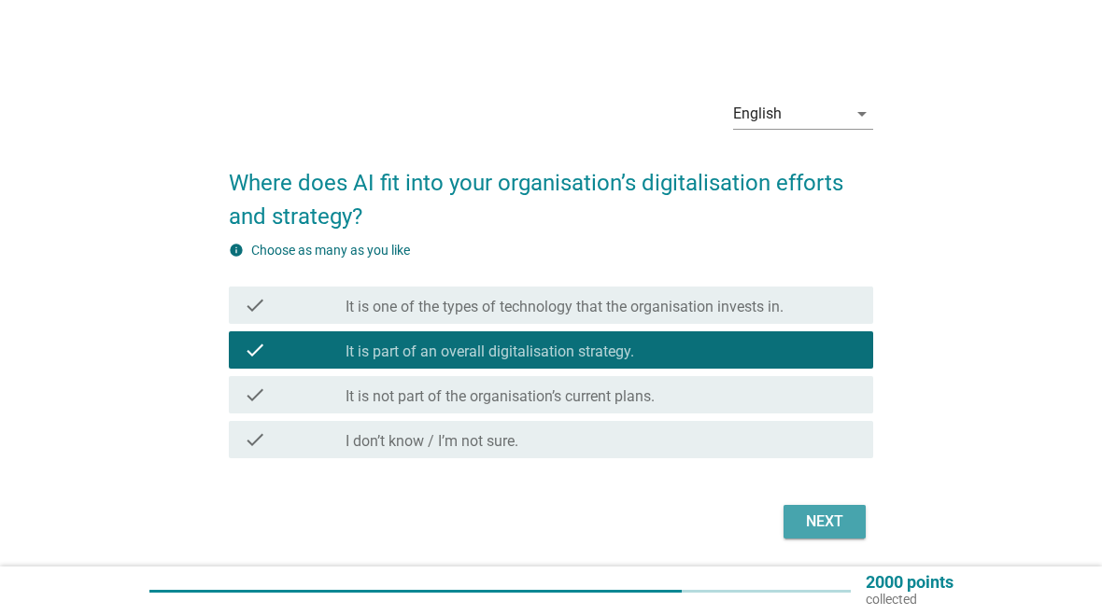
click at [851, 516] on button "Next" at bounding box center [824, 522] width 82 height 34
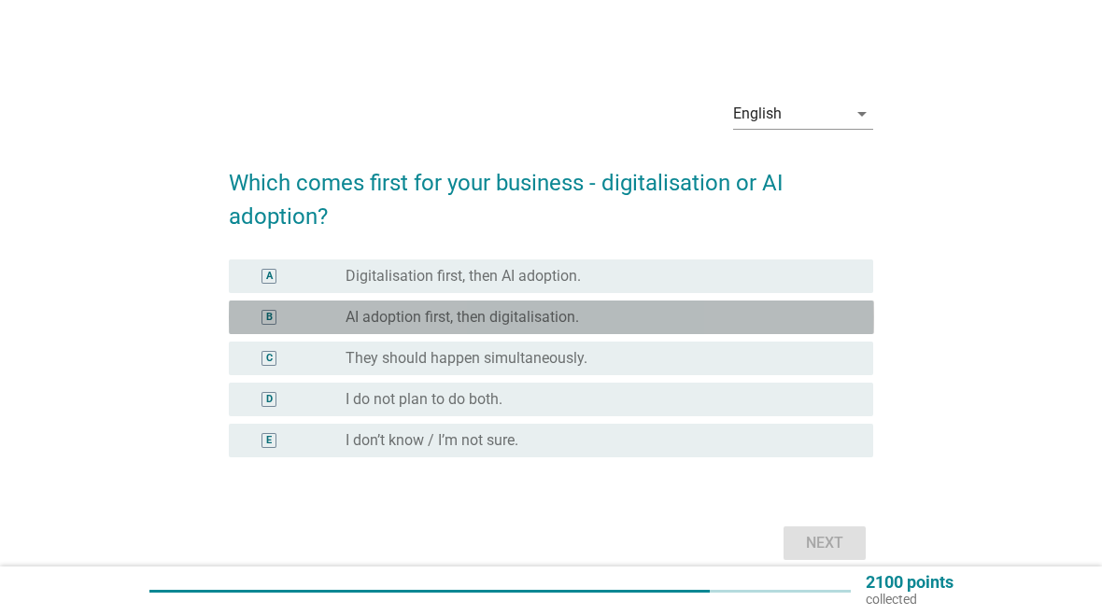
click at [665, 325] on div "radio_button_unchecked AI adoption first, then digitalisation." at bounding box center [594, 317] width 498 height 19
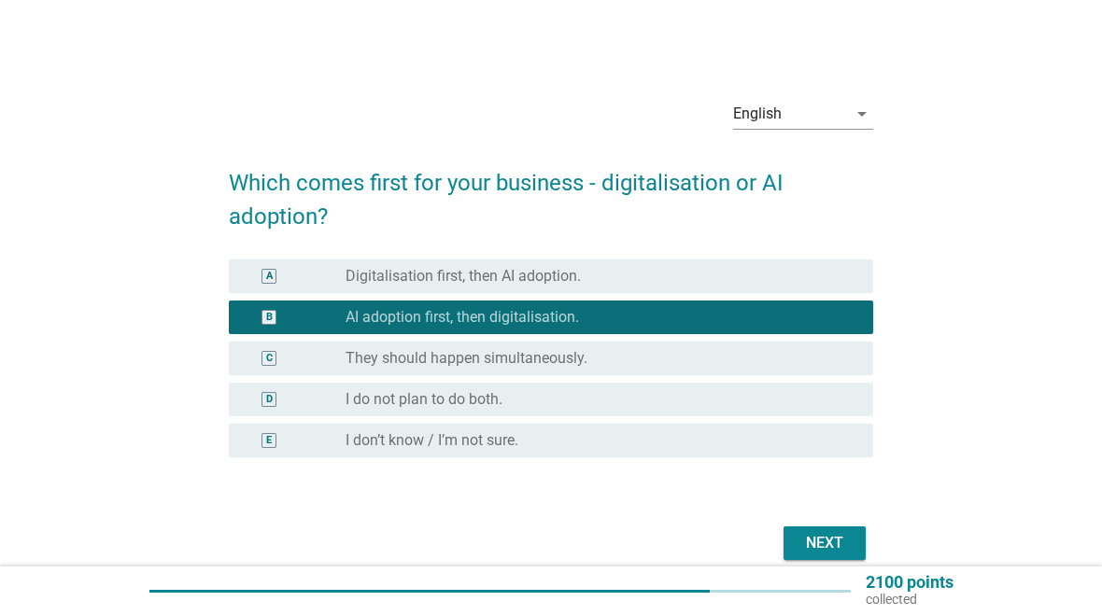
click at [833, 542] on div "Next" at bounding box center [824, 543] width 52 height 22
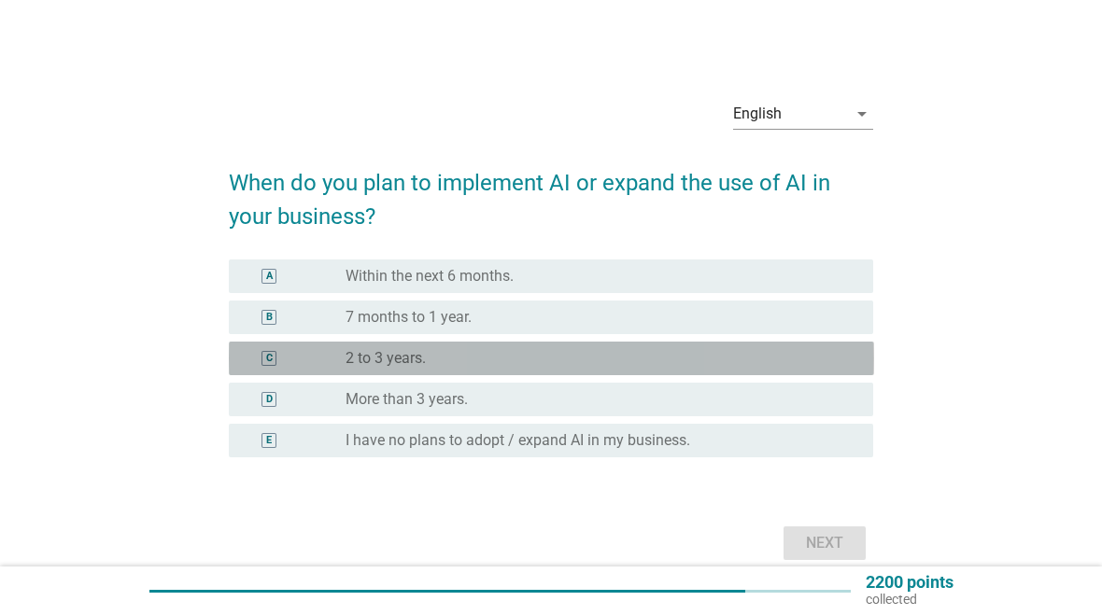
click at [545, 374] on div "C radio_button_unchecked 2 to 3 years." at bounding box center [551, 359] width 645 height 34
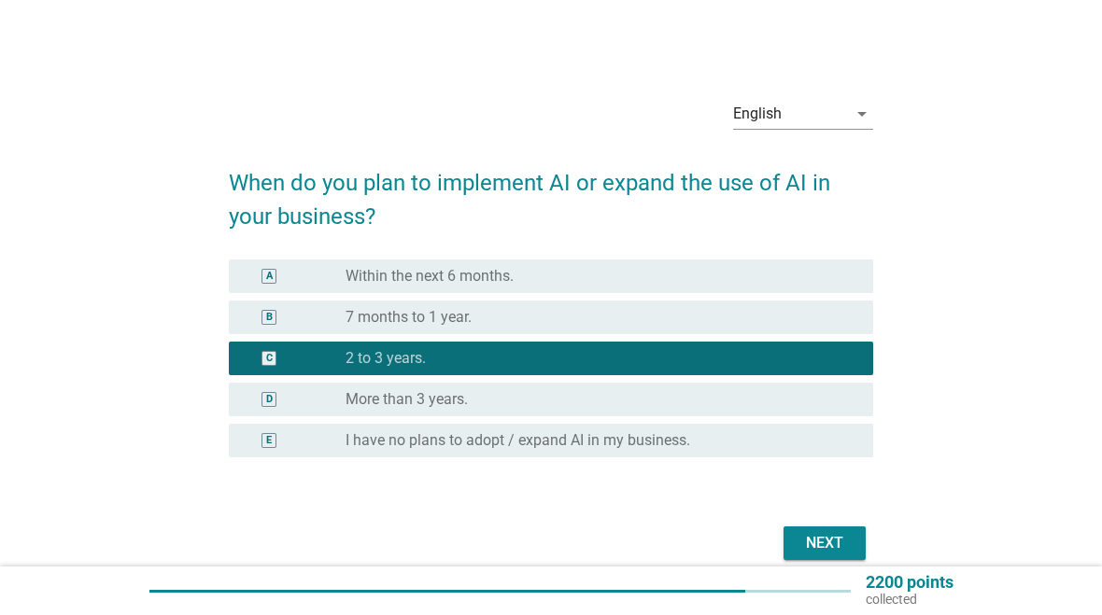
click at [815, 540] on div "Next" at bounding box center [824, 543] width 52 height 22
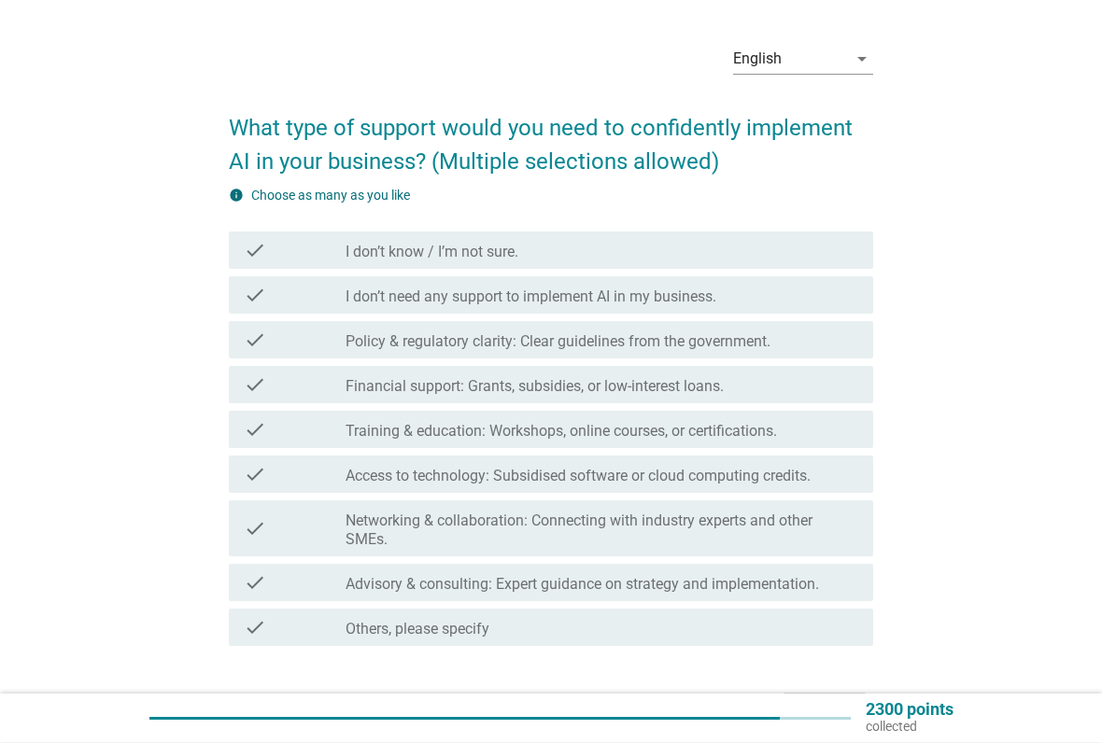
scroll to position [55, 0]
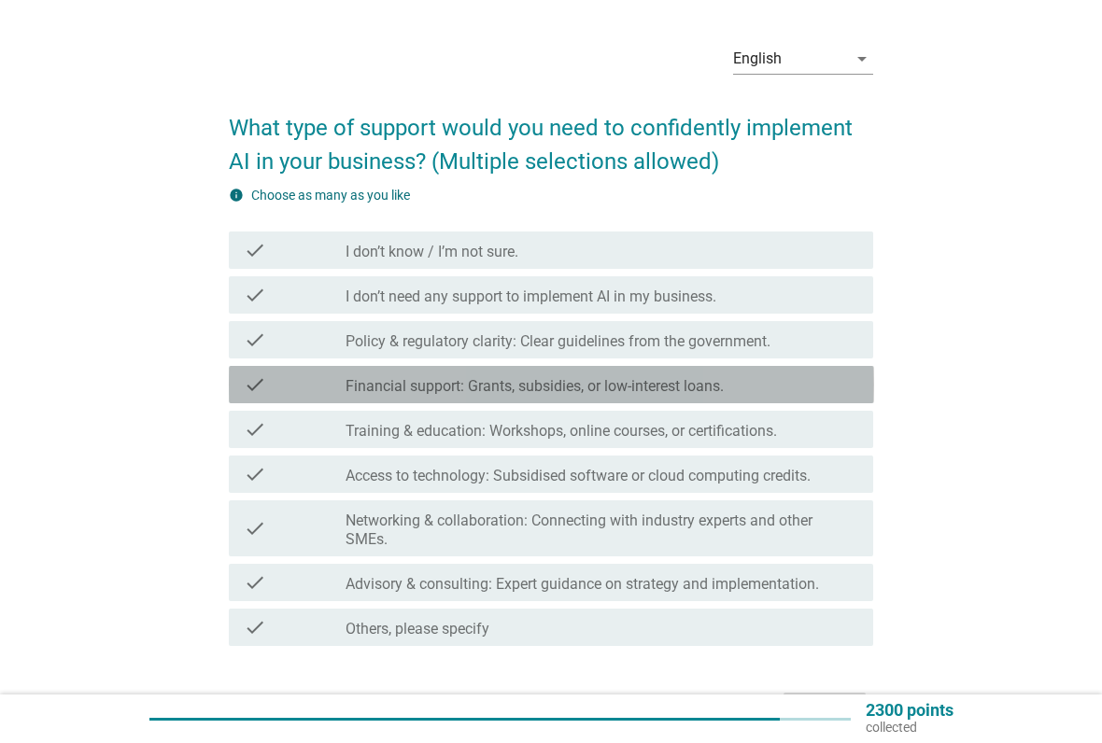
click at [583, 389] on label "Financial support: Grants, subsidies, or low-interest loans." at bounding box center [534, 386] width 378 height 19
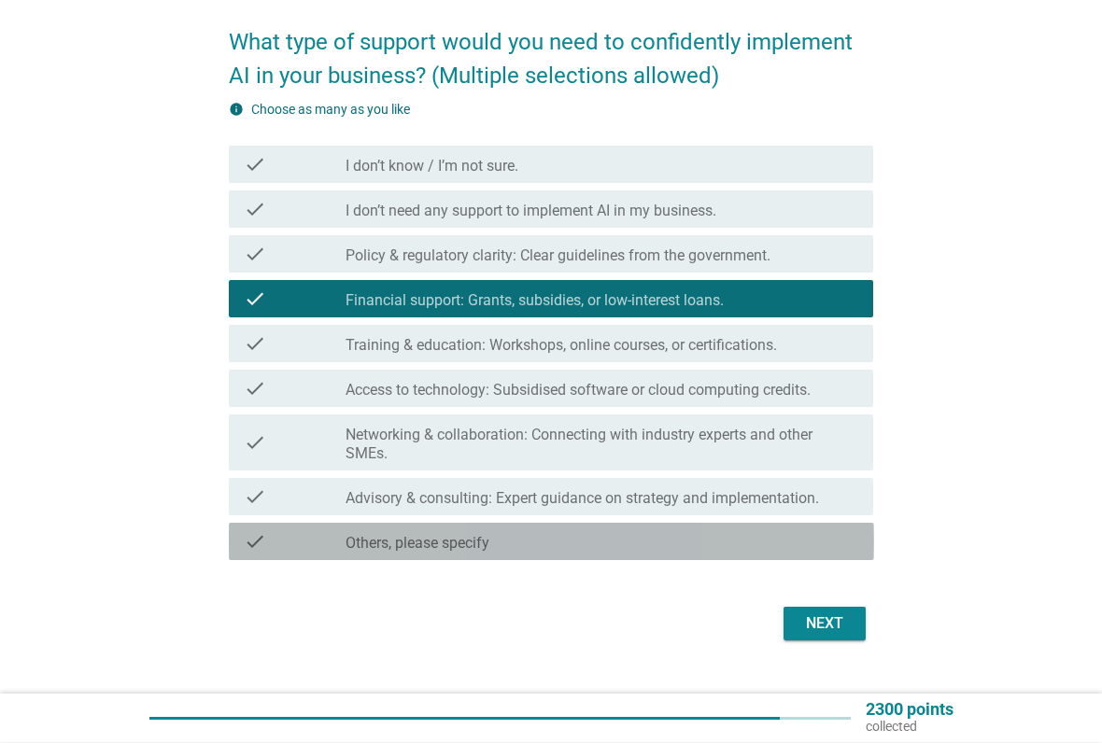
scroll to position [142, 0]
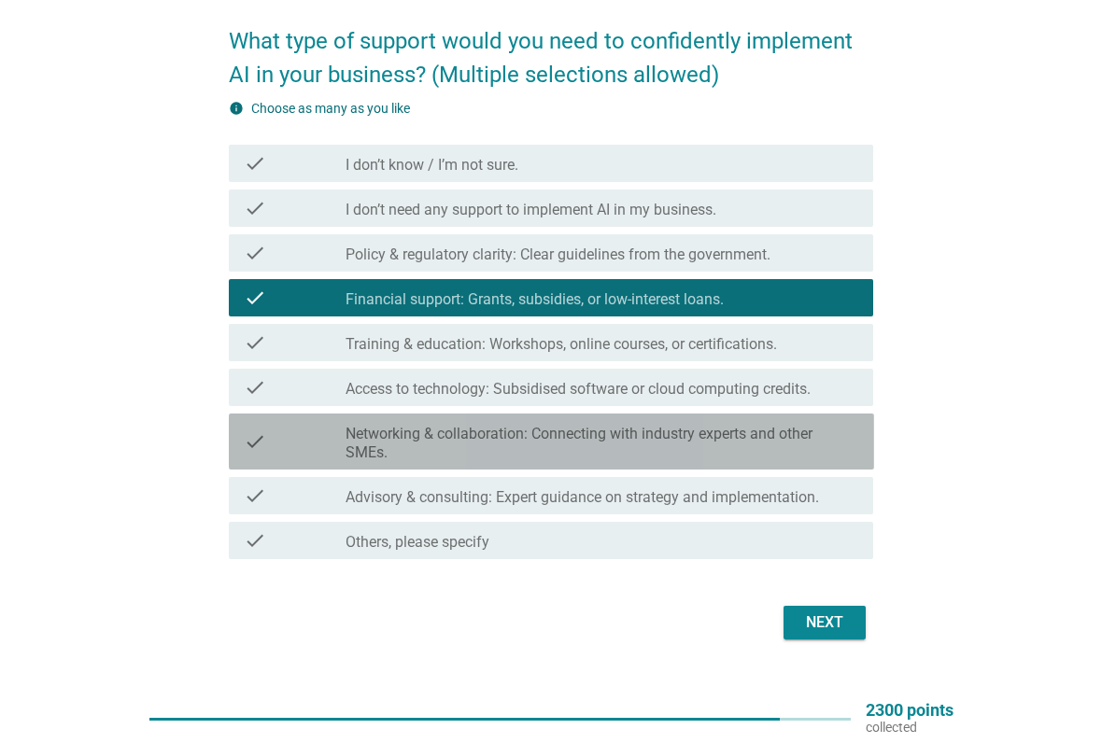
click at [531, 444] on label "Networking & collaboration: Connecting with industry experts and other SMEs." at bounding box center [601, 443] width 513 height 37
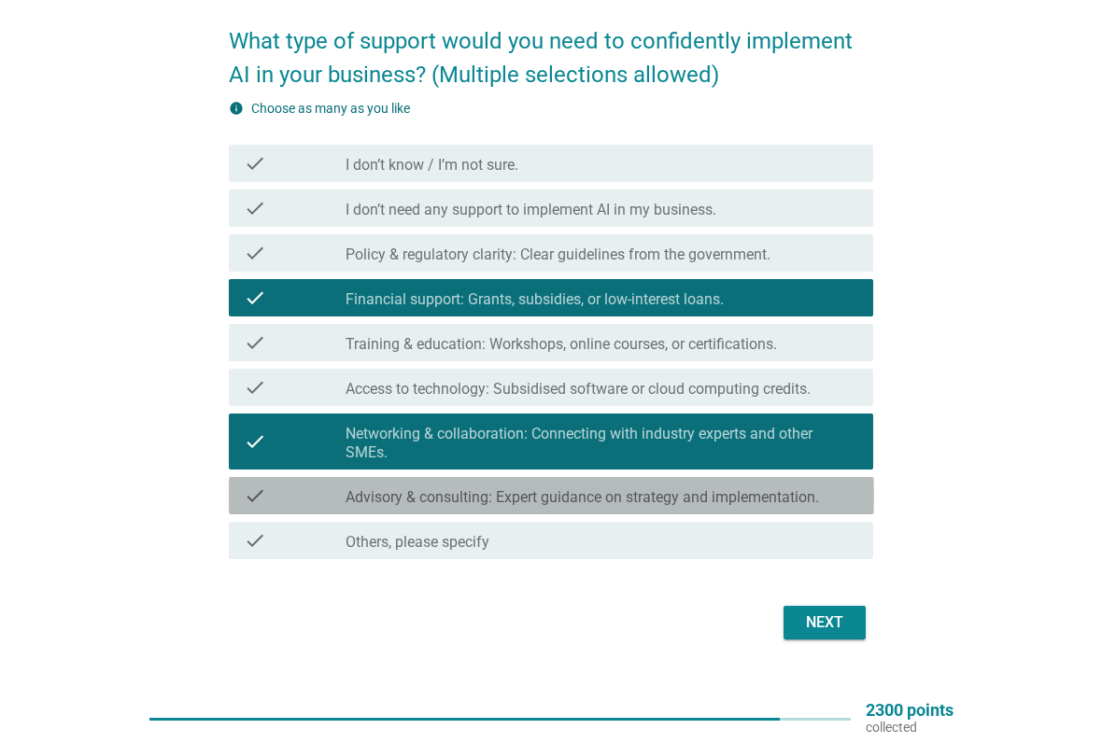
click at [434, 501] on label "Advisory & consulting: Expert guidance on strategy and implementation." at bounding box center [581, 497] width 473 height 19
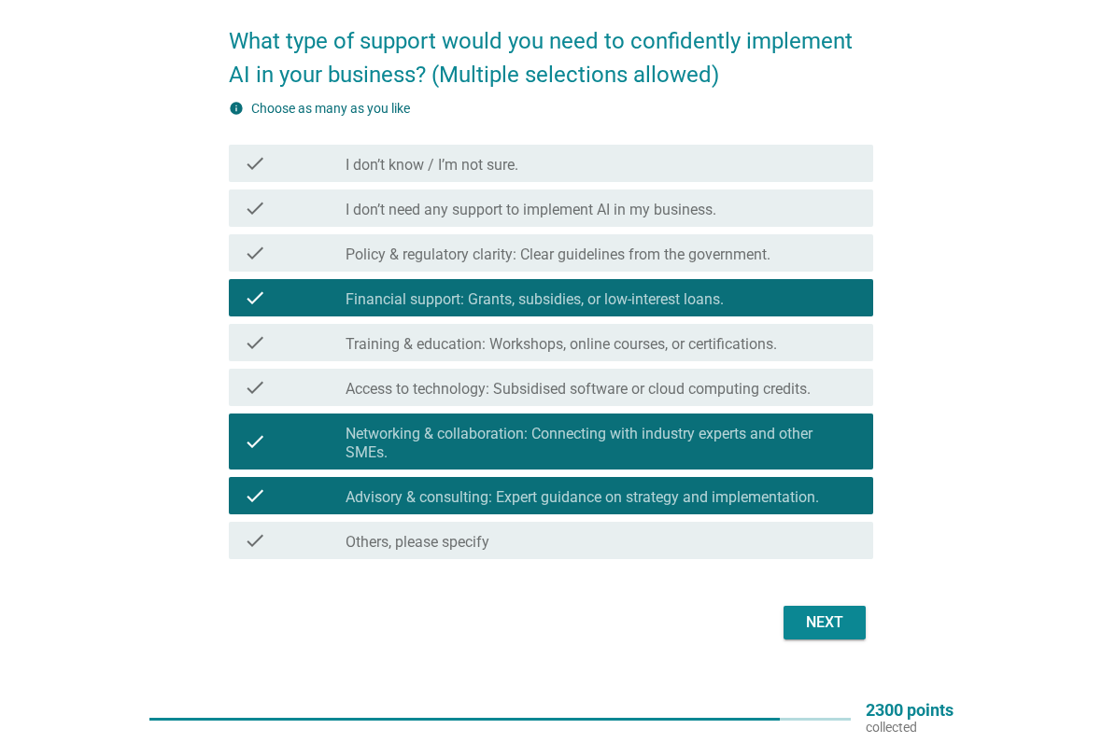
click at [484, 344] on label "Training & education: Workshops, online courses, or certifications." at bounding box center [560, 344] width 431 height 19
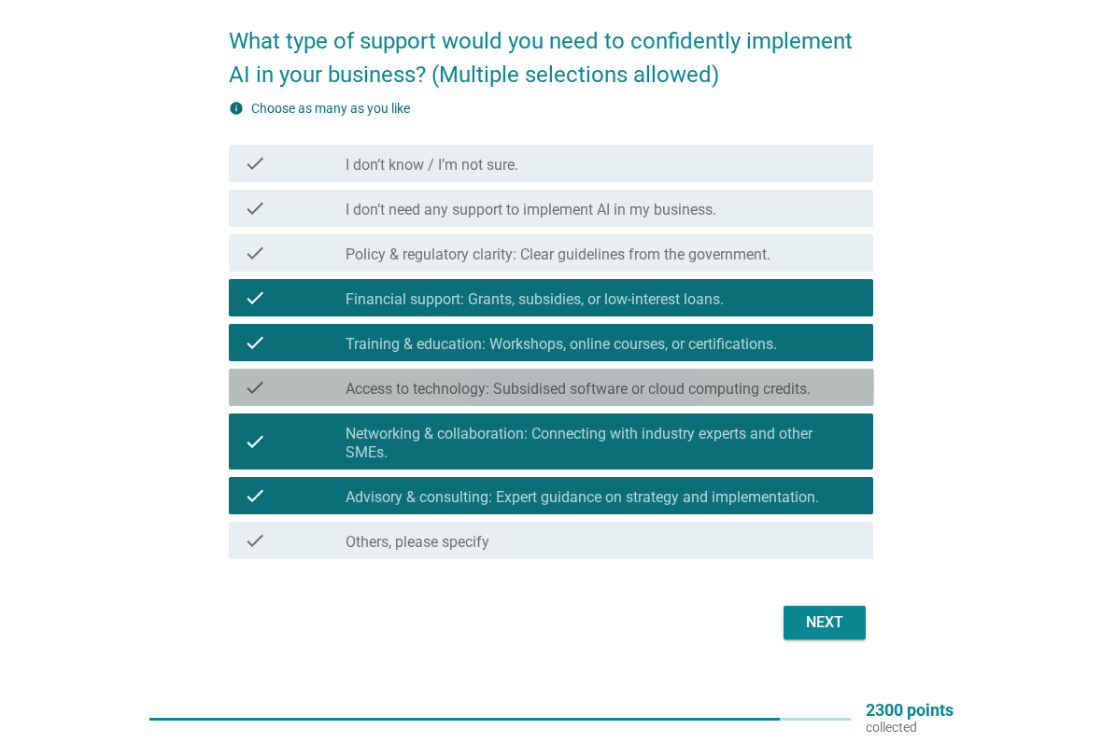
click at [810, 388] on label "Access to technology: Subsidised software or cloud computing credits." at bounding box center [577, 389] width 465 height 19
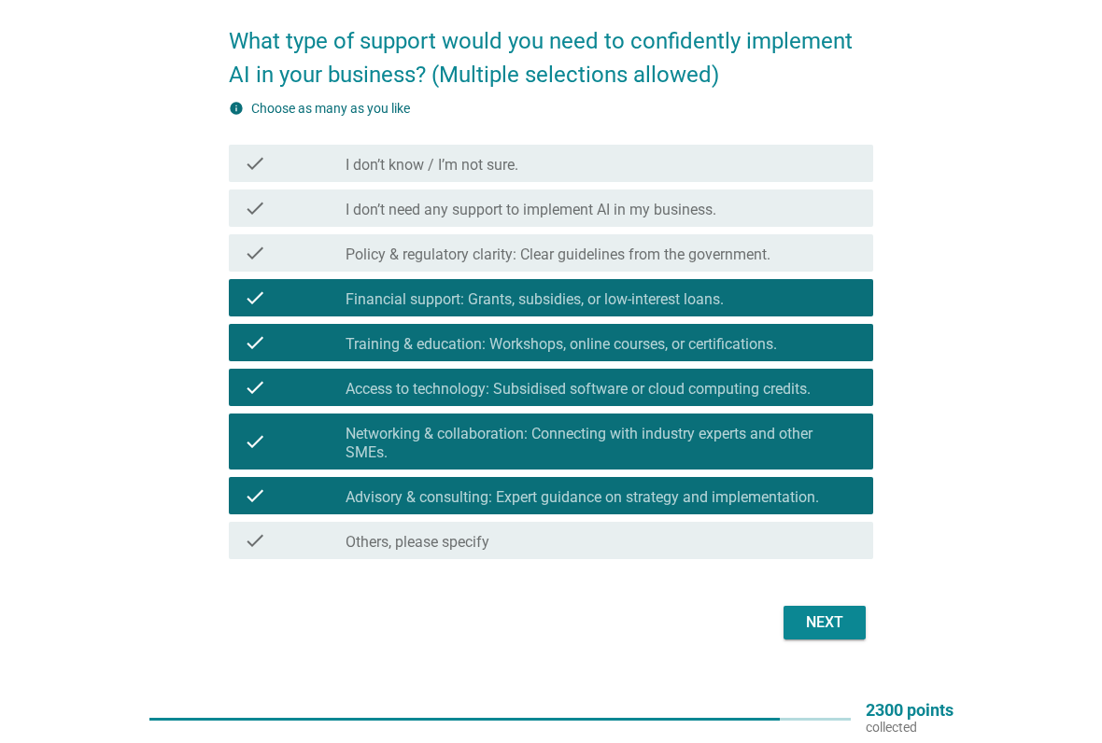
click at [822, 614] on div "Next" at bounding box center [824, 622] width 52 height 22
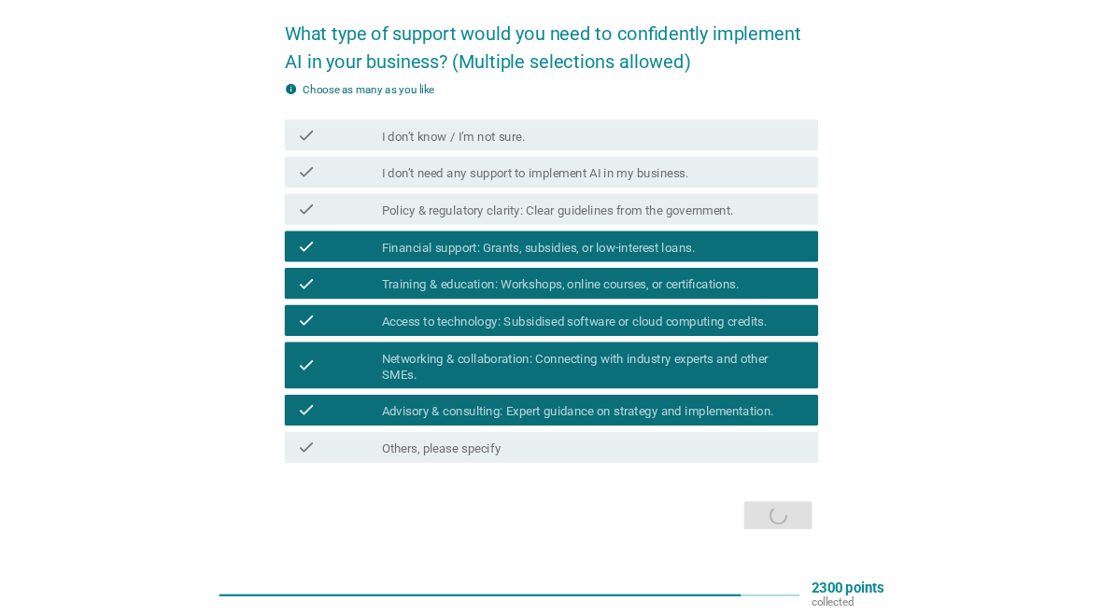
scroll to position [0, 0]
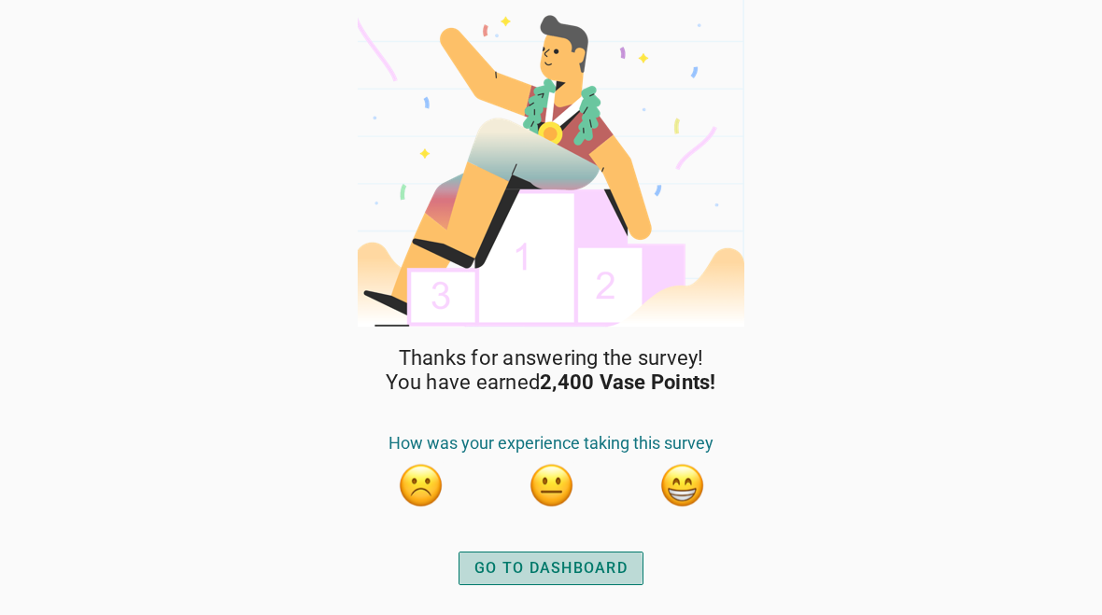
click at [551, 566] on div "GO TO DASHBOARD" at bounding box center [550, 568] width 153 height 22
